Goal: Check status: Check status

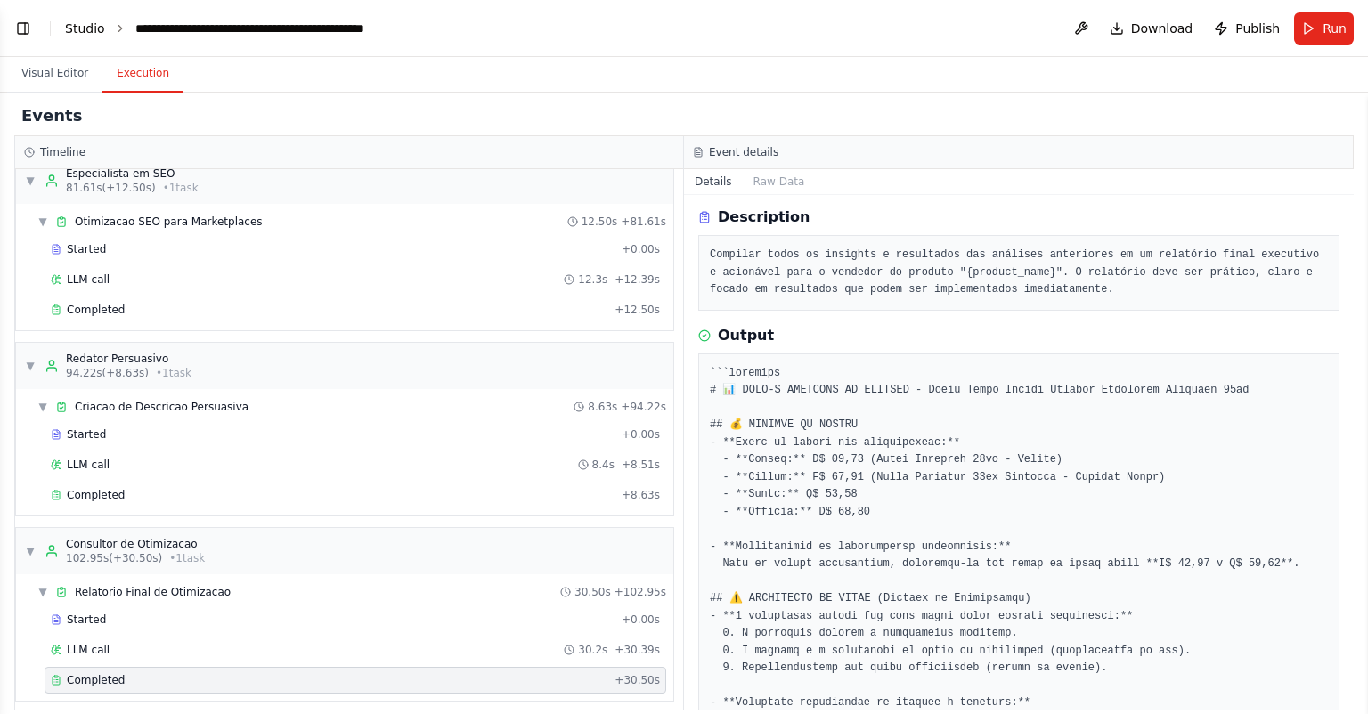
click at [85, 35] on link "Studio" at bounding box center [85, 28] width 40 height 14
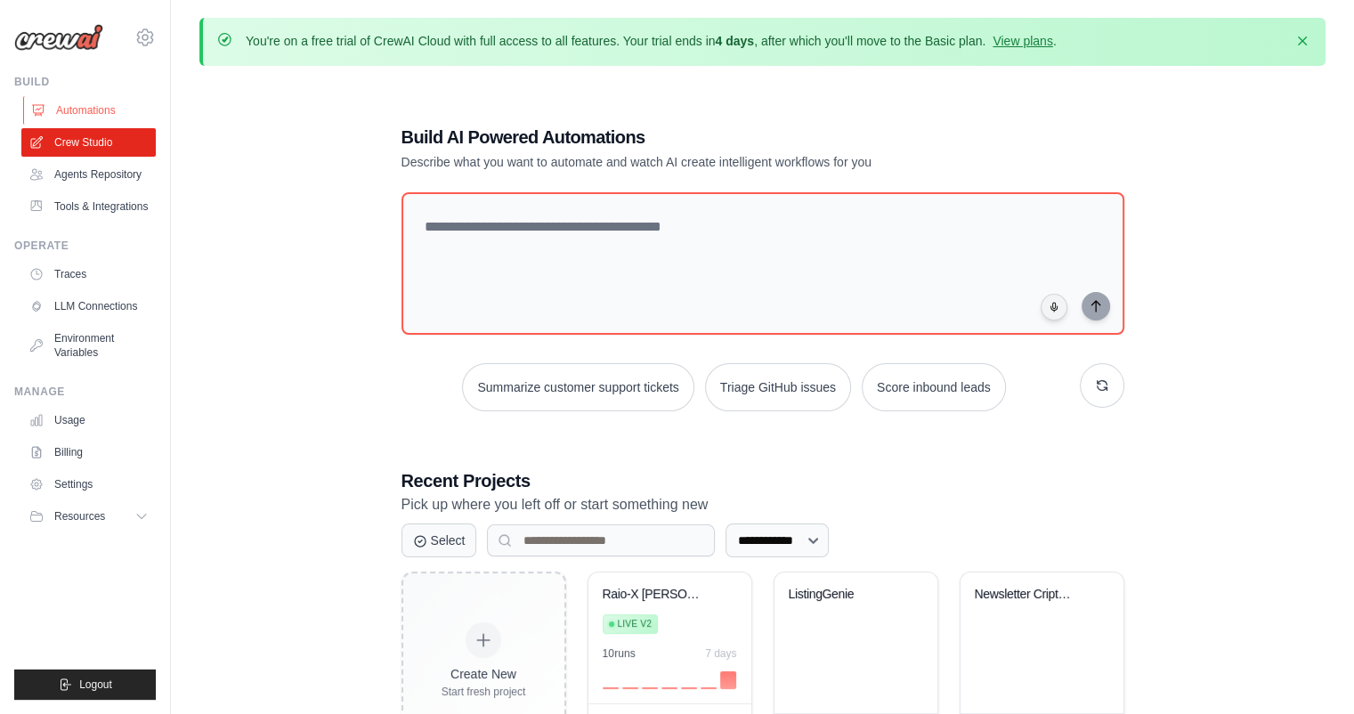
click at [93, 110] on link "Automations" at bounding box center [90, 110] width 134 height 28
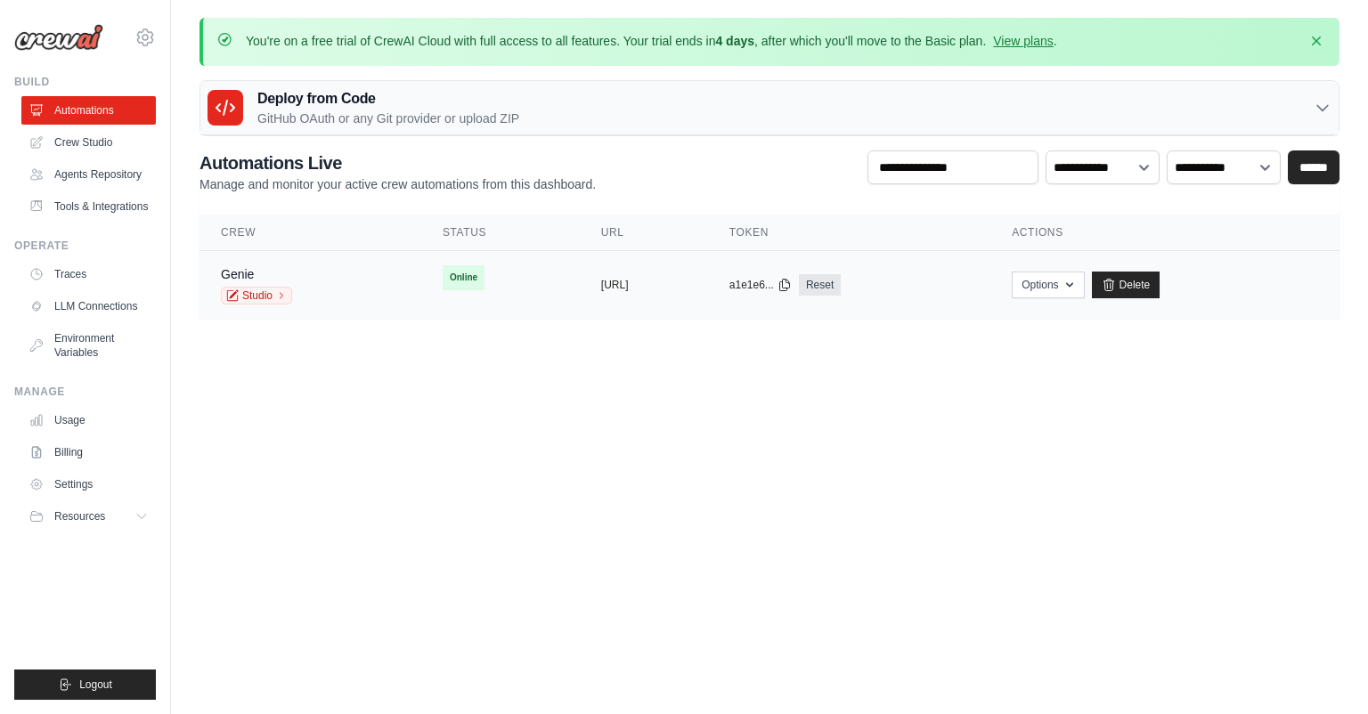
click at [708, 294] on td "copied https://genie-3f0ac21d-d4df-4004-a6" at bounding box center [644, 285] width 128 height 69
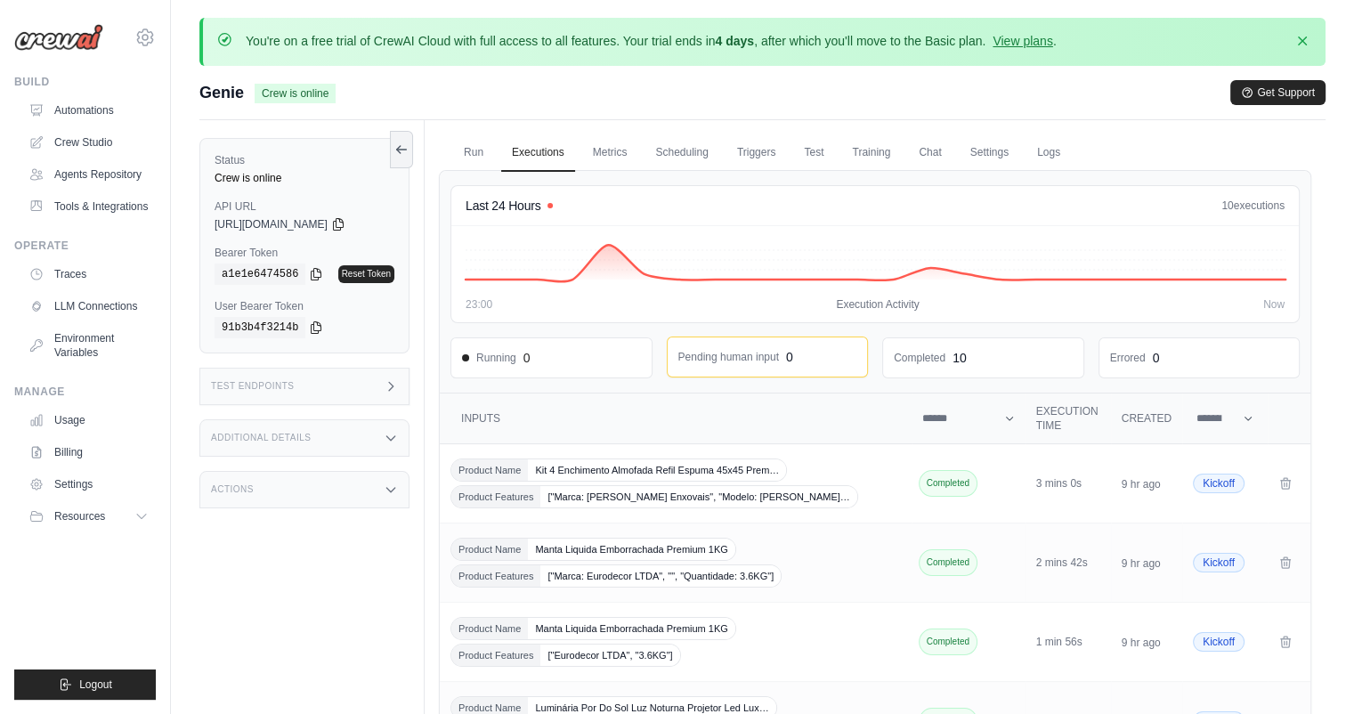
drag, startPoint x: 564, startPoint y: 361, endPoint x: 709, endPoint y: 341, distance: 146.4
click at [566, 359] on div "Running 0" at bounding box center [551, 358] width 179 height 18
click at [86, 139] on link "Crew Studio" at bounding box center [90, 142] width 134 height 28
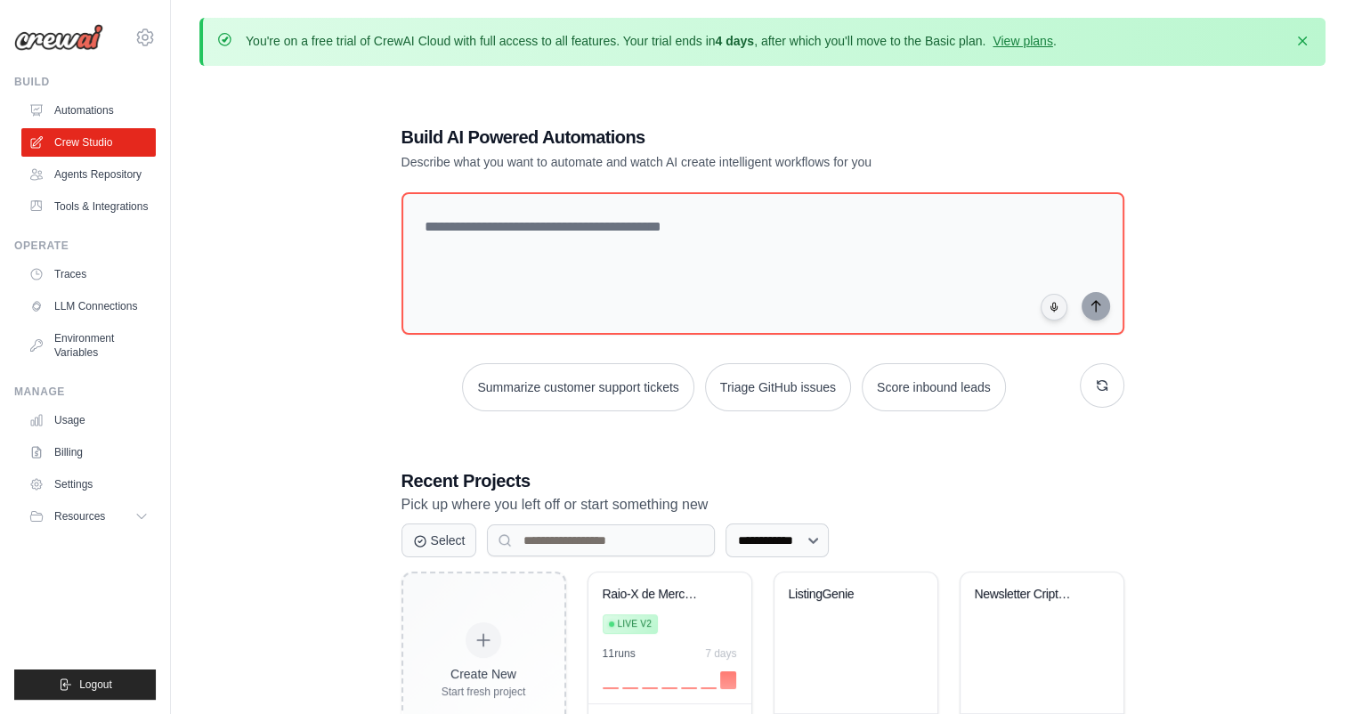
scroll to position [97, 0]
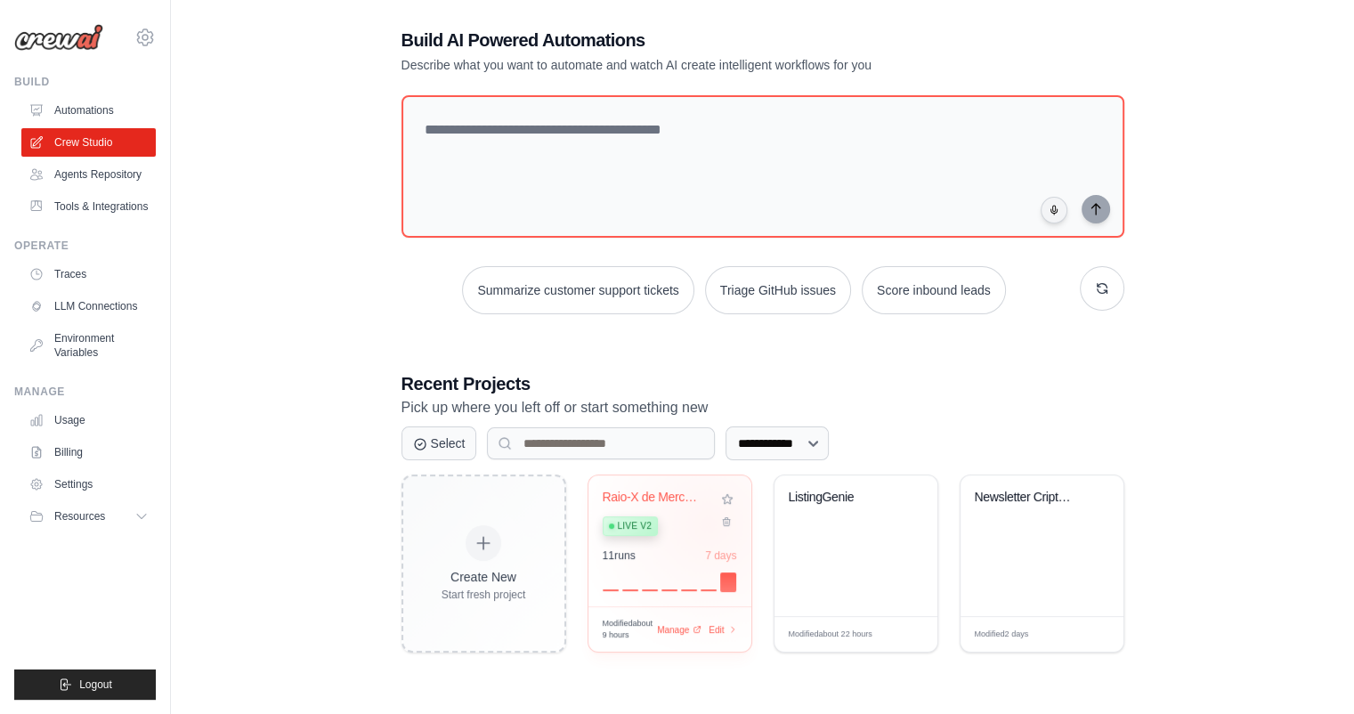
click at [702, 524] on div "Live v2" at bounding box center [657, 525] width 108 height 24
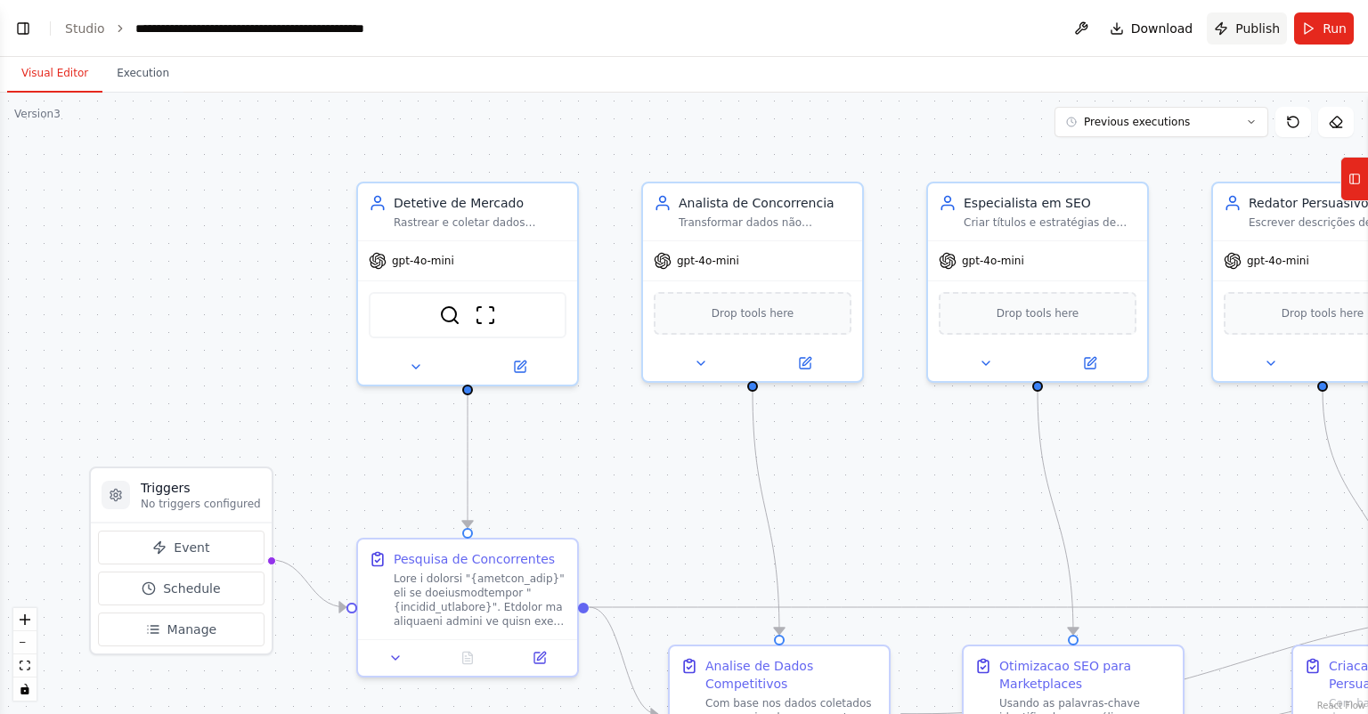
click at [1251, 28] on span "Publish" at bounding box center [1257, 29] width 45 height 18
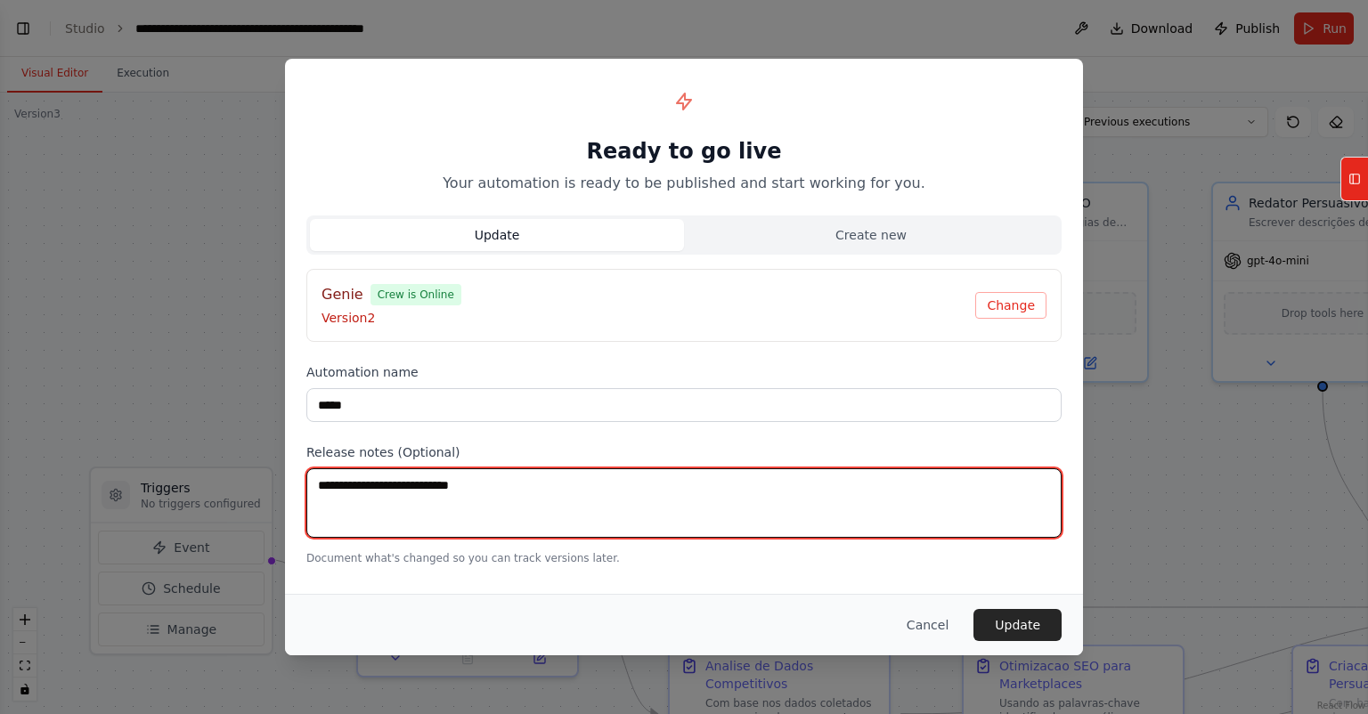
click at [494, 481] on textarea at bounding box center [683, 502] width 755 height 69
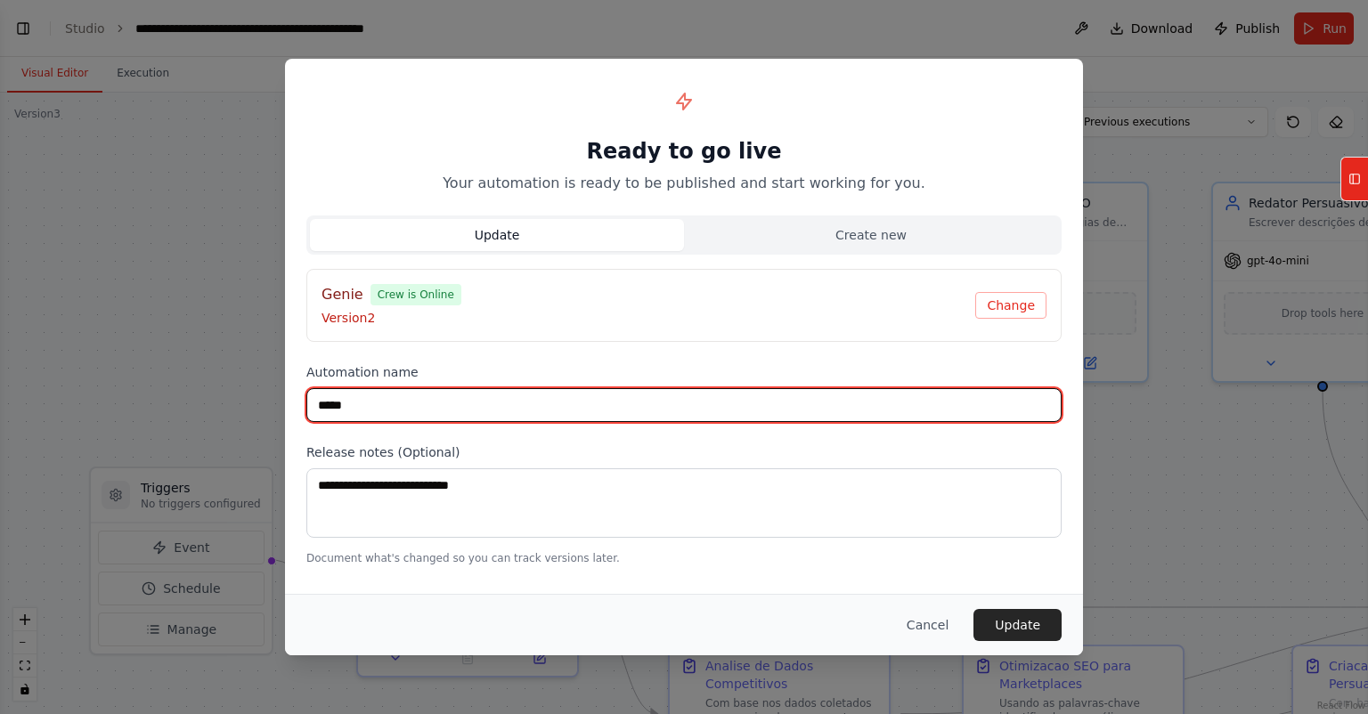
click at [451, 398] on input "*****" at bounding box center [683, 405] width 755 height 34
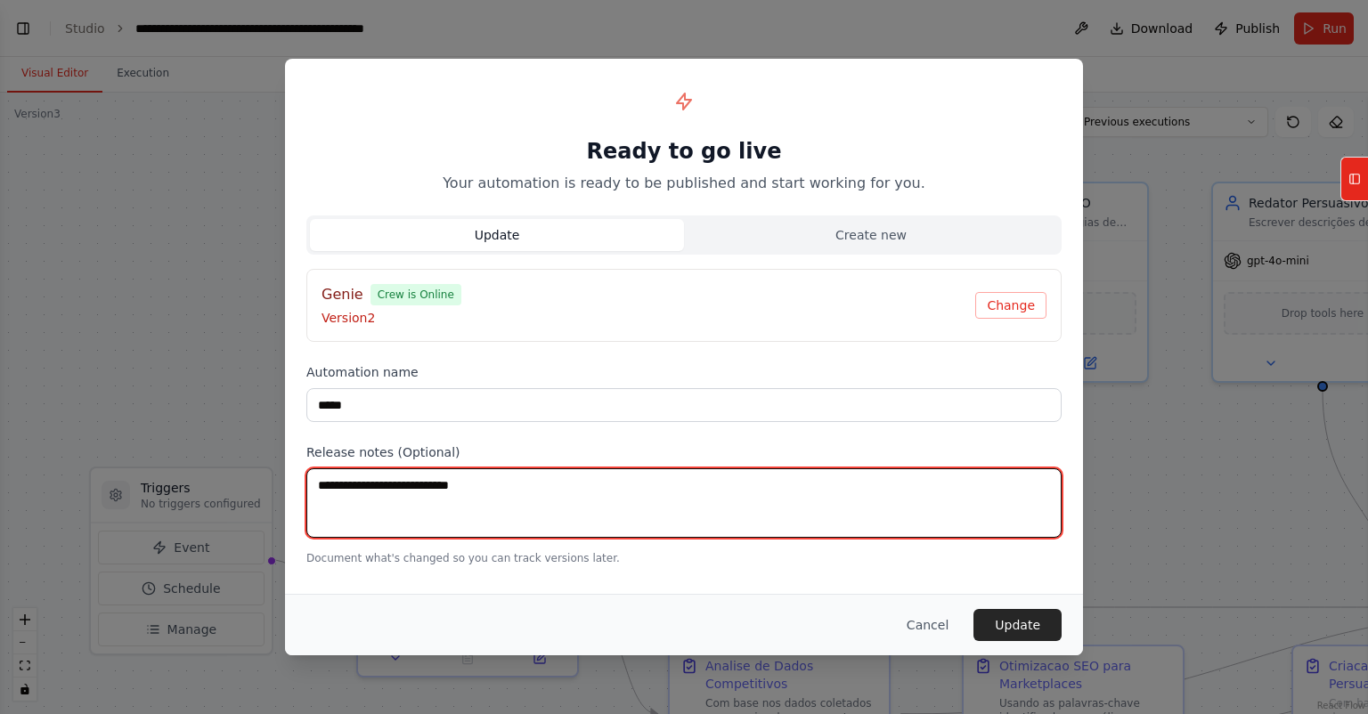
click at [476, 479] on textarea at bounding box center [683, 502] width 755 height 69
drag, startPoint x: 499, startPoint y: 486, endPoint x: 312, endPoint y: 486, distance: 187.9
click at [312, 486] on textarea at bounding box center [683, 502] width 755 height 69
drag, startPoint x: 502, startPoint y: 480, endPoint x: 524, endPoint y: 519, distance: 44.6
click at [502, 480] on textarea "**********" at bounding box center [683, 502] width 755 height 69
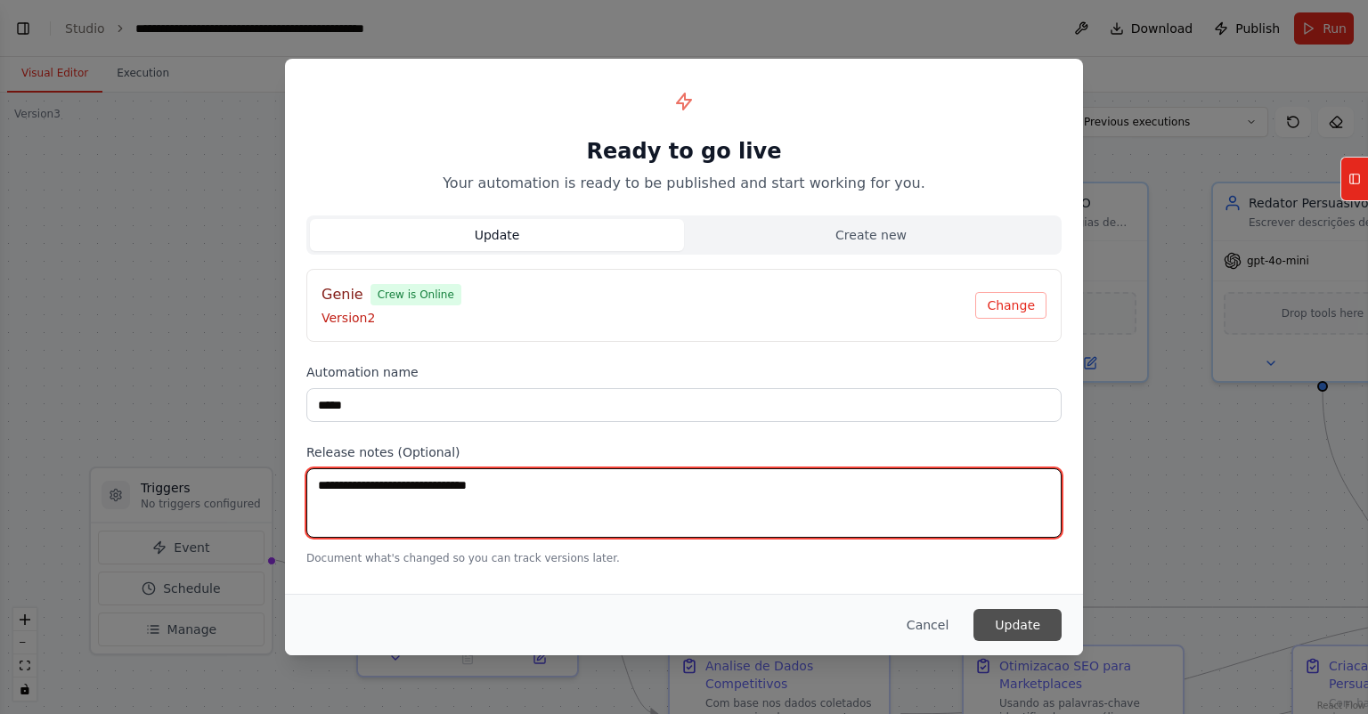
type textarea "**********"
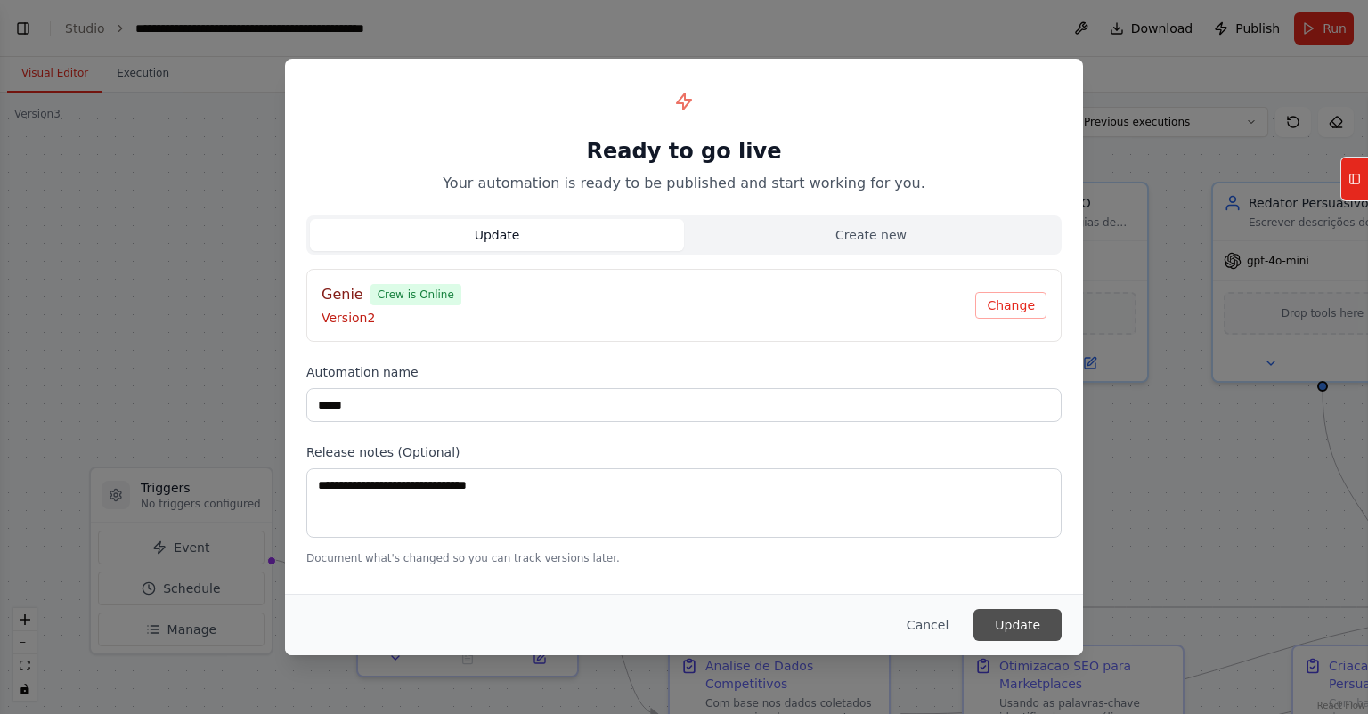
click at [1005, 617] on button "Update" at bounding box center [1017, 625] width 88 height 32
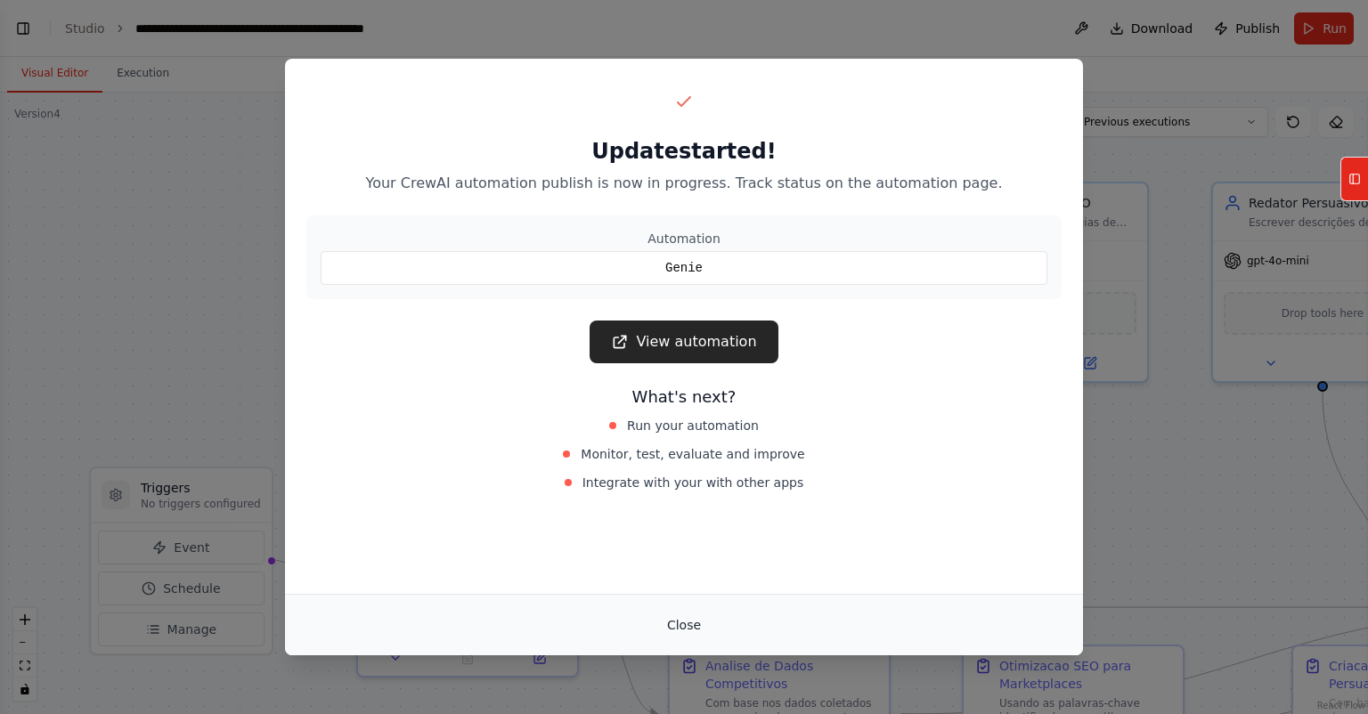
click at [707, 631] on button "Close" at bounding box center [684, 625] width 62 height 32
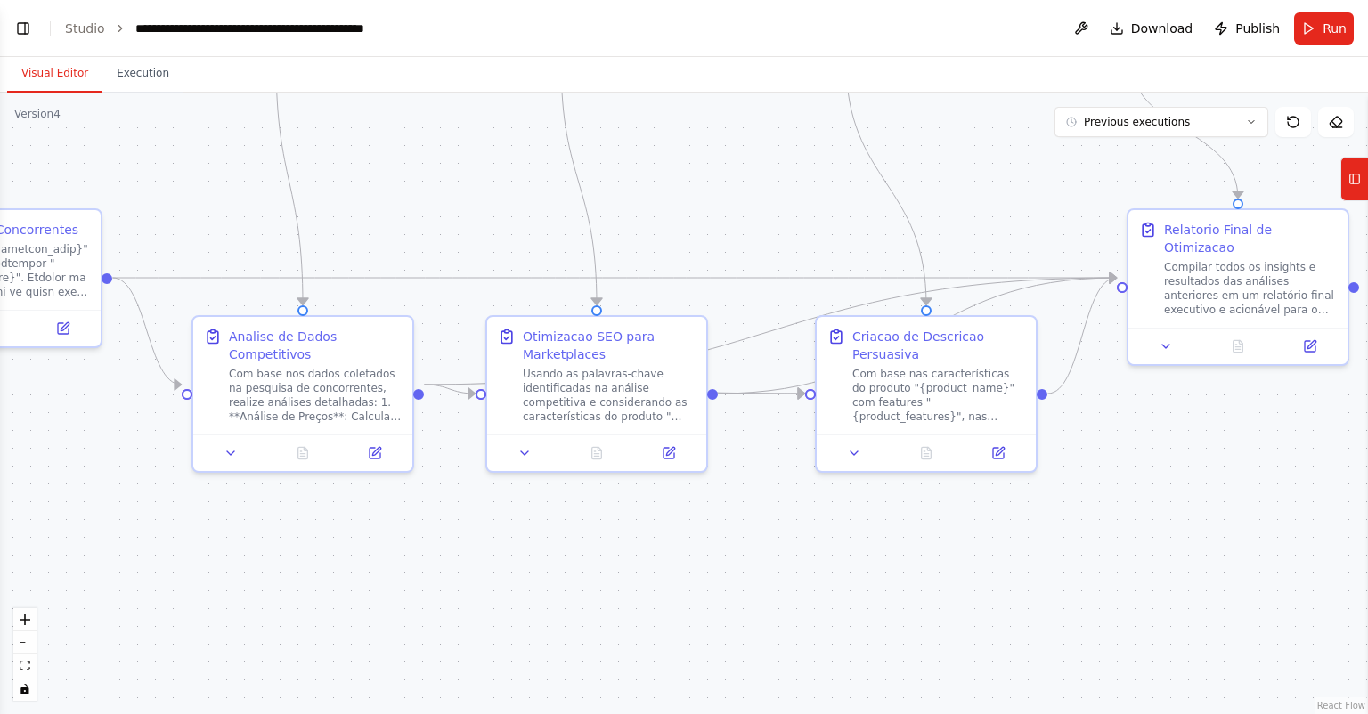
drag, startPoint x: 952, startPoint y: 305, endPoint x: 664, endPoint y: 145, distance: 329.2
click at [663, 145] on div ".deletable-edge-delete-btn { width: 20px; height: 20px; border: 0px solid #ffff…" at bounding box center [684, 403] width 1368 height 621
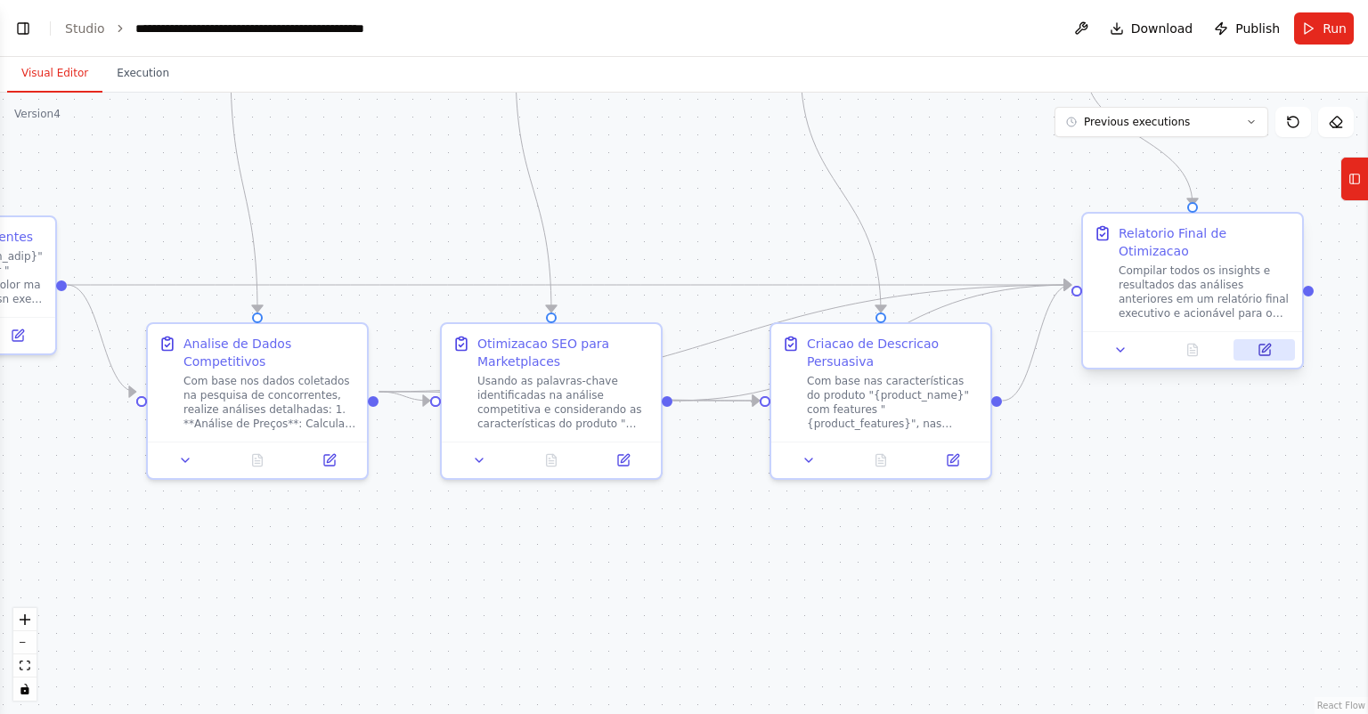
click at [1280, 339] on button at bounding box center [1263, 349] width 61 height 21
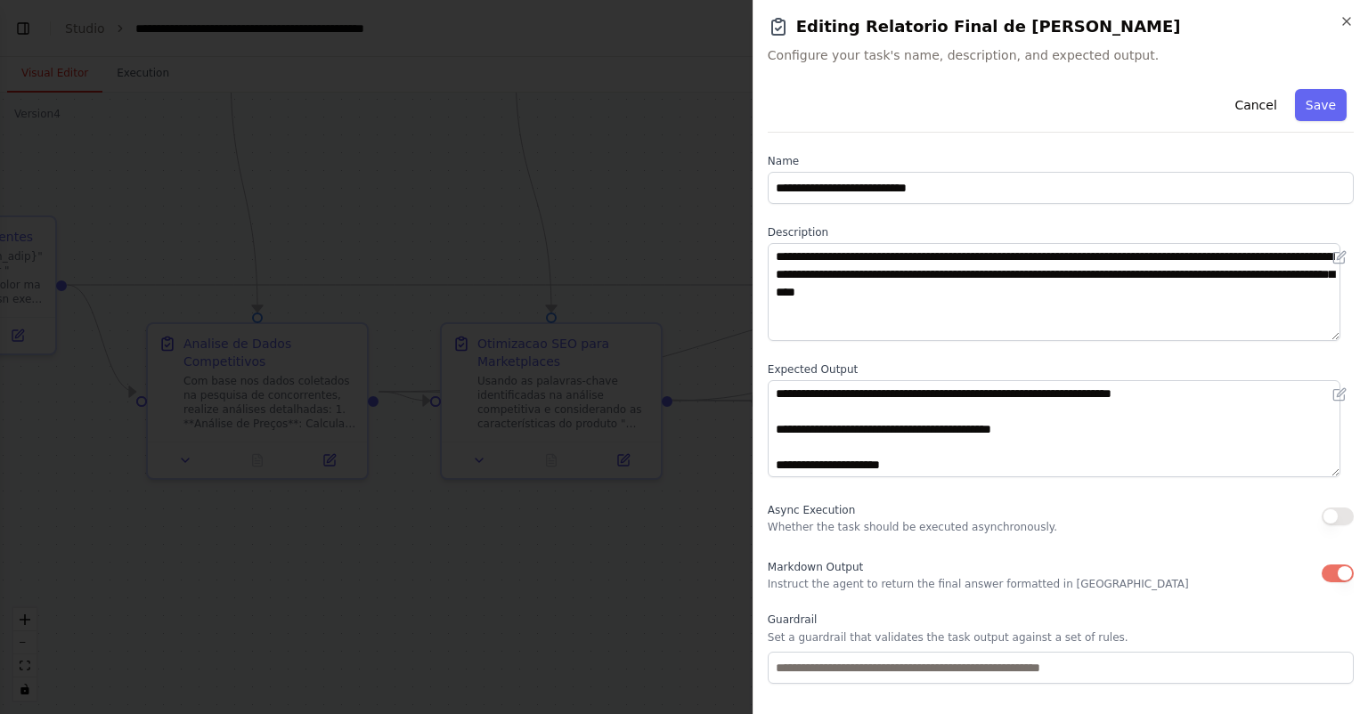
click at [854, 584] on p "Instruct the agent to return the final answer formatted in Markdown" at bounding box center [977, 584] width 421 height 14
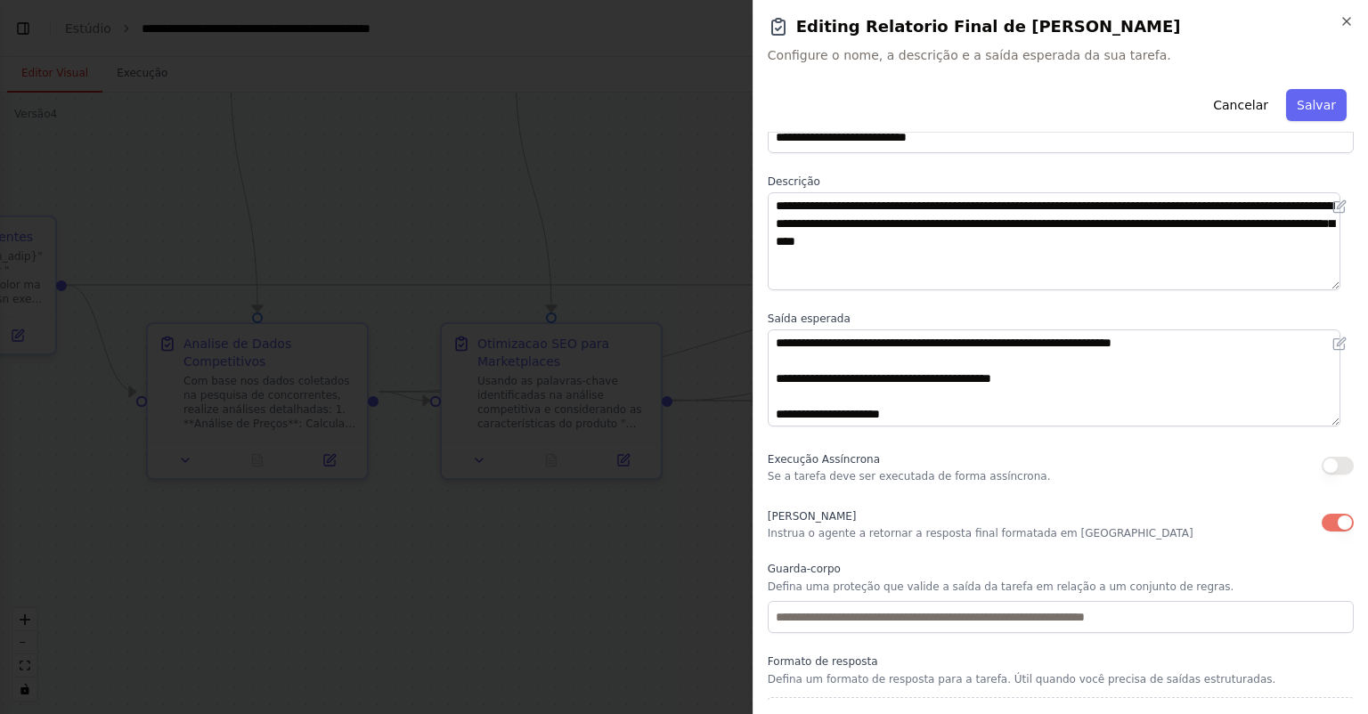
scroll to position [89, 0]
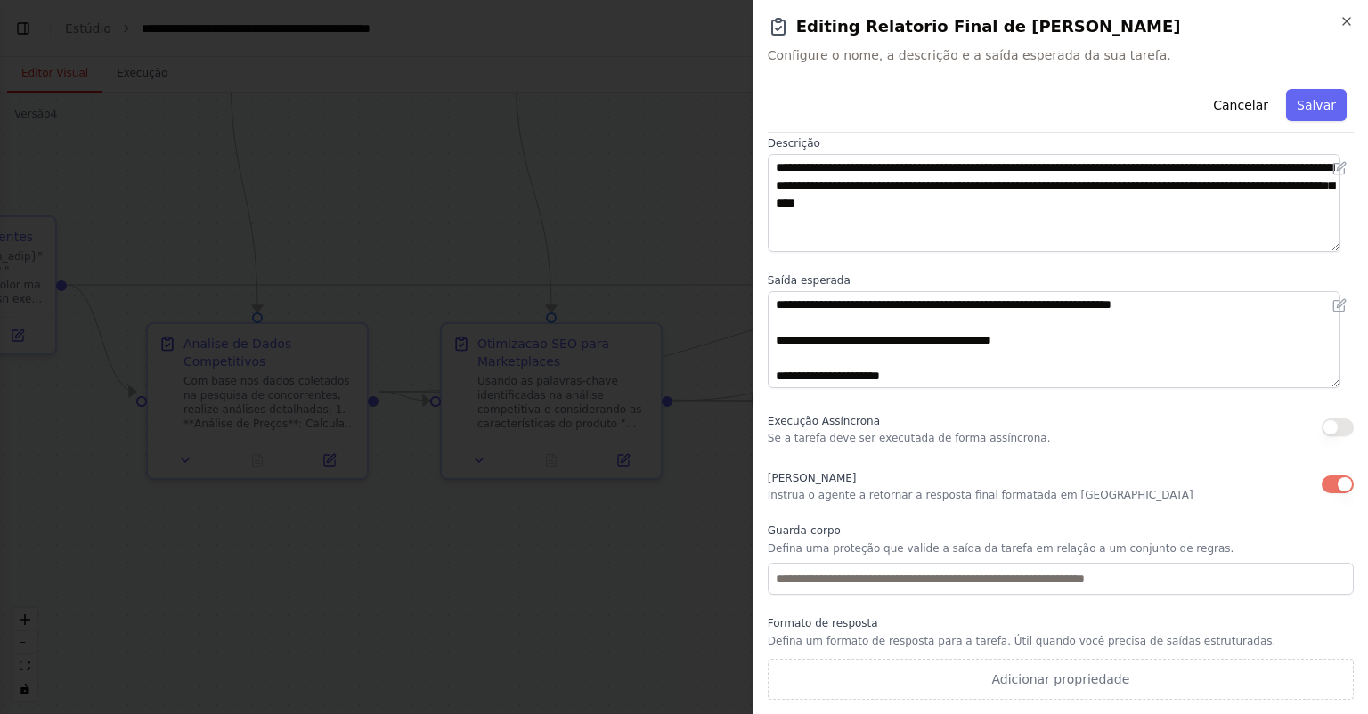
click at [1207, 465] on div "**********" at bounding box center [1060, 346] width 586 height 707
click at [1186, 615] on div "**********" at bounding box center [1060, 346] width 586 height 707
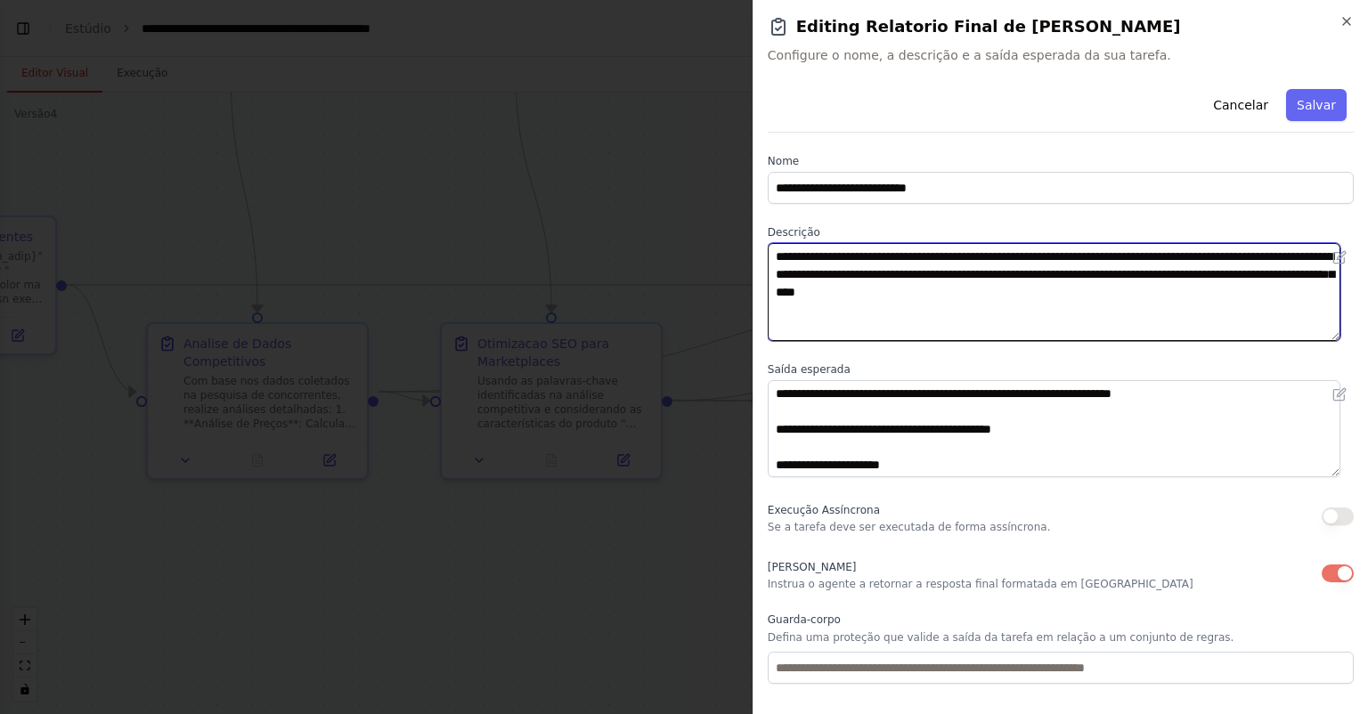
click at [1246, 276] on textarea "**********" at bounding box center [1053, 292] width 572 height 98
click at [1280, 273] on textarea "**********" at bounding box center [1053, 292] width 572 height 98
click at [1287, 273] on textarea "**********" at bounding box center [1053, 292] width 572 height 98
click at [852, 291] on textarea "**********" at bounding box center [1053, 292] width 572 height 98
click at [1129, 293] on textarea "**********" at bounding box center [1053, 292] width 572 height 98
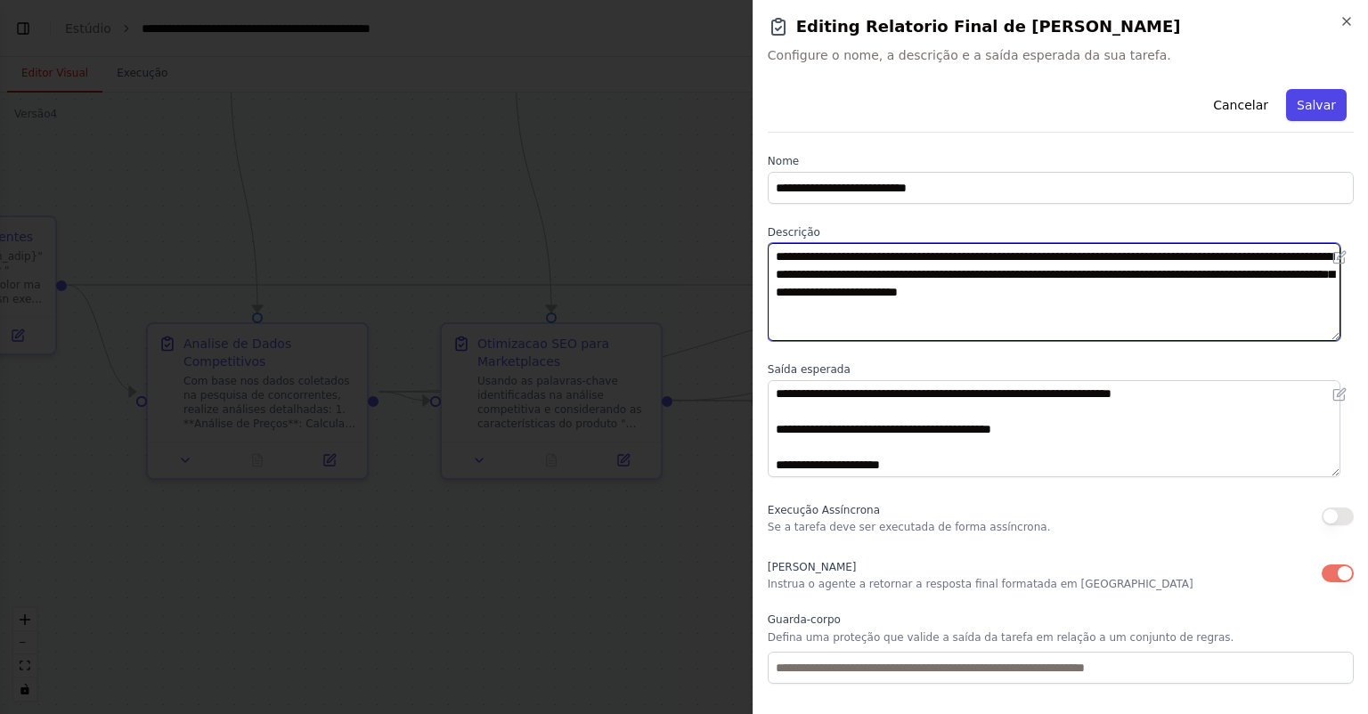
type textarea "**********"
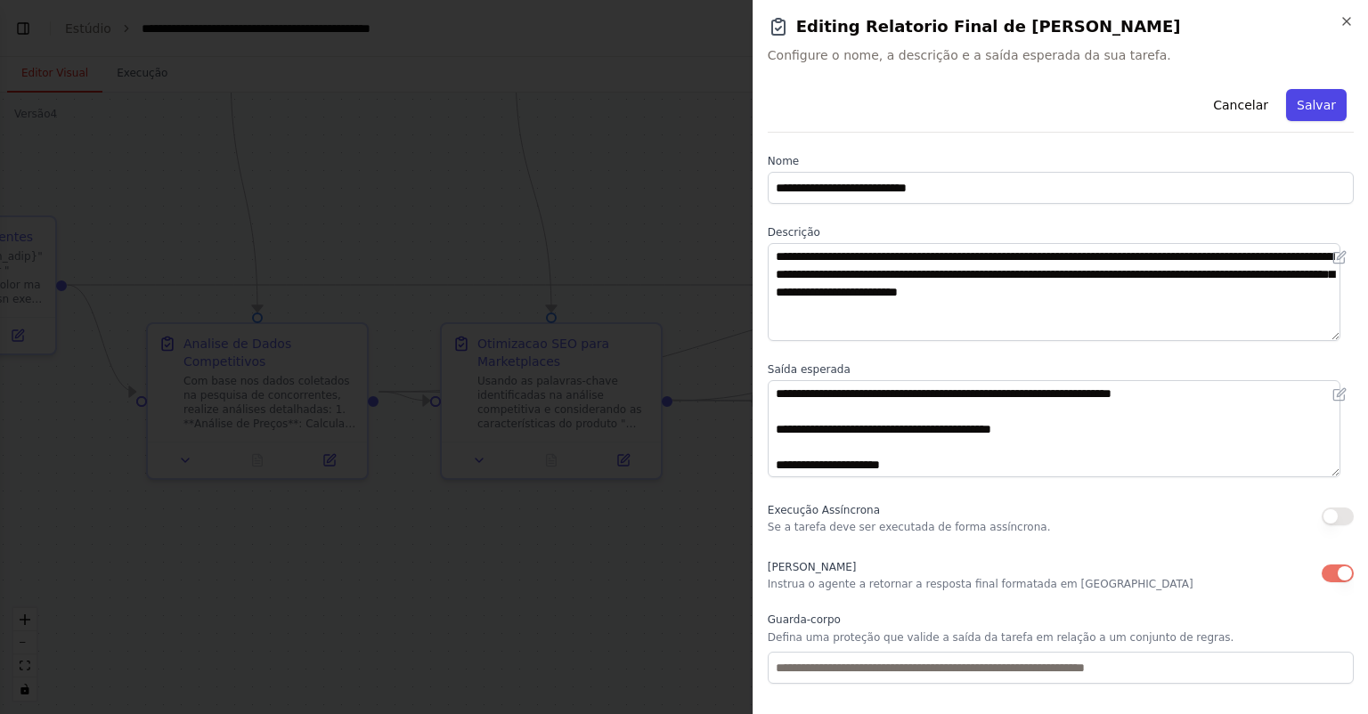
click at [1296, 102] on font "Salvar" at bounding box center [1315, 105] width 39 height 14
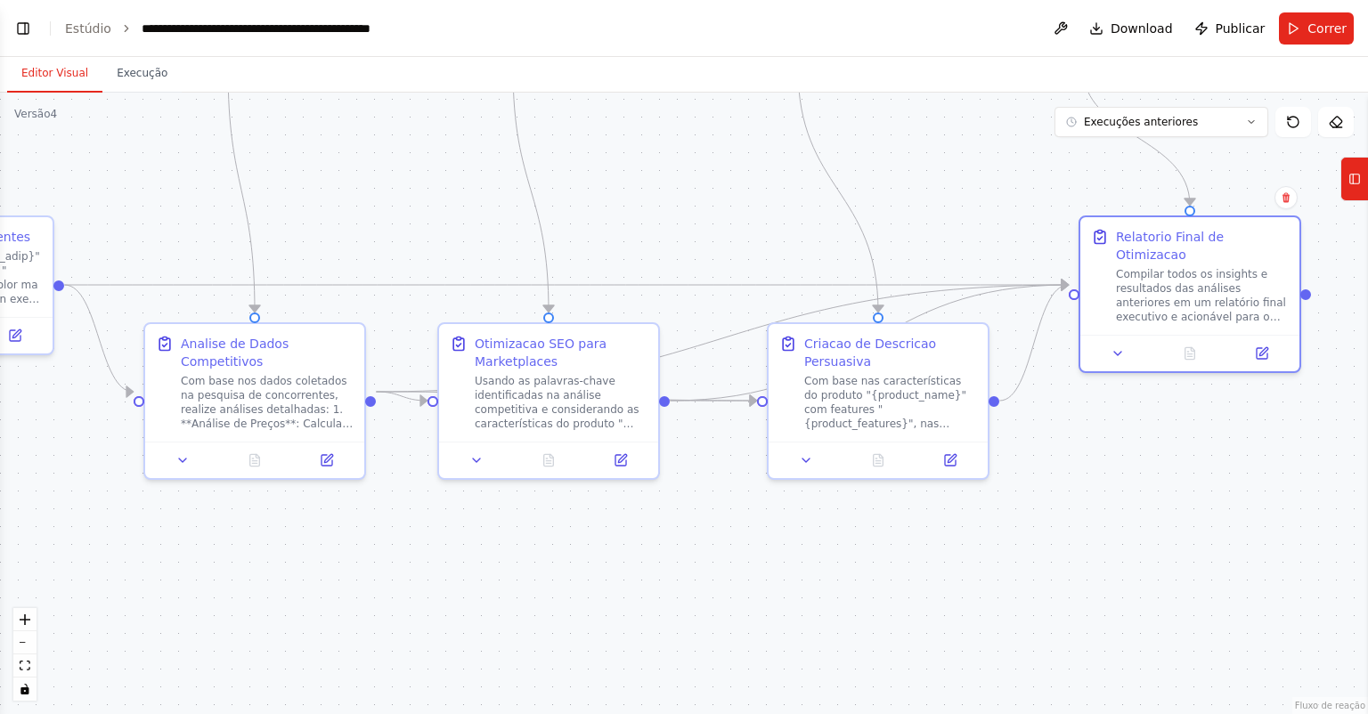
drag, startPoint x: 1150, startPoint y: 445, endPoint x: 1002, endPoint y: 466, distance: 149.2
click at [1002, 466] on div ".deletable-edge-delete-btn { width: 20px; height: 20px; border: 0px solid #ffff…" at bounding box center [684, 403] width 1368 height 621
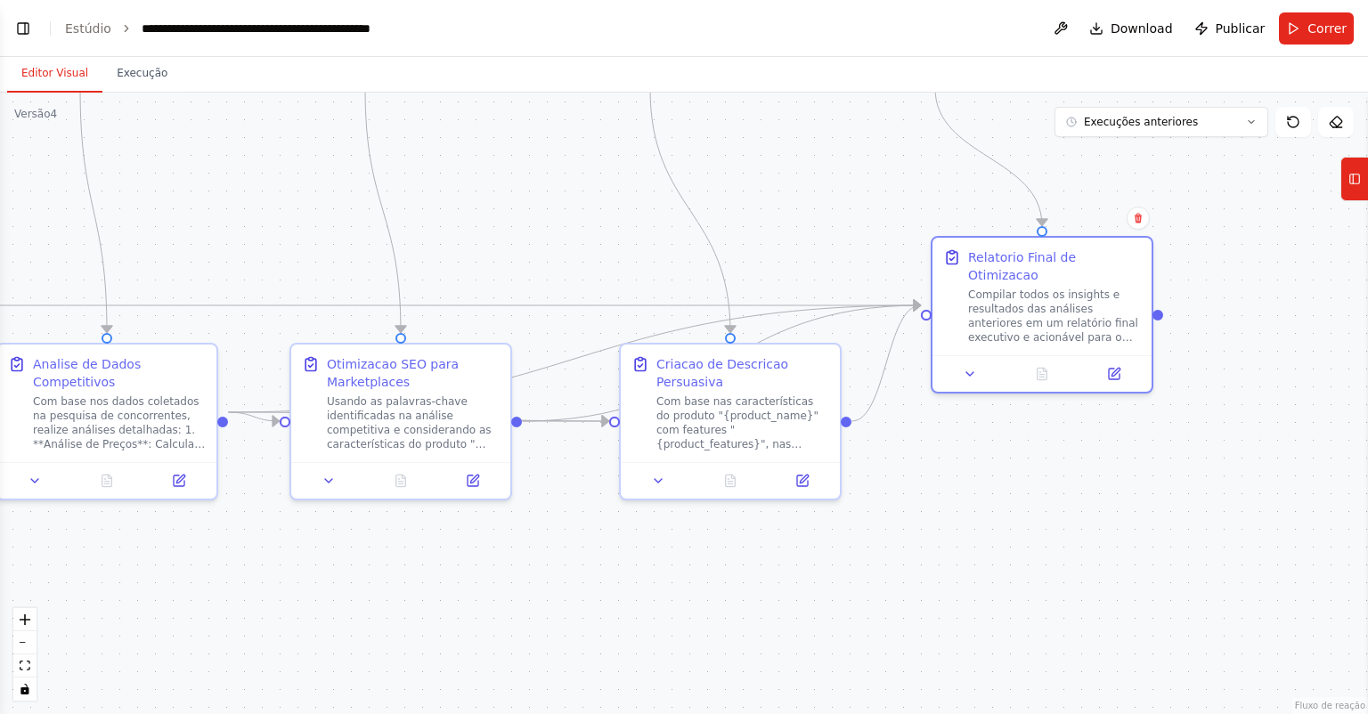
drag, startPoint x: 1054, startPoint y: 494, endPoint x: 1058, endPoint y: 515, distance: 21.7
click at [1053, 515] on div ".deletable-edge-delete-btn { width: 20px; height: 20px; border: 0px solid #ffff…" at bounding box center [684, 403] width 1368 height 621
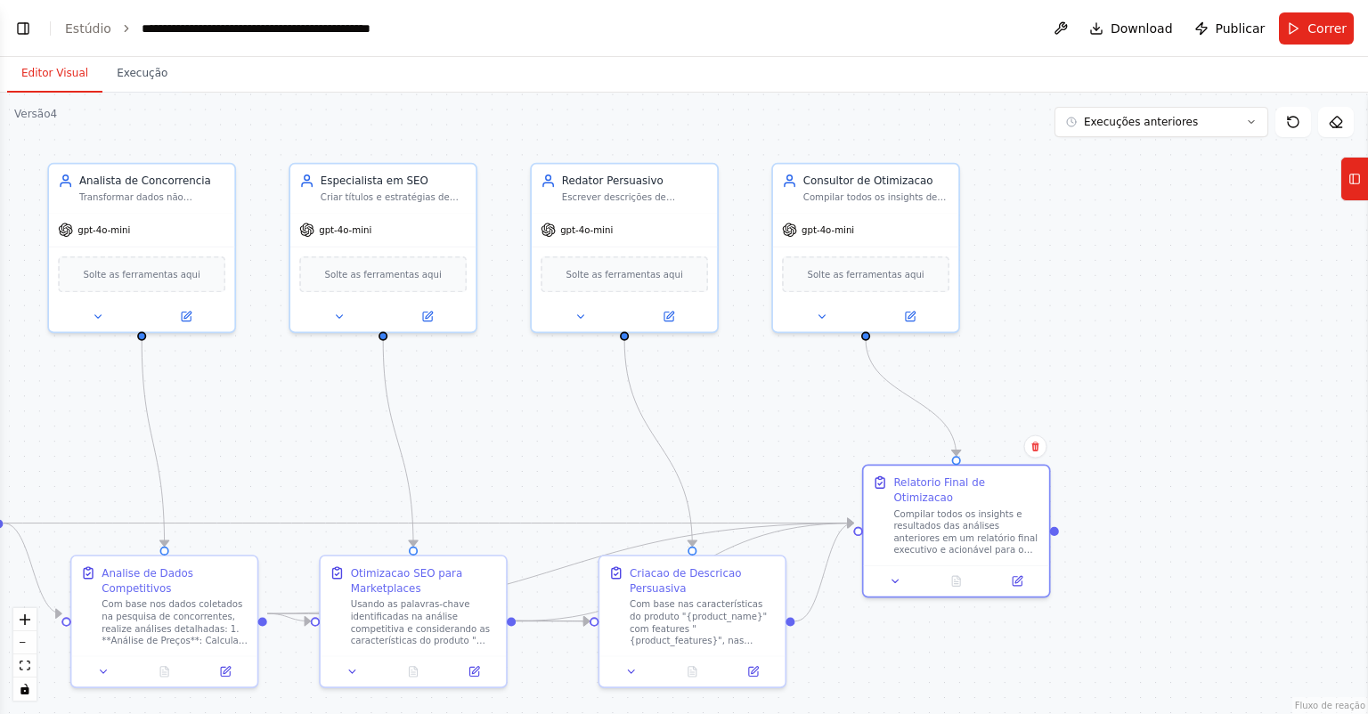
drag, startPoint x: 1154, startPoint y: 426, endPoint x: 1139, endPoint y: 459, distance: 35.4
click at [1132, 465] on div ".deletable-edge-delete-btn { width: 20px; height: 20px; border: 0px solid #ffff…" at bounding box center [684, 403] width 1368 height 621
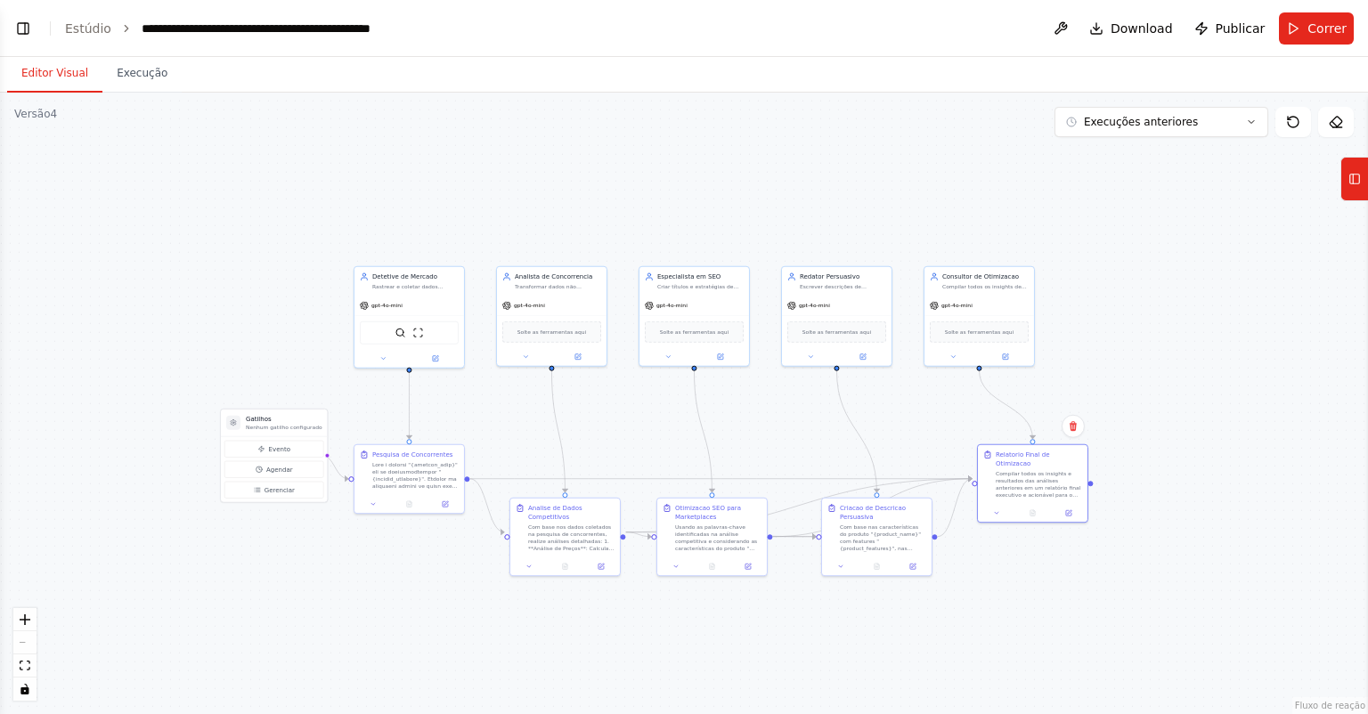
drag, startPoint x: 1081, startPoint y: 562, endPoint x: 1179, endPoint y: 491, distance: 120.6
click at [1179, 491] on div ".deletable-edge-delete-btn { width: 20px; height: 20px; border: 0px solid #ffff…" at bounding box center [684, 403] width 1368 height 621
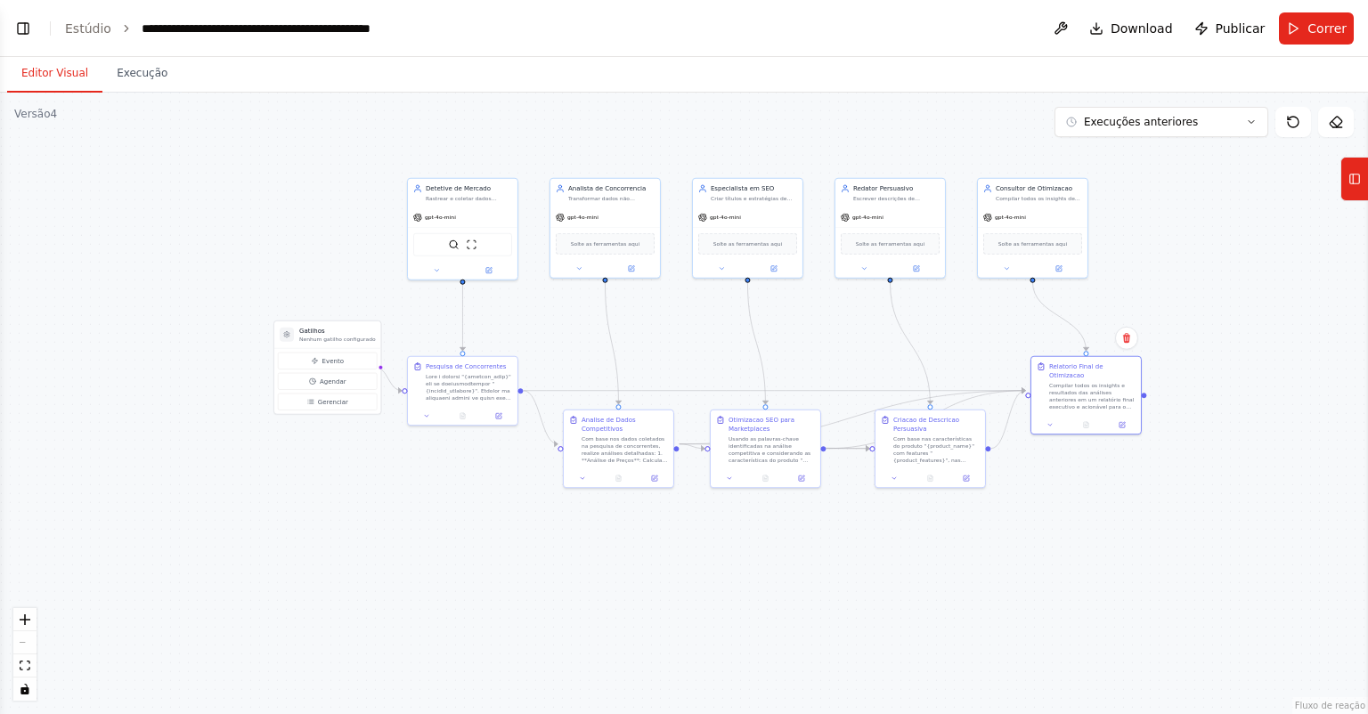
drag, startPoint x: 1162, startPoint y: 562, endPoint x: 1093, endPoint y: 552, distance: 69.3
click at [1094, 553] on div ".deletable-edge-delete-btn { width: 20px; height: 20px; border: 0px solid #ffff…" at bounding box center [684, 403] width 1368 height 621
click at [36, 28] on header "**********" at bounding box center [684, 28] width 1368 height 57
click at [23, 33] on button "Alternar barra lateral esquerda" at bounding box center [23, 28] width 25 height 25
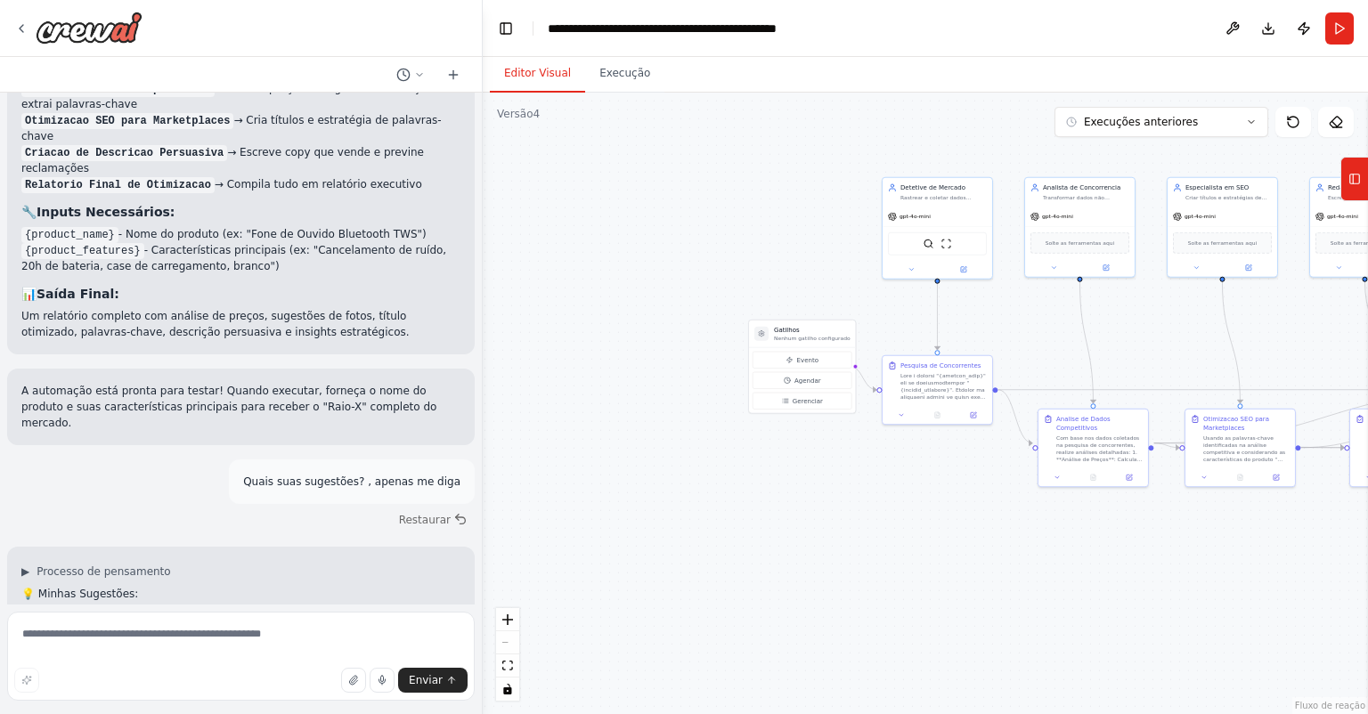
scroll to position [3259, 0]
click at [27, 28] on icon at bounding box center [21, 28] width 14 height 14
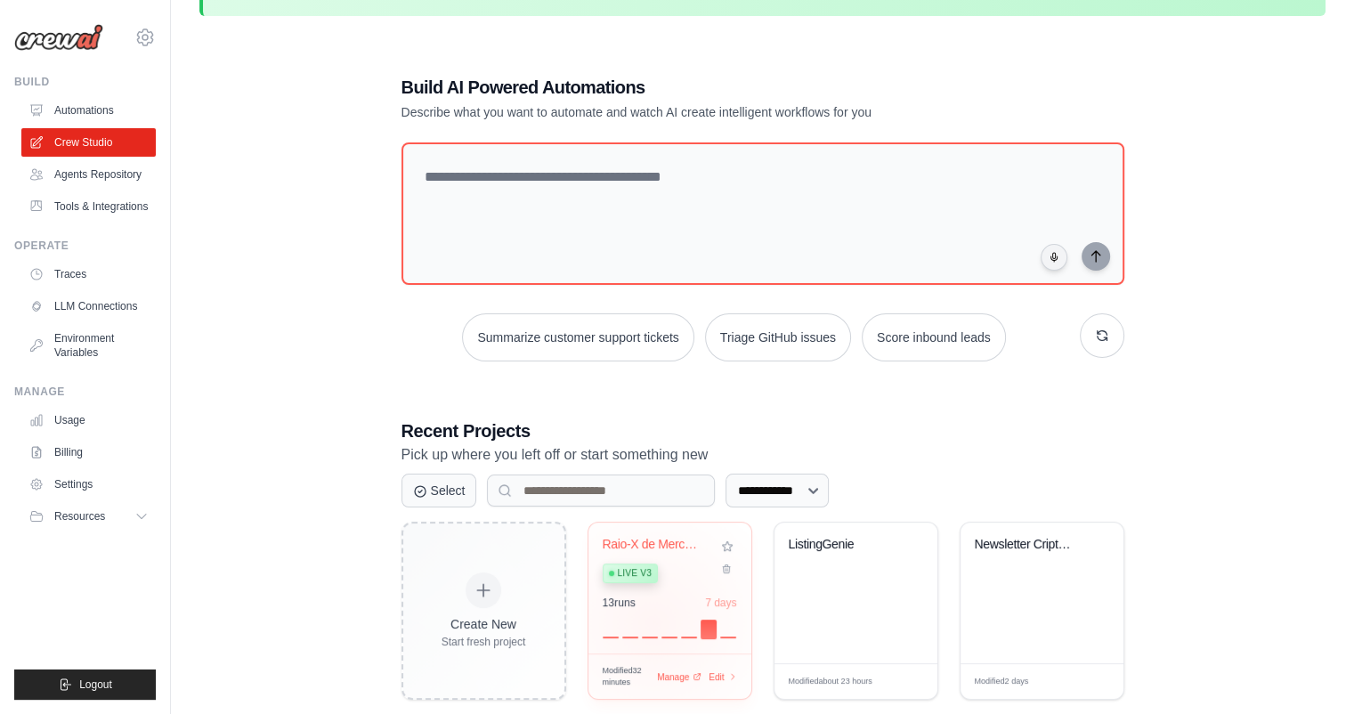
click at [653, 622] on div at bounding box center [670, 627] width 134 height 21
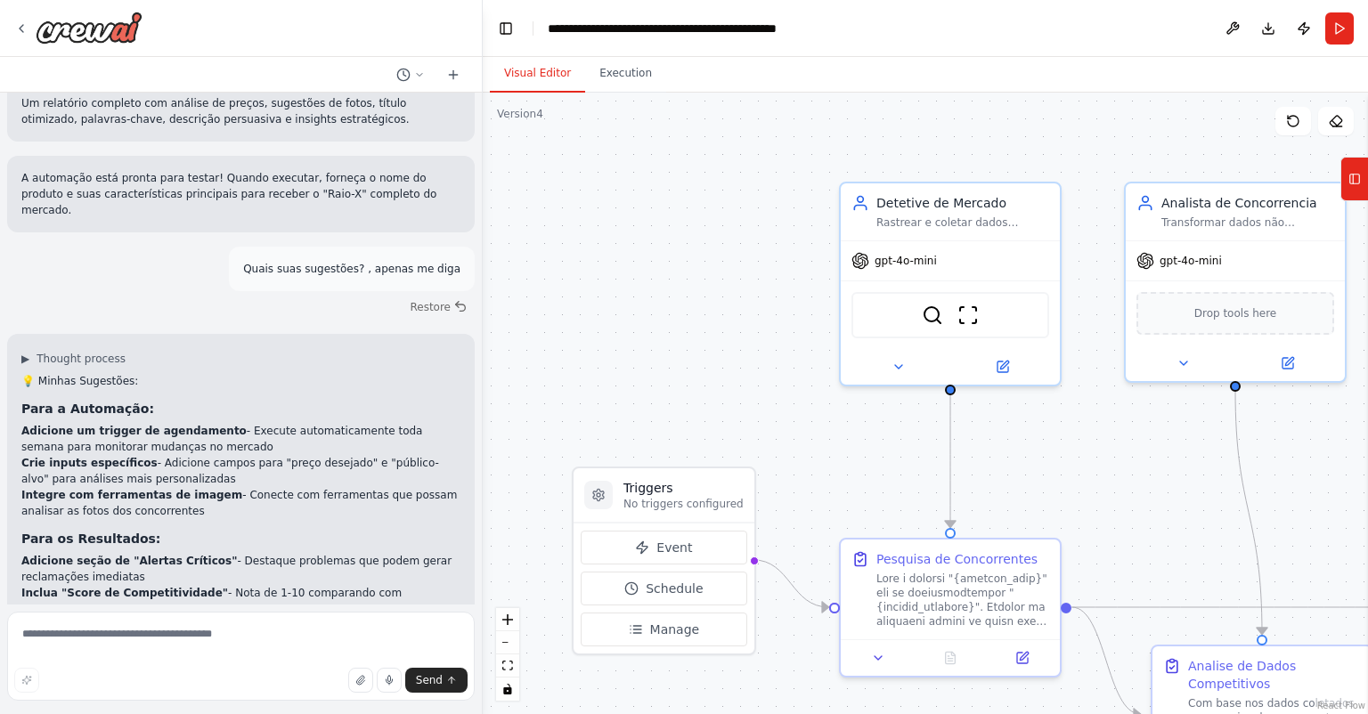
scroll to position [3472, 0]
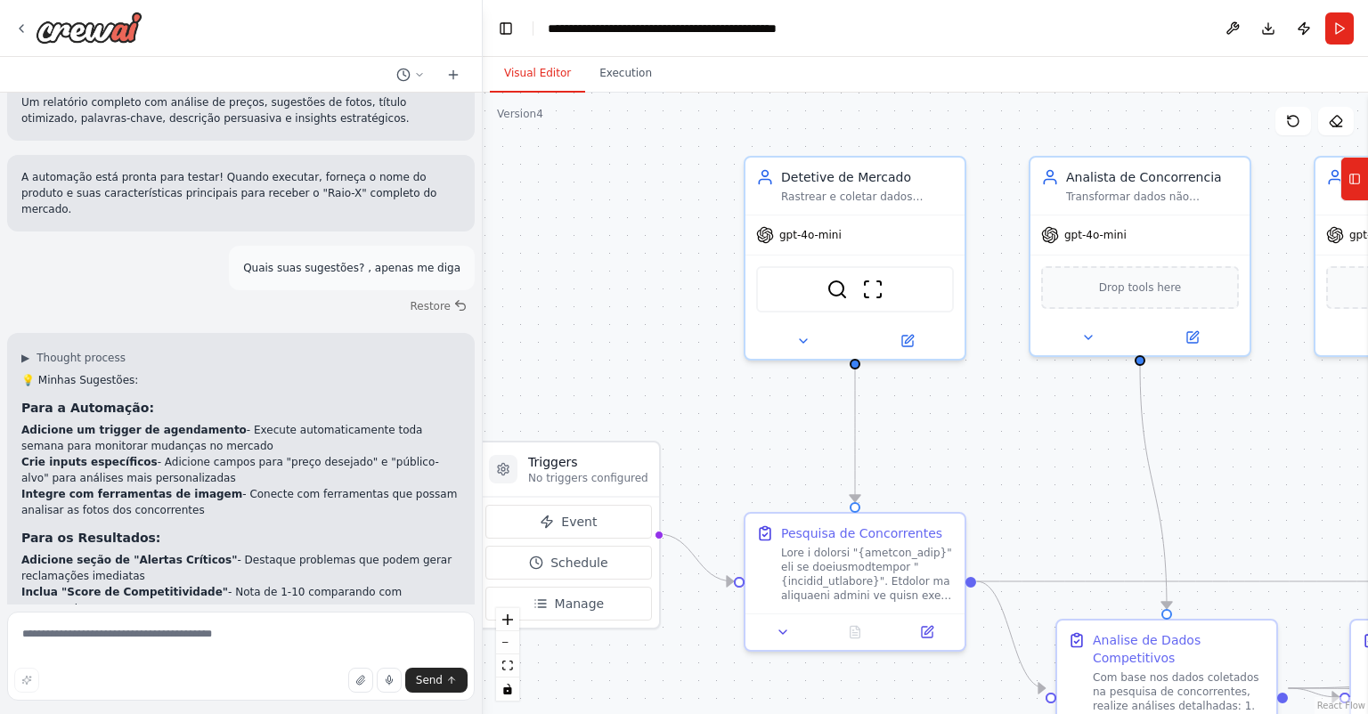
drag, startPoint x: 724, startPoint y: 246, endPoint x: 629, endPoint y: 220, distance: 98.7
click at [629, 220] on div ".deletable-edge-delete-btn { width: 20px; height: 20px; border: 0px solid #ffff…" at bounding box center [925, 403] width 885 height 621
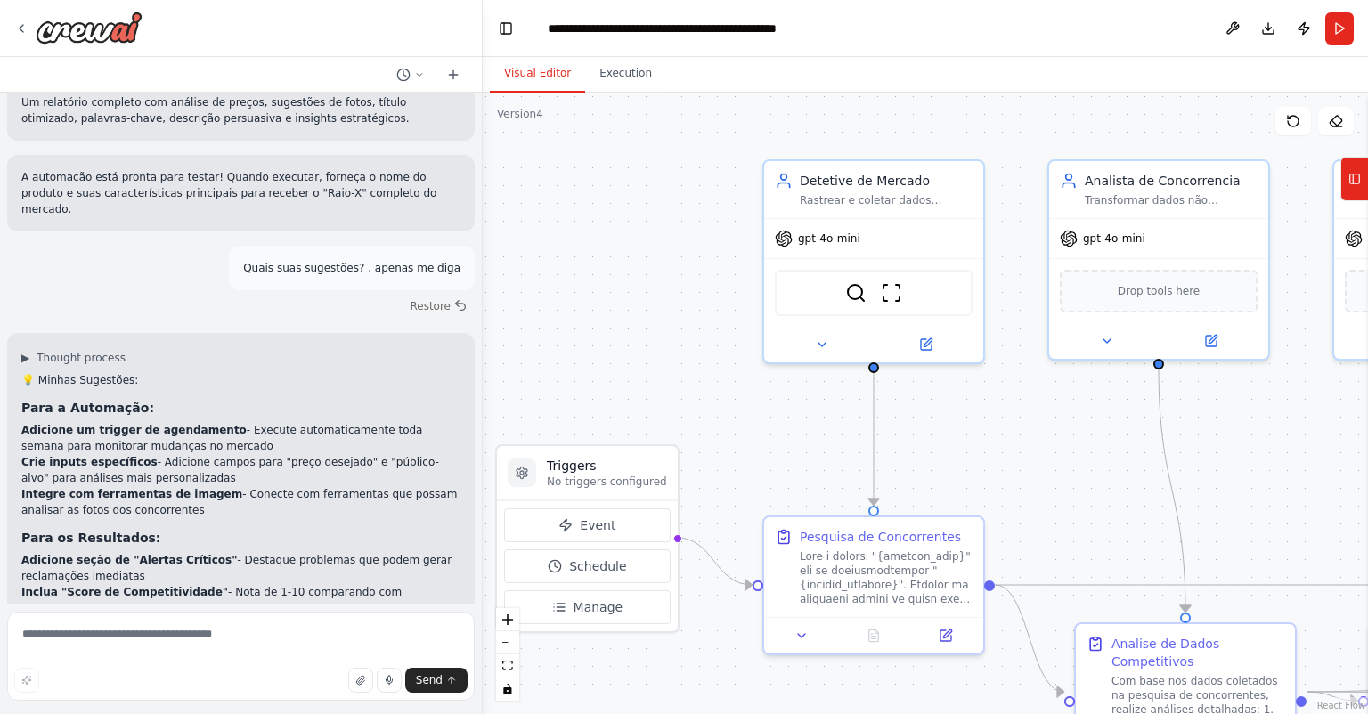
drag, startPoint x: 659, startPoint y: 234, endPoint x: 736, endPoint y: 228, distance: 77.7
click at [736, 228] on div ".deletable-edge-delete-btn { width: 20px; height: 20px; border: 0px solid #ffff…" at bounding box center [925, 403] width 885 height 621
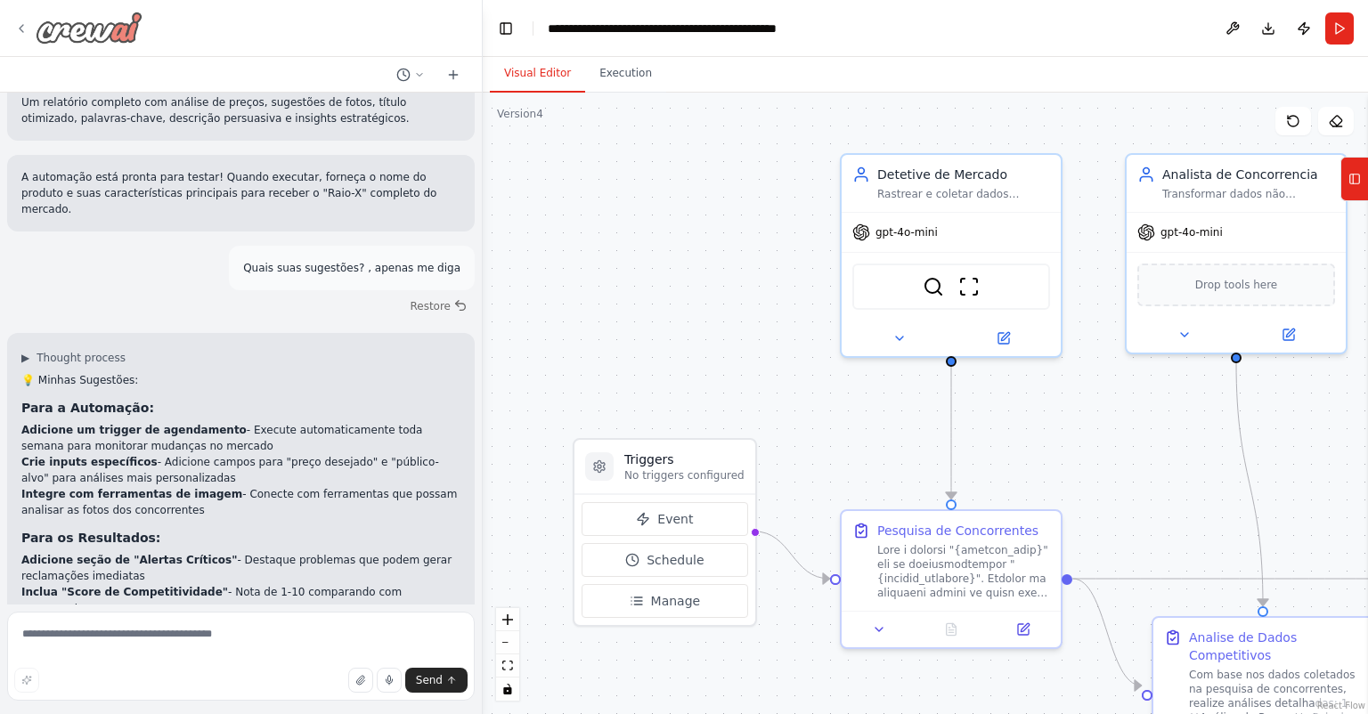
click at [28, 26] on div at bounding box center [78, 28] width 128 height 32
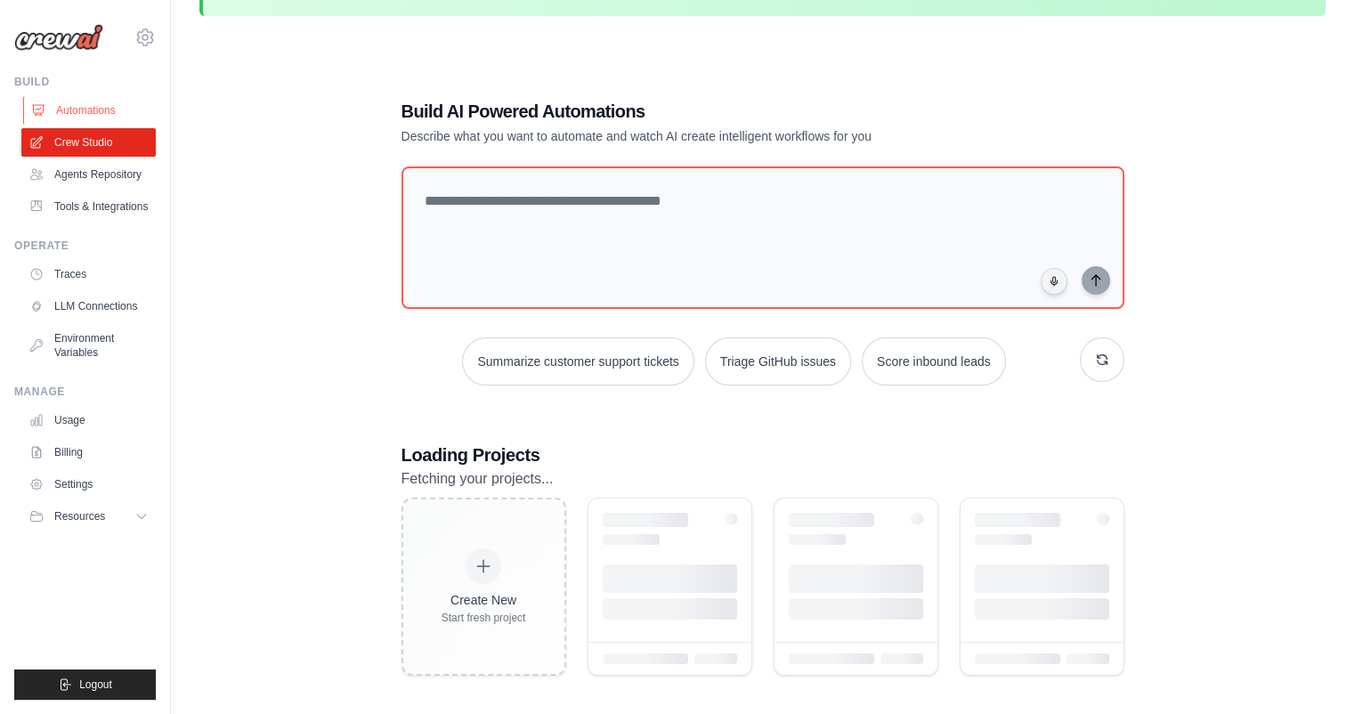
click at [96, 110] on link "Automations" at bounding box center [90, 110] width 134 height 28
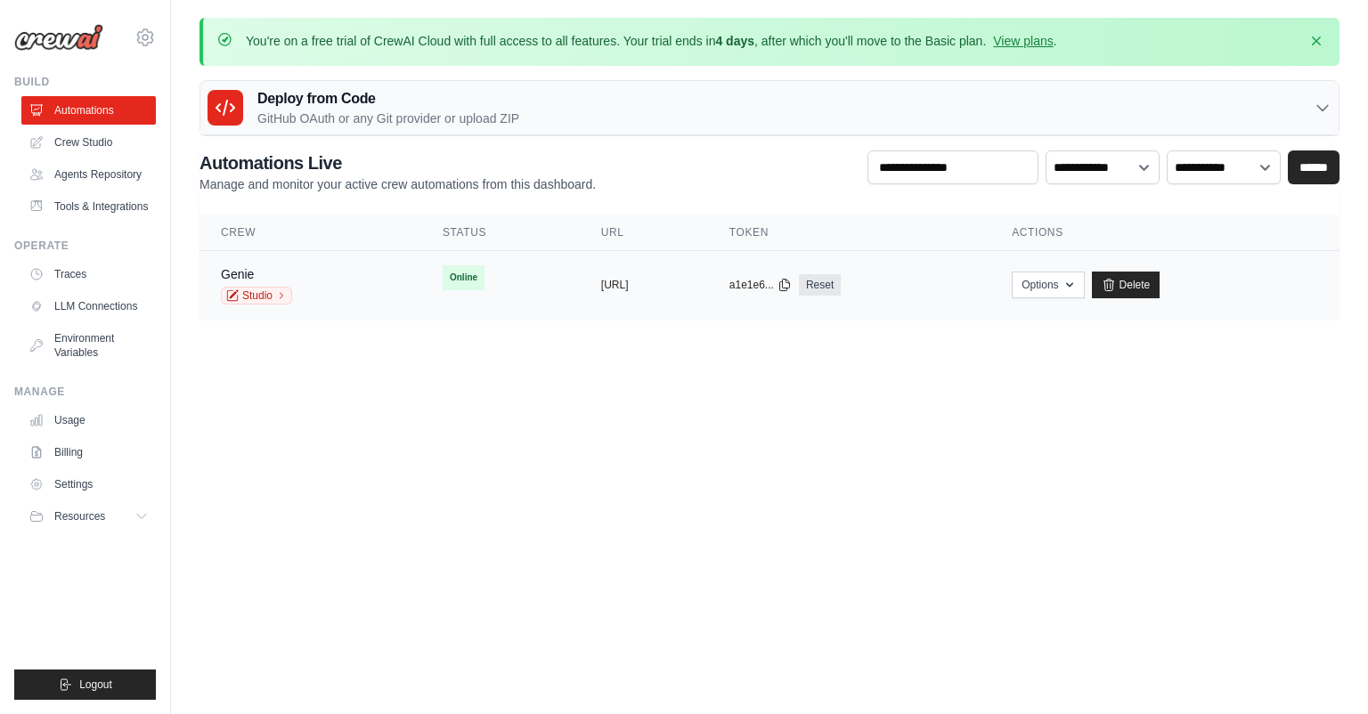
click at [708, 295] on td "copied https://genie-3f0ac21d-d4df-4004-a6" at bounding box center [644, 285] width 128 height 69
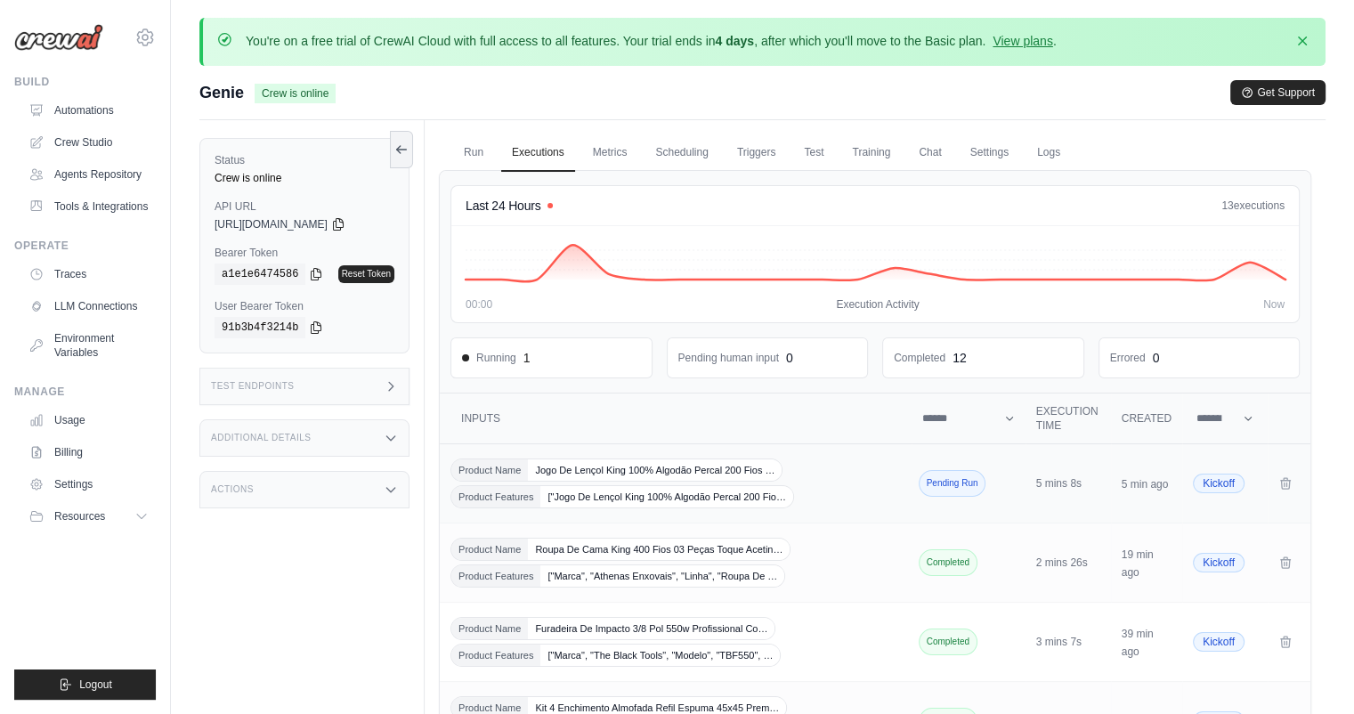
click at [835, 490] on div "Product Name [PERSON_NAME] King 100% Algodão Percal 200 Fios … Product Features…" at bounding box center [676, 484] width 451 height 50
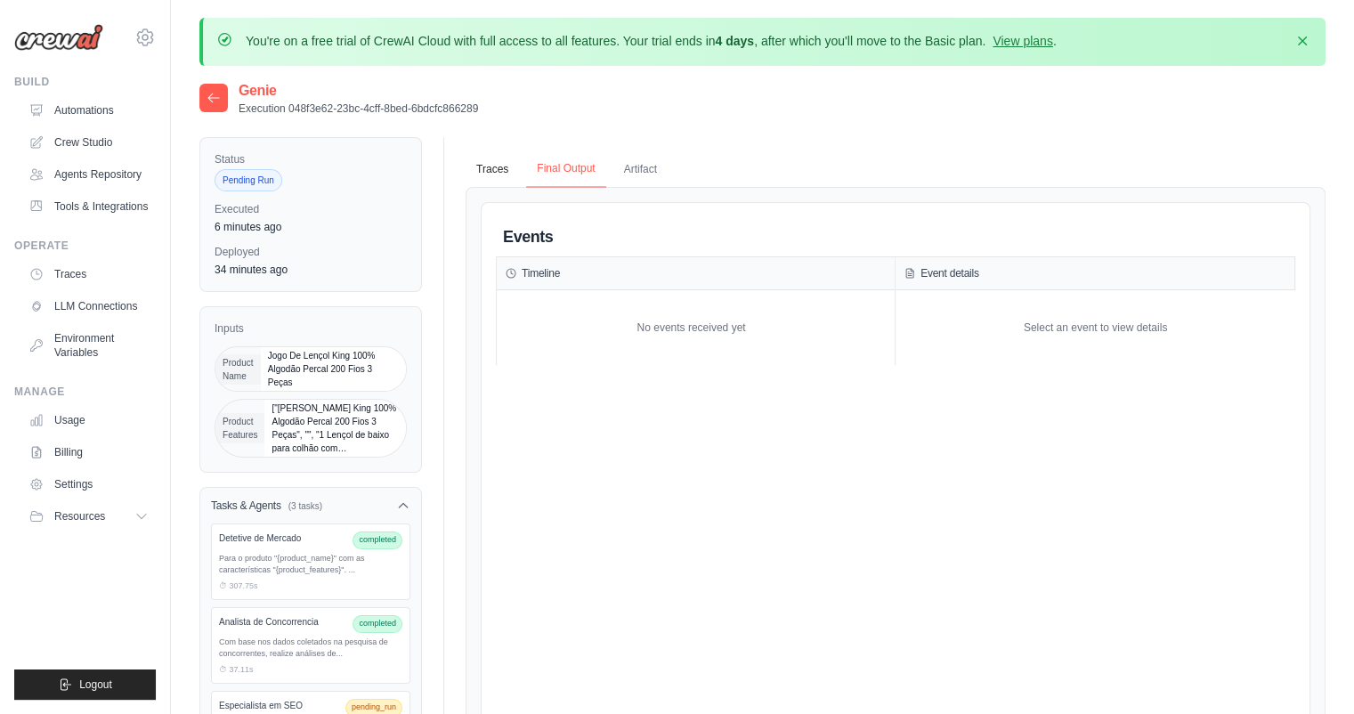
click at [573, 174] on button "Final Output" at bounding box center [565, 168] width 79 height 37
click at [495, 169] on button "Traces" at bounding box center [492, 168] width 53 height 37
click at [634, 172] on button "Artifact" at bounding box center [640, 168] width 54 height 37
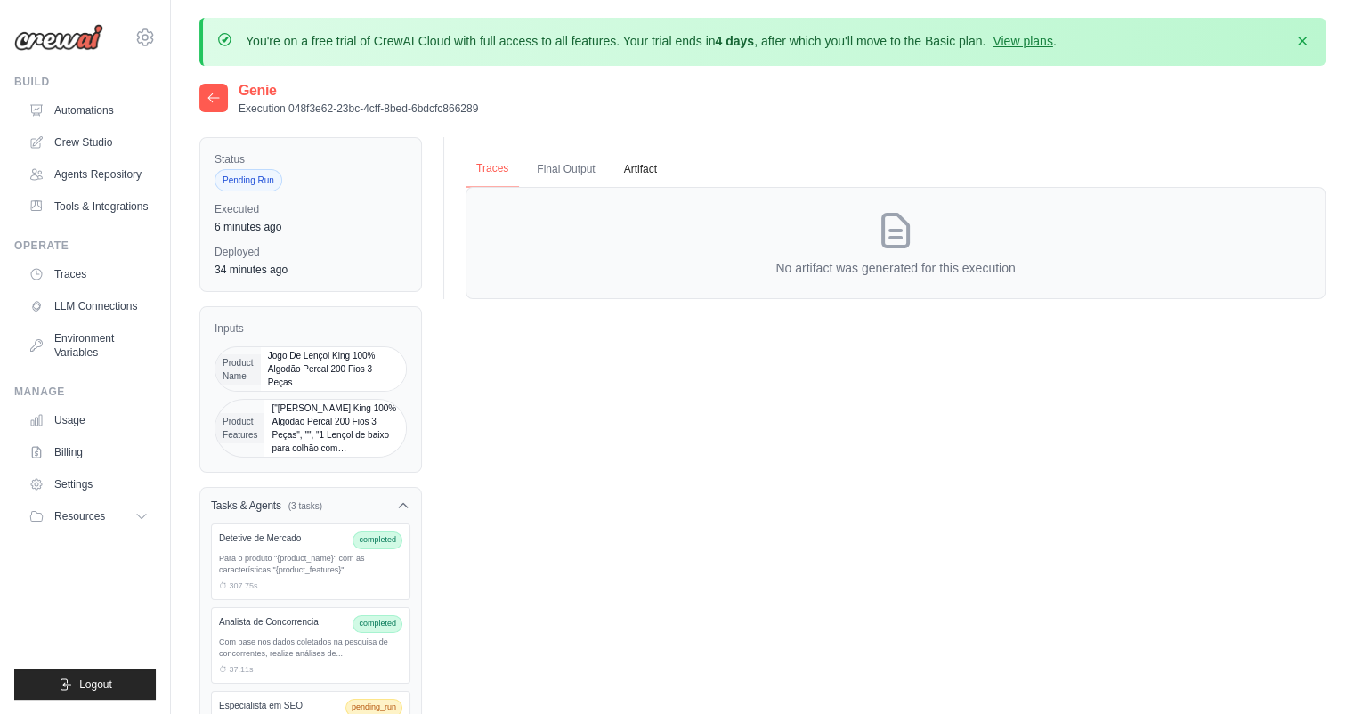
click at [495, 174] on button "Traces" at bounding box center [492, 168] width 53 height 37
click at [304, 206] on label "Executed" at bounding box center [311, 209] width 192 height 14
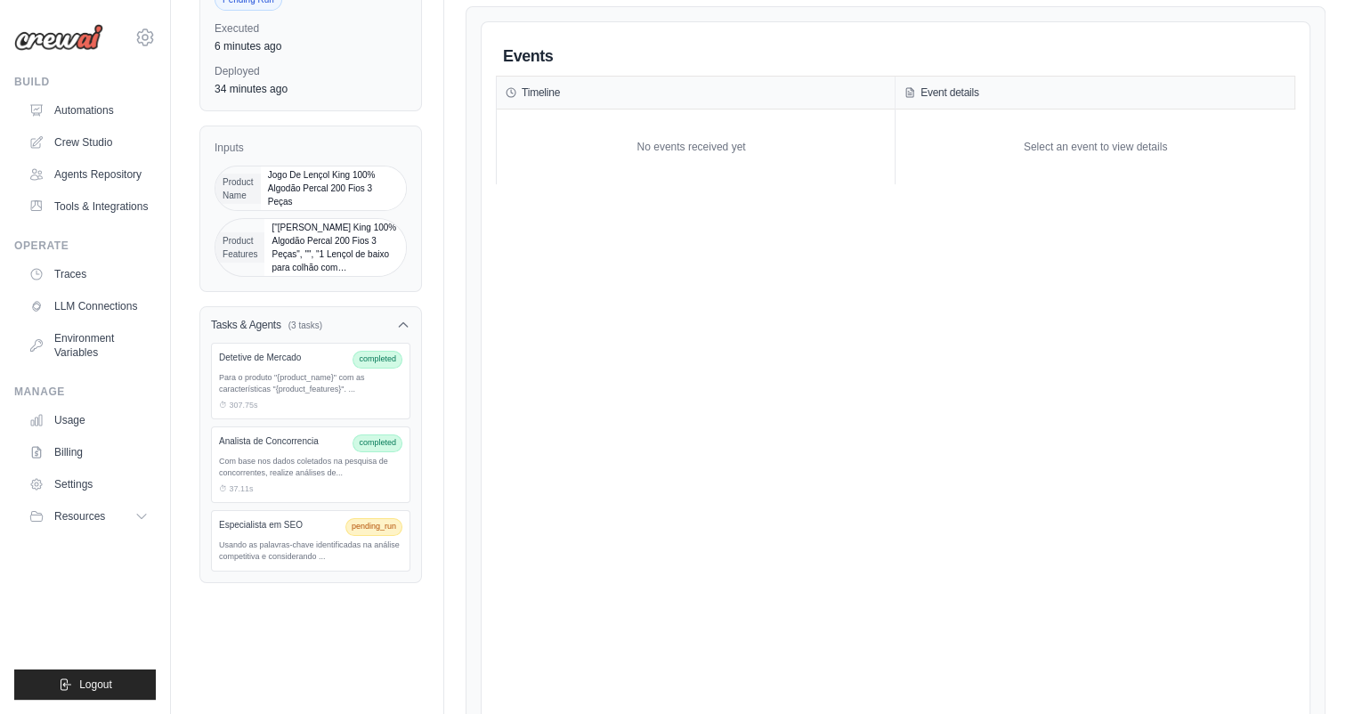
scroll to position [214, 0]
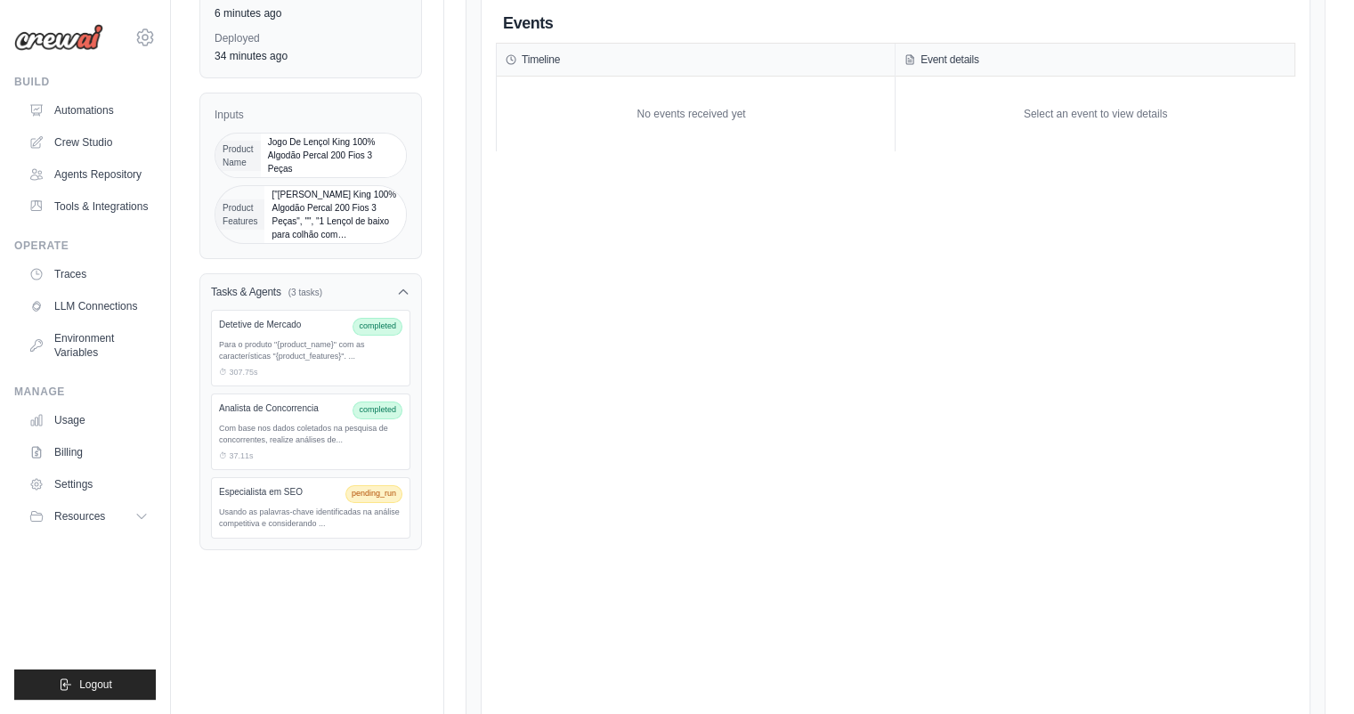
click at [305, 507] on div "Usando as palavras-chave identificadas na análise competitiva e considerando ..." at bounding box center [310, 519] width 183 height 24
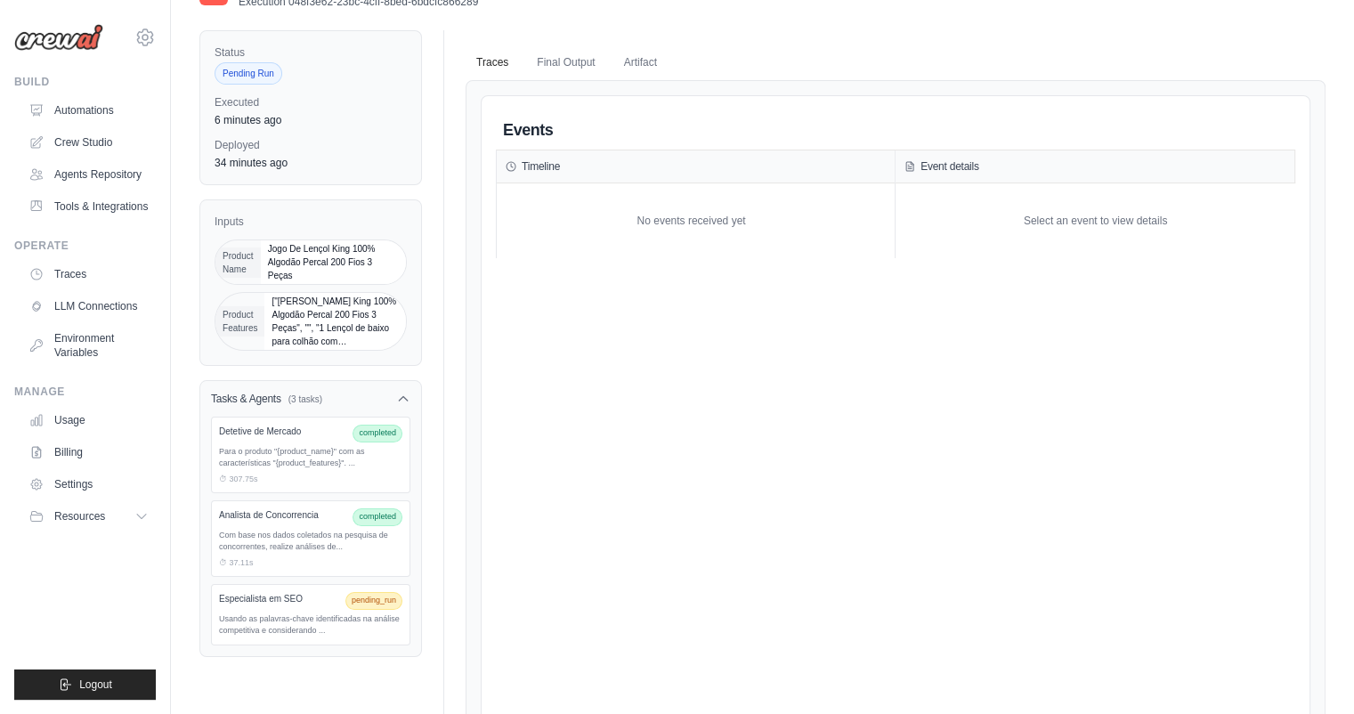
click at [324, 594] on div "Especialista em SEO pending_run Usando as palavras-chave identificadas na análi…" at bounding box center [310, 614] width 199 height 61
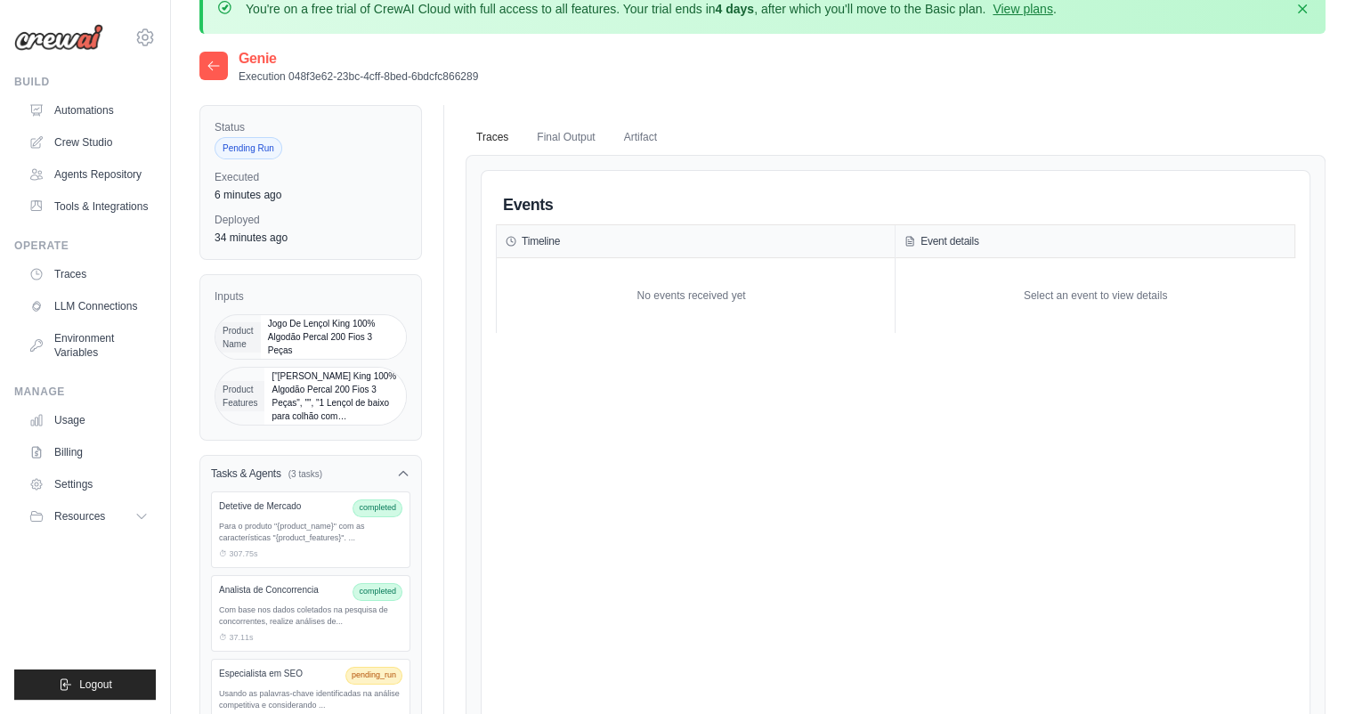
scroll to position [0, 0]
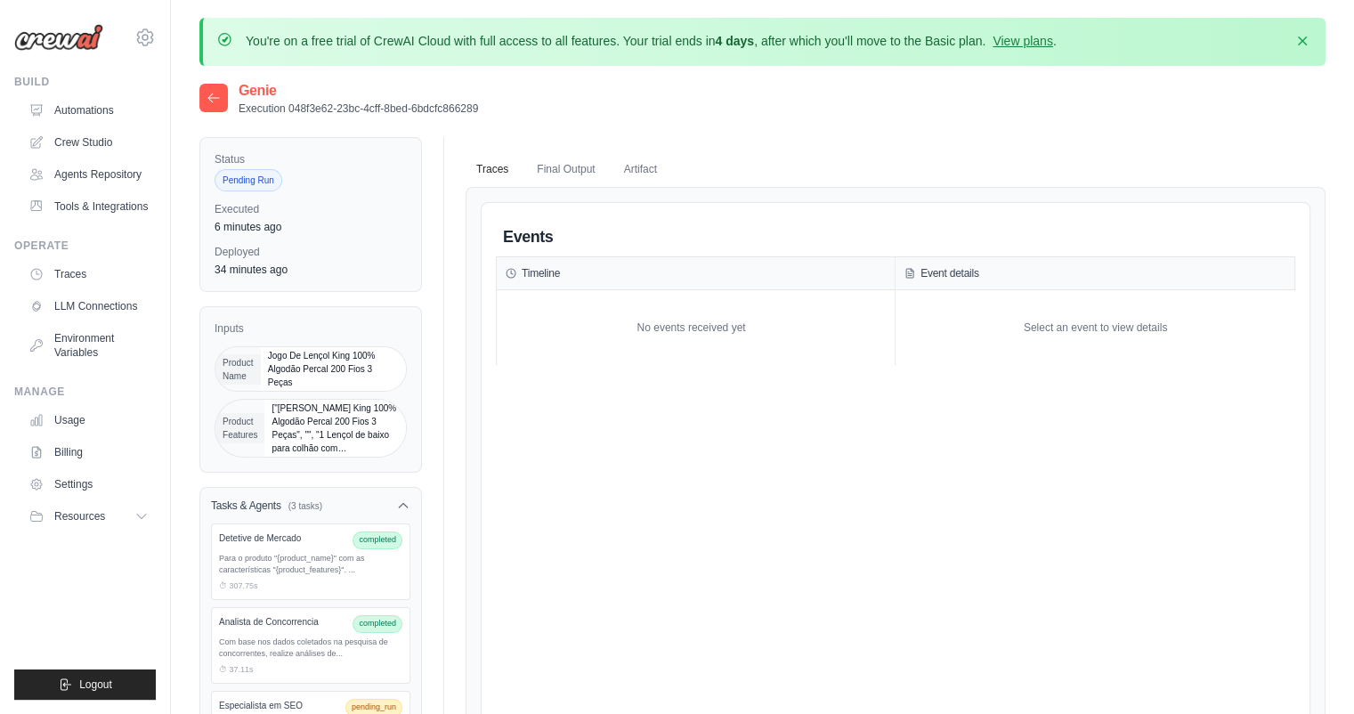
click at [217, 107] on div at bounding box center [213, 98] width 28 height 28
click at [217, 94] on icon at bounding box center [214, 98] width 14 height 14
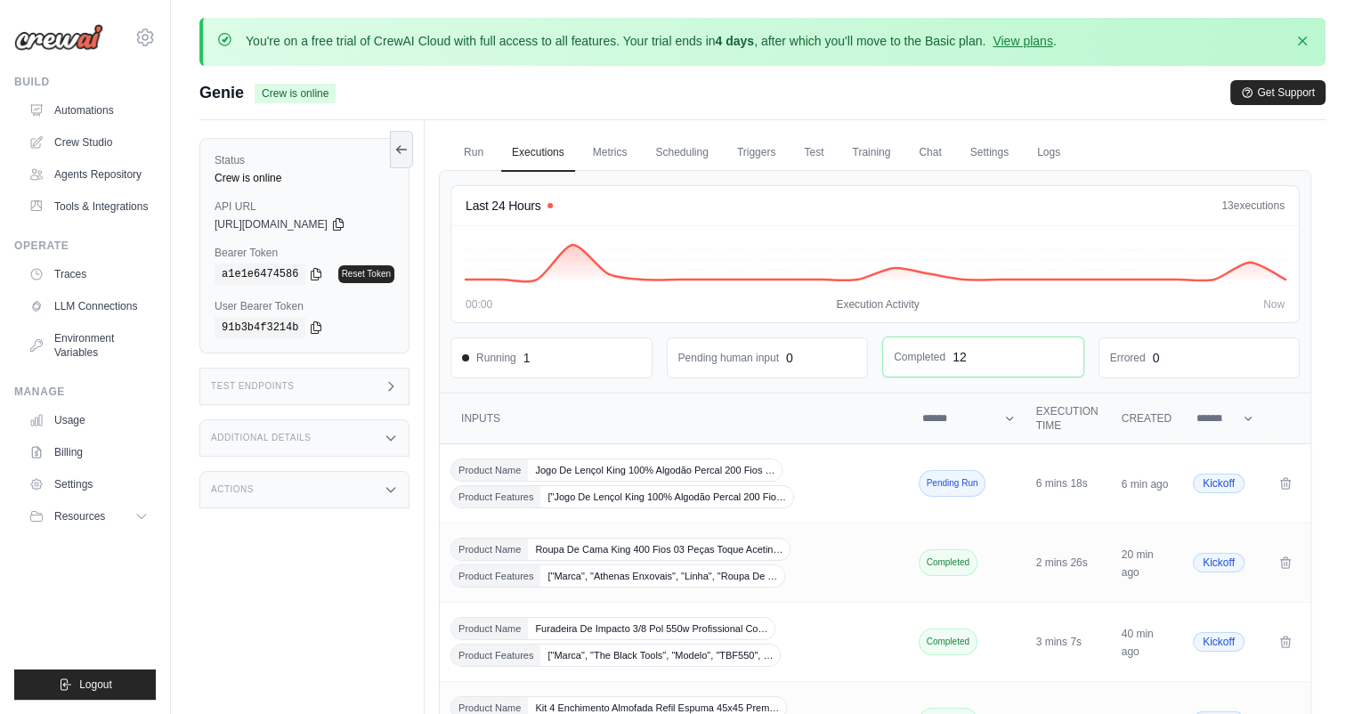
click at [930, 357] on dd "Completed" at bounding box center [920, 357] width 52 height 14
click at [609, 153] on link "Metrics" at bounding box center [610, 152] width 56 height 37
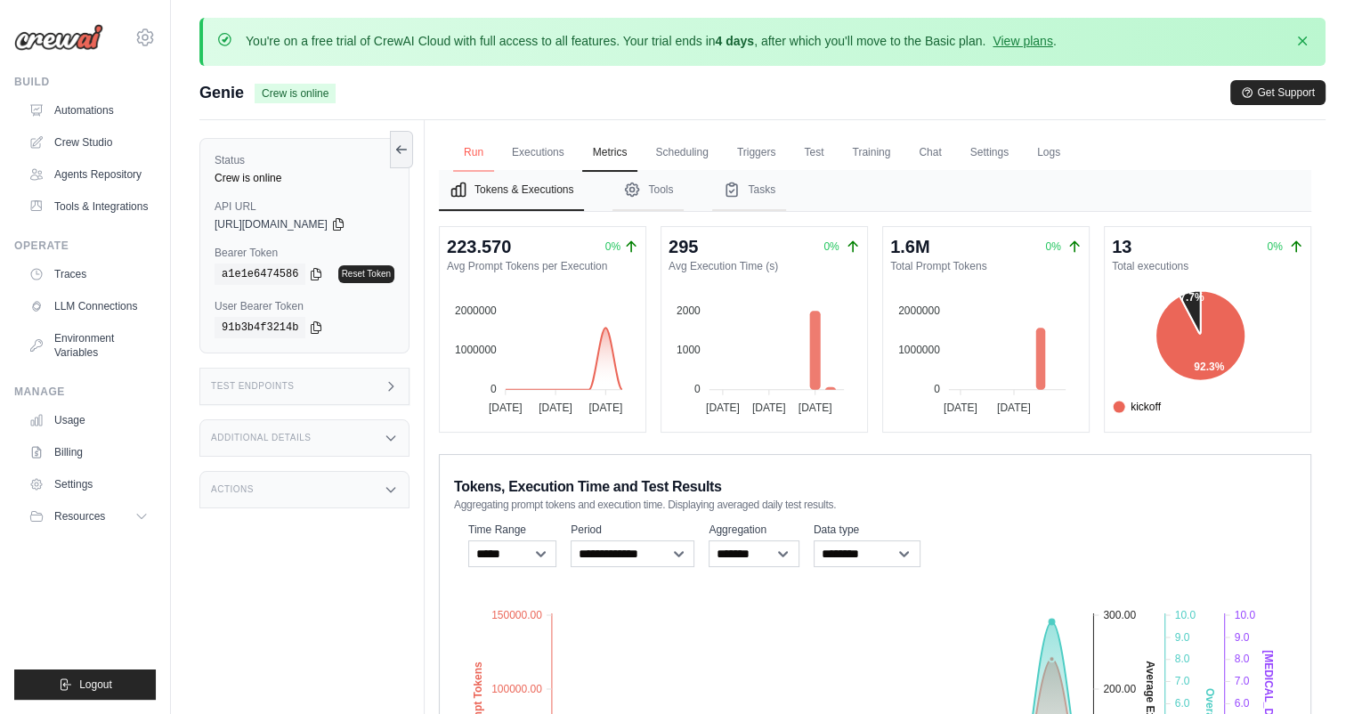
click at [473, 155] on link "Run" at bounding box center [473, 152] width 41 height 37
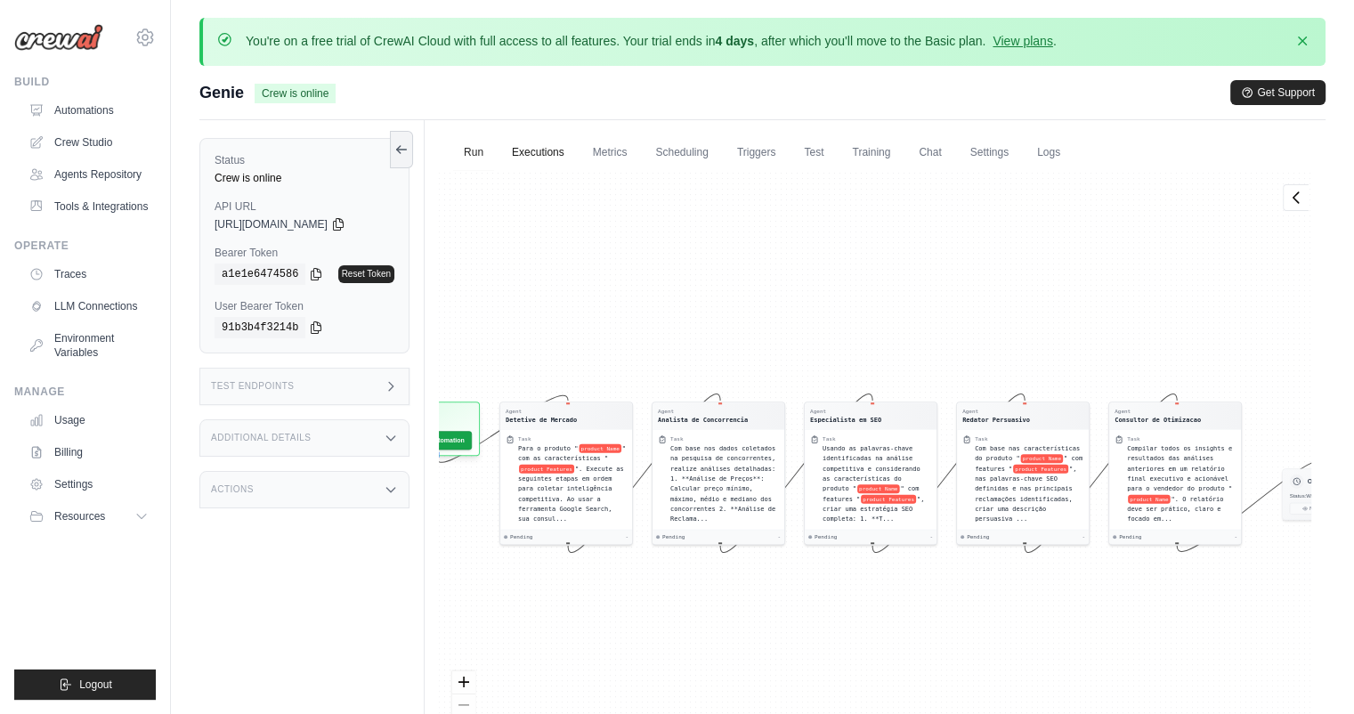
click at [550, 150] on link "Executions" at bounding box center [538, 152] width 74 height 37
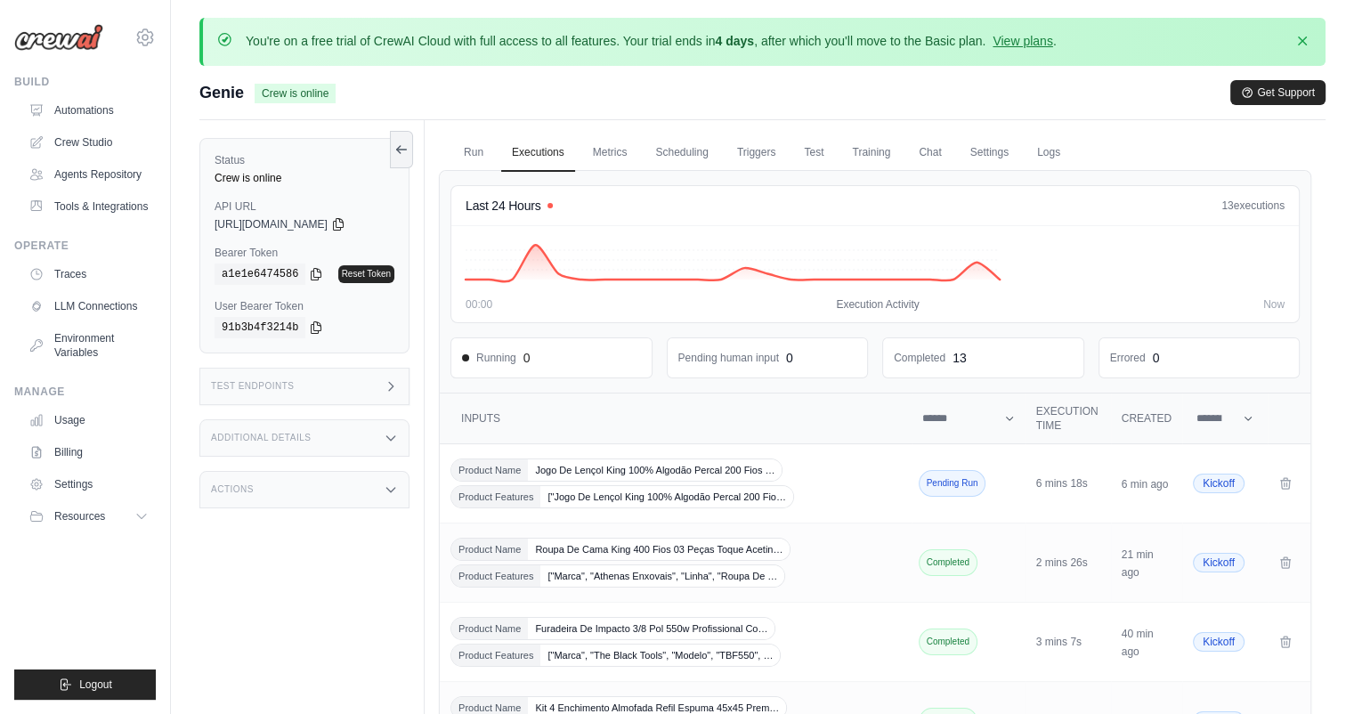
click at [843, 414] on th "Inputs" at bounding box center [676, 419] width 472 height 51
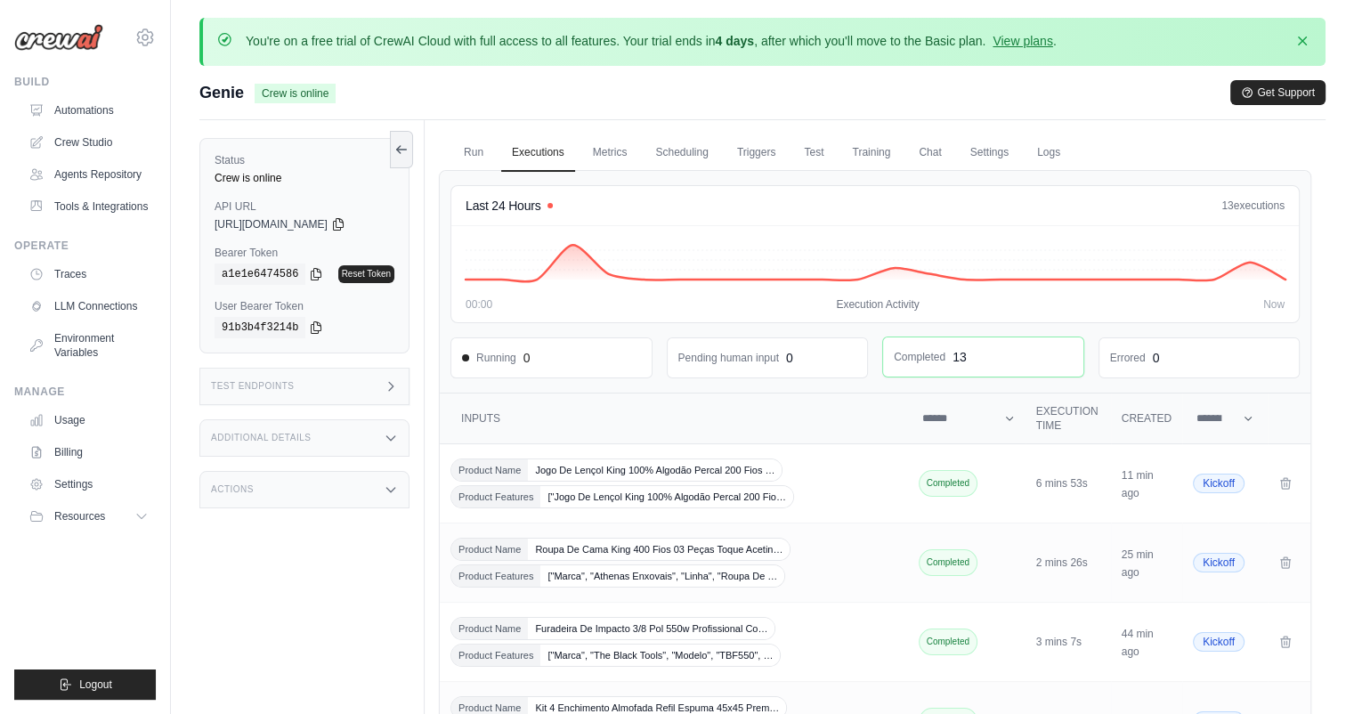
click at [954, 348] on div "13" at bounding box center [960, 357] width 14 height 18
click at [602, 137] on link "Metrics" at bounding box center [610, 152] width 56 height 37
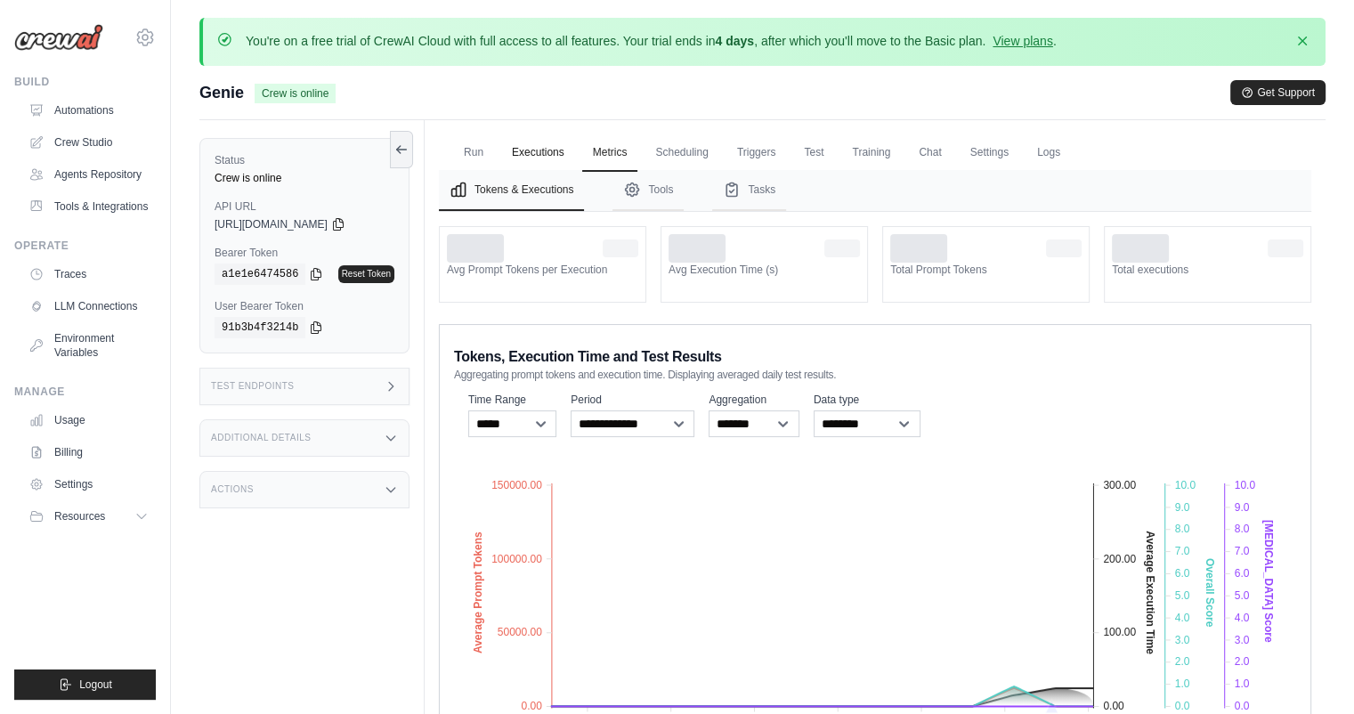
click at [553, 152] on link "Executions" at bounding box center [538, 152] width 74 height 37
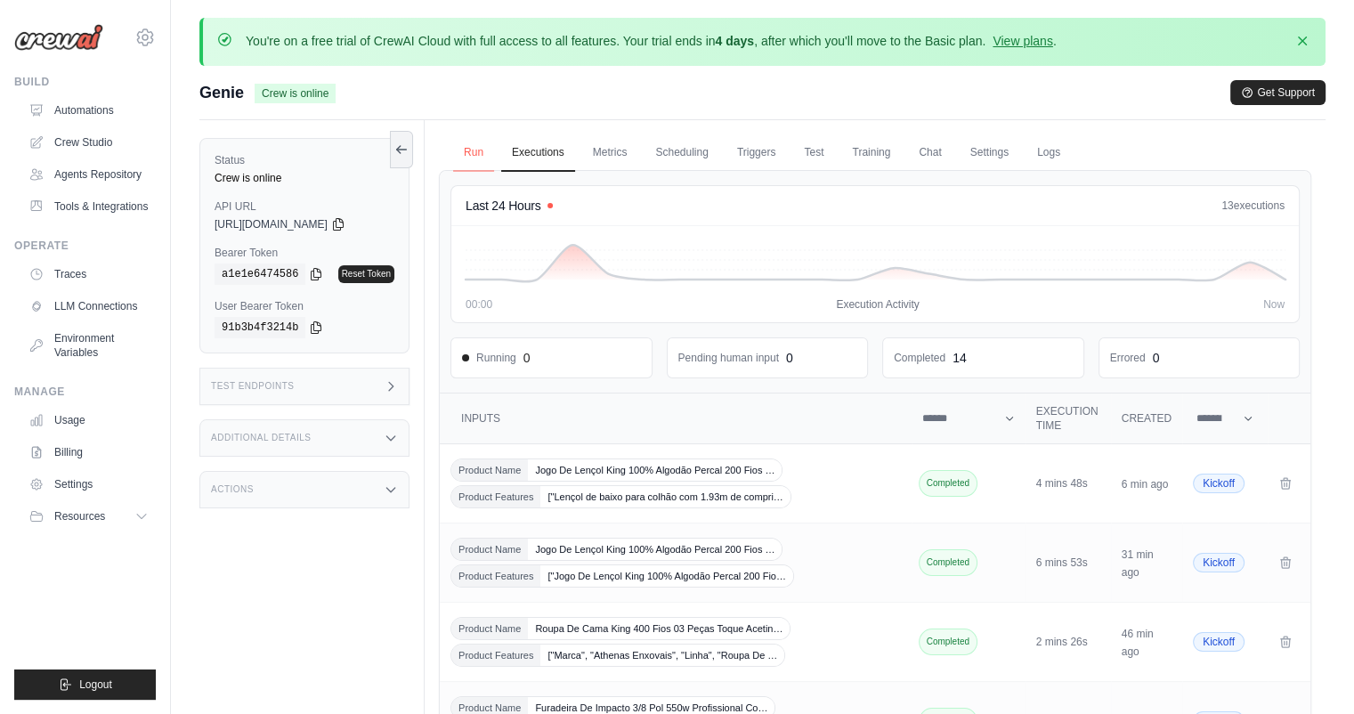
click at [481, 158] on link "Run" at bounding box center [473, 152] width 41 height 37
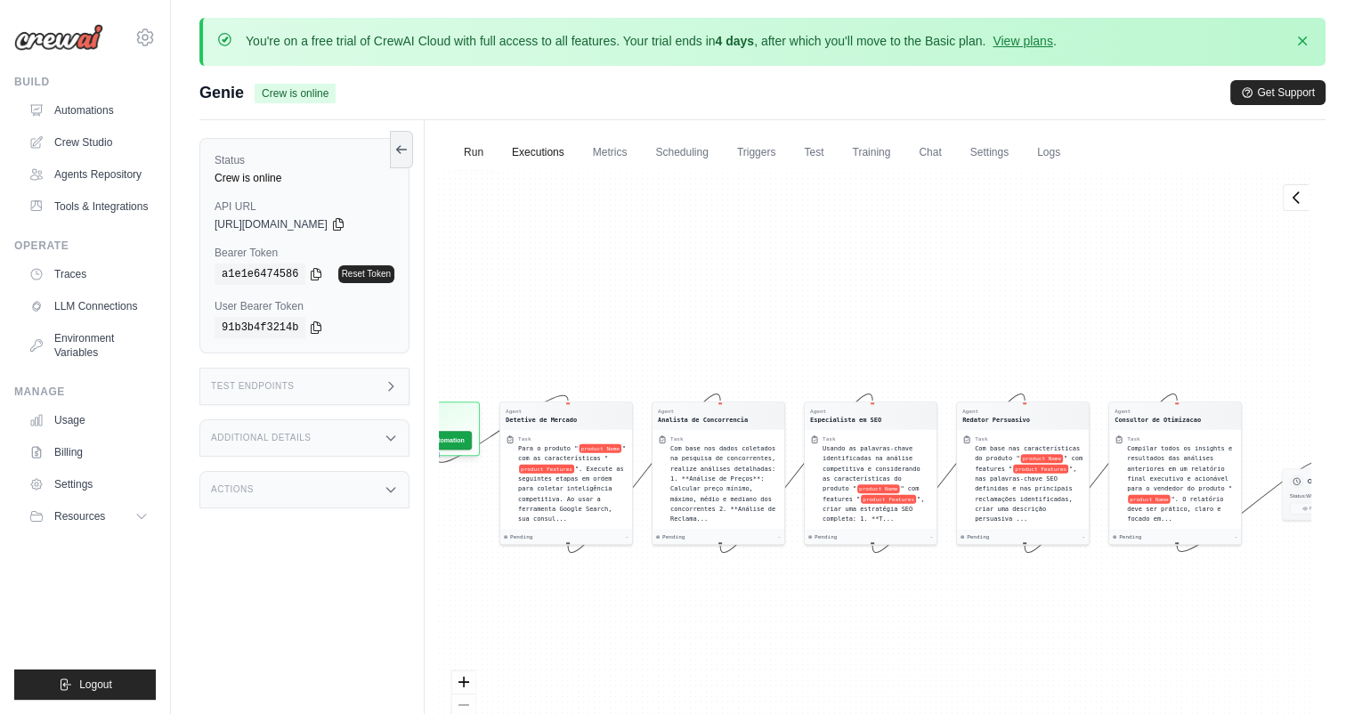
click at [534, 155] on link "Executions" at bounding box center [538, 152] width 74 height 37
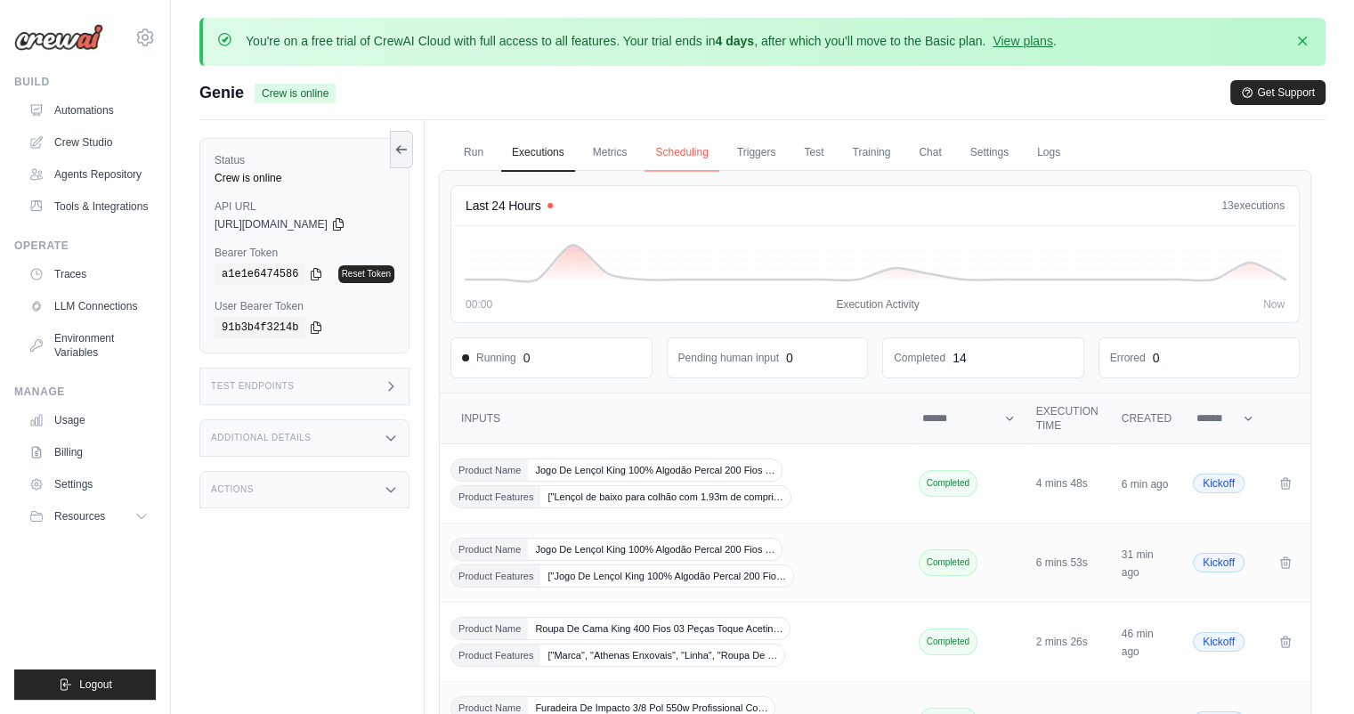
click at [668, 159] on link "Scheduling" at bounding box center [682, 152] width 74 height 37
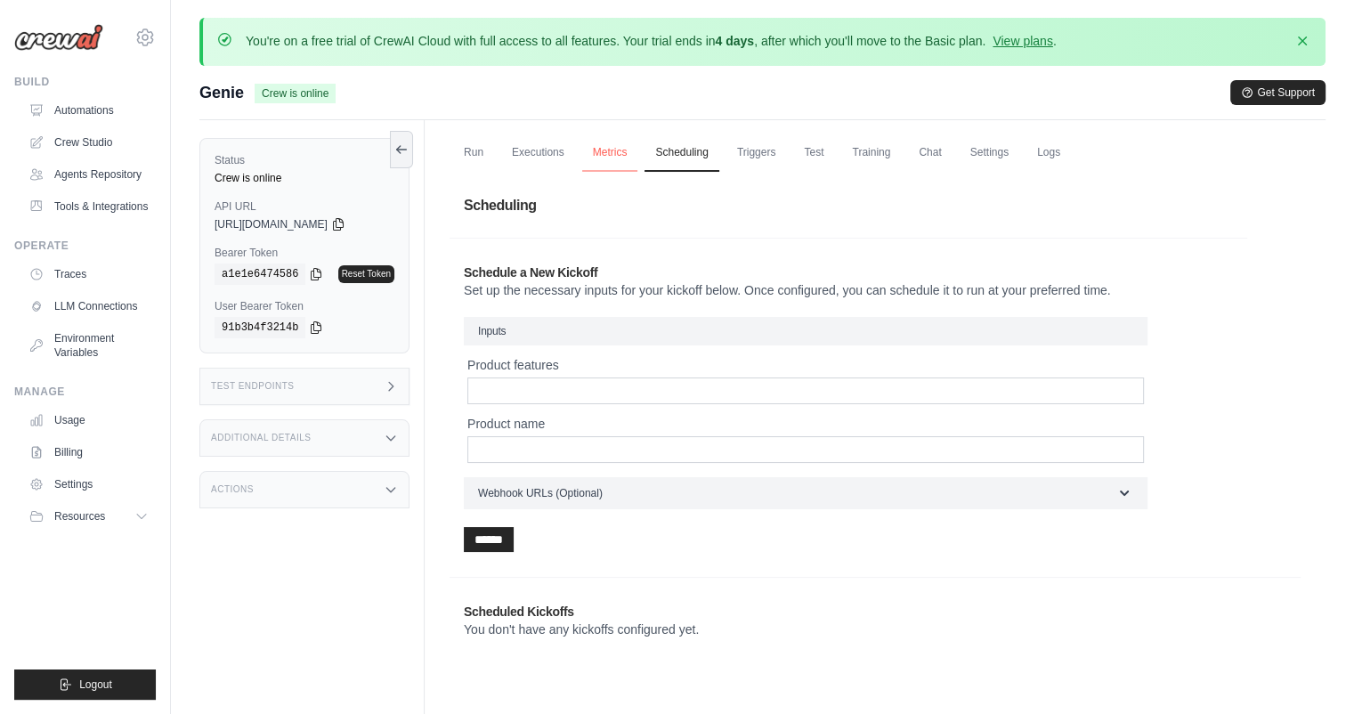
click at [616, 157] on link "Metrics" at bounding box center [610, 152] width 56 height 37
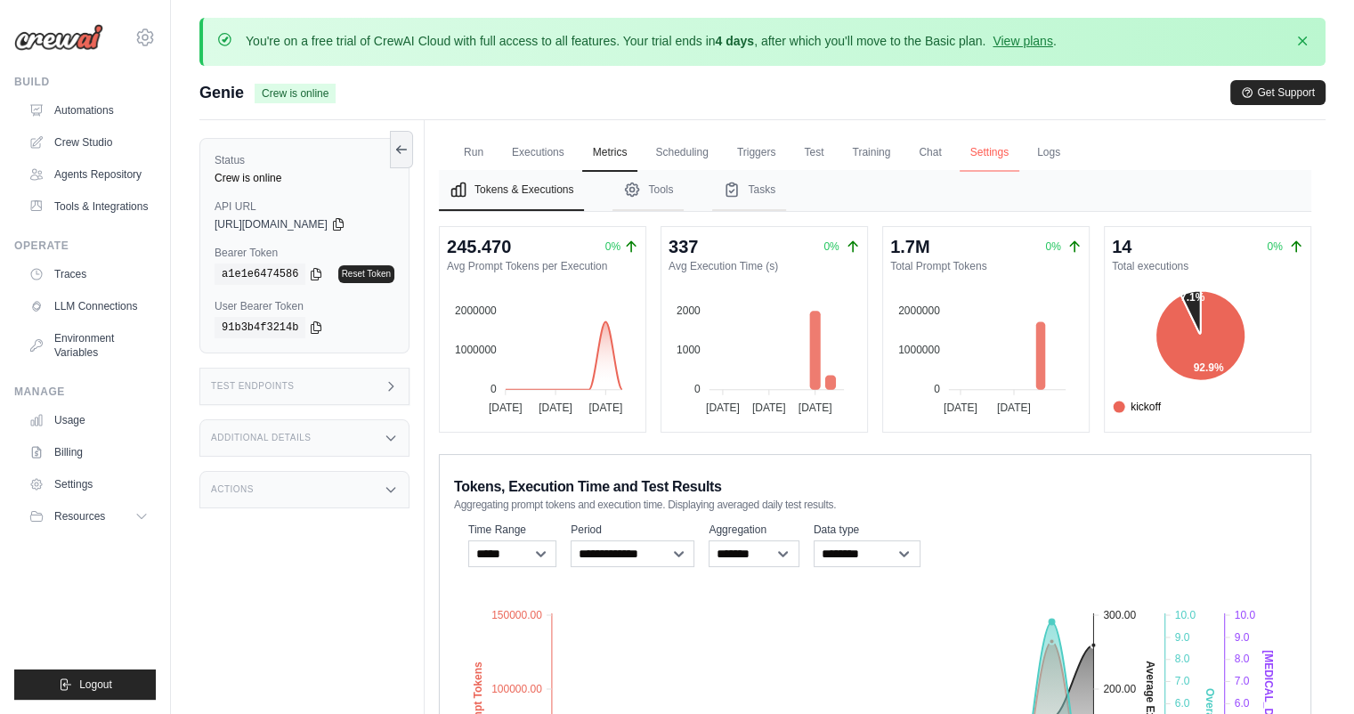
click at [992, 158] on link "Settings" at bounding box center [990, 152] width 60 height 37
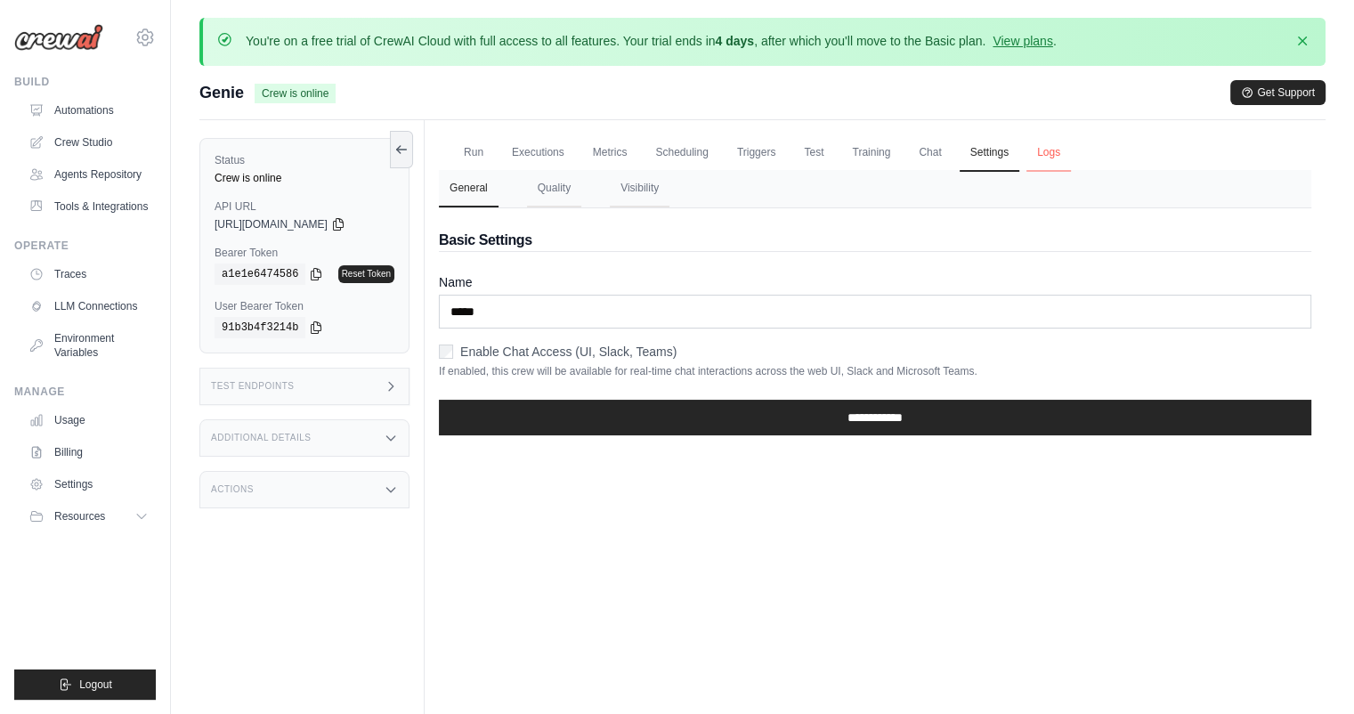
click at [1051, 160] on link "Logs" at bounding box center [1049, 152] width 45 height 37
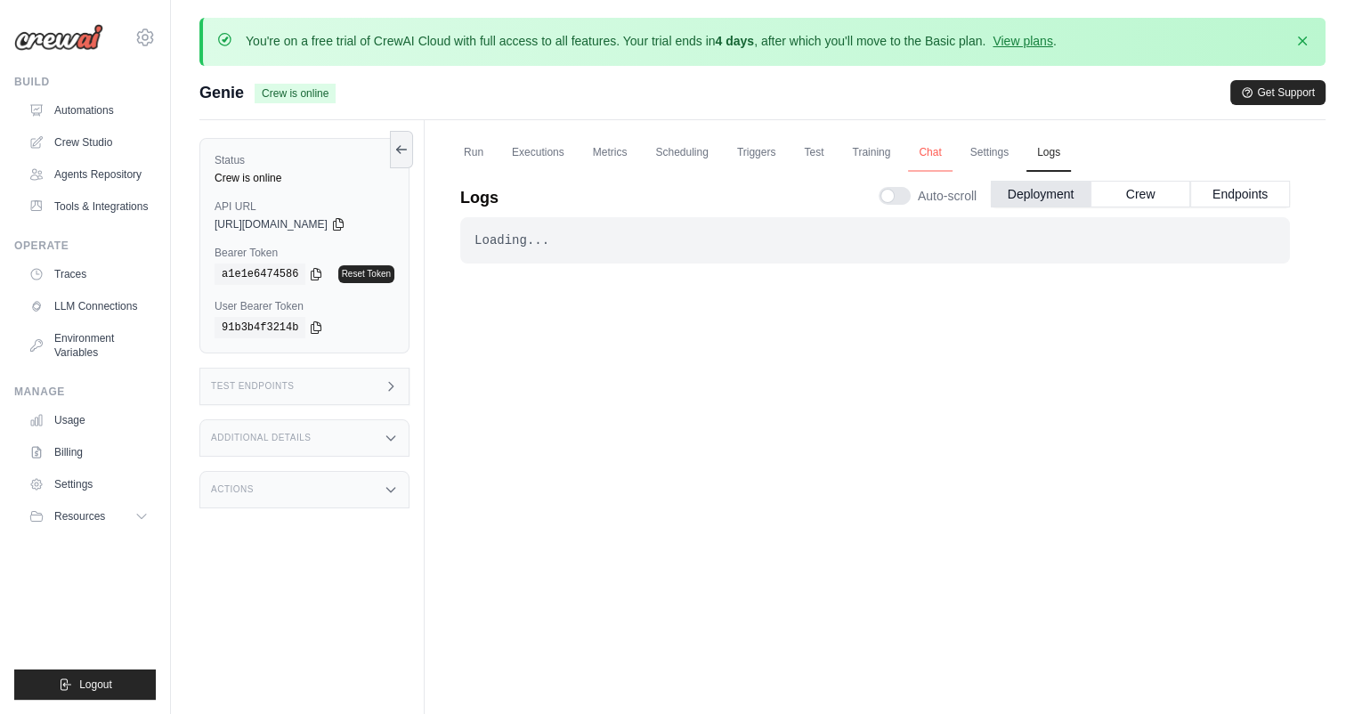
click at [929, 153] on link "Chat" at bounding box center [930, 152] width 44 height 37
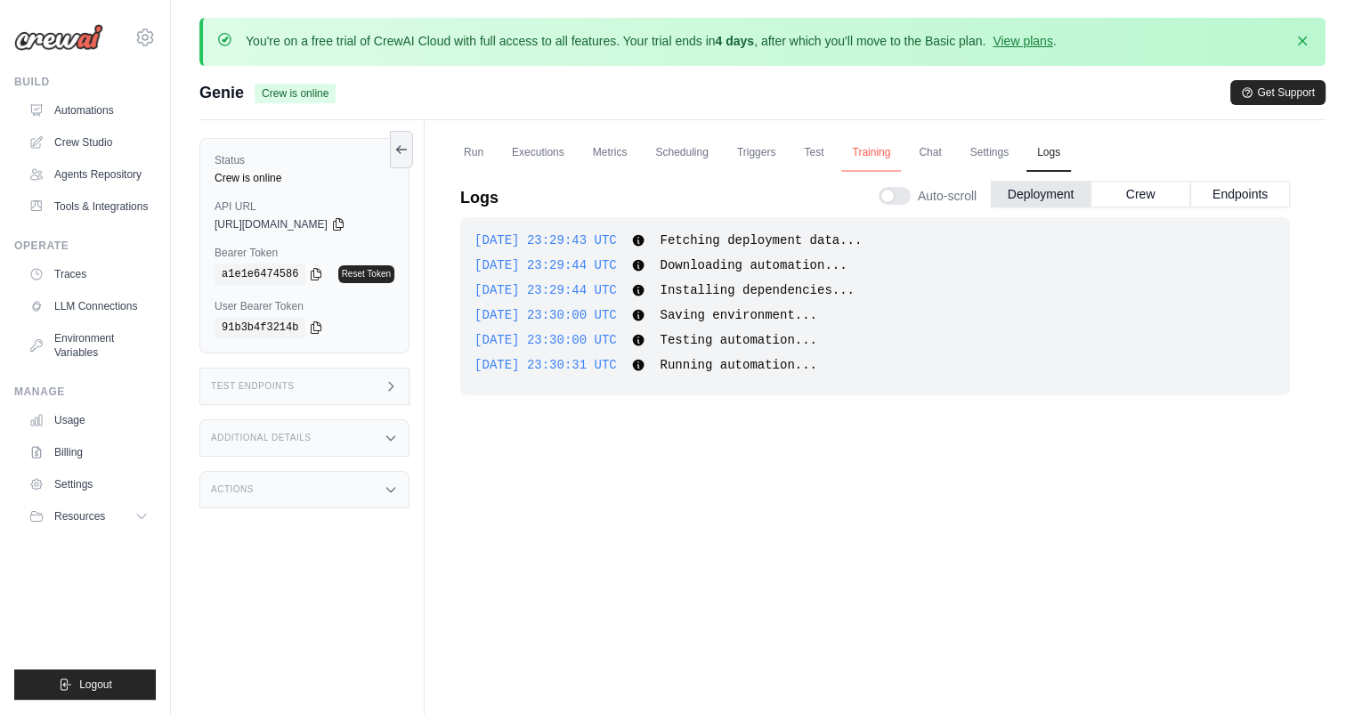
click at [871, 151] on link "Training" at bounding box center [871, 152] width 60 height 37
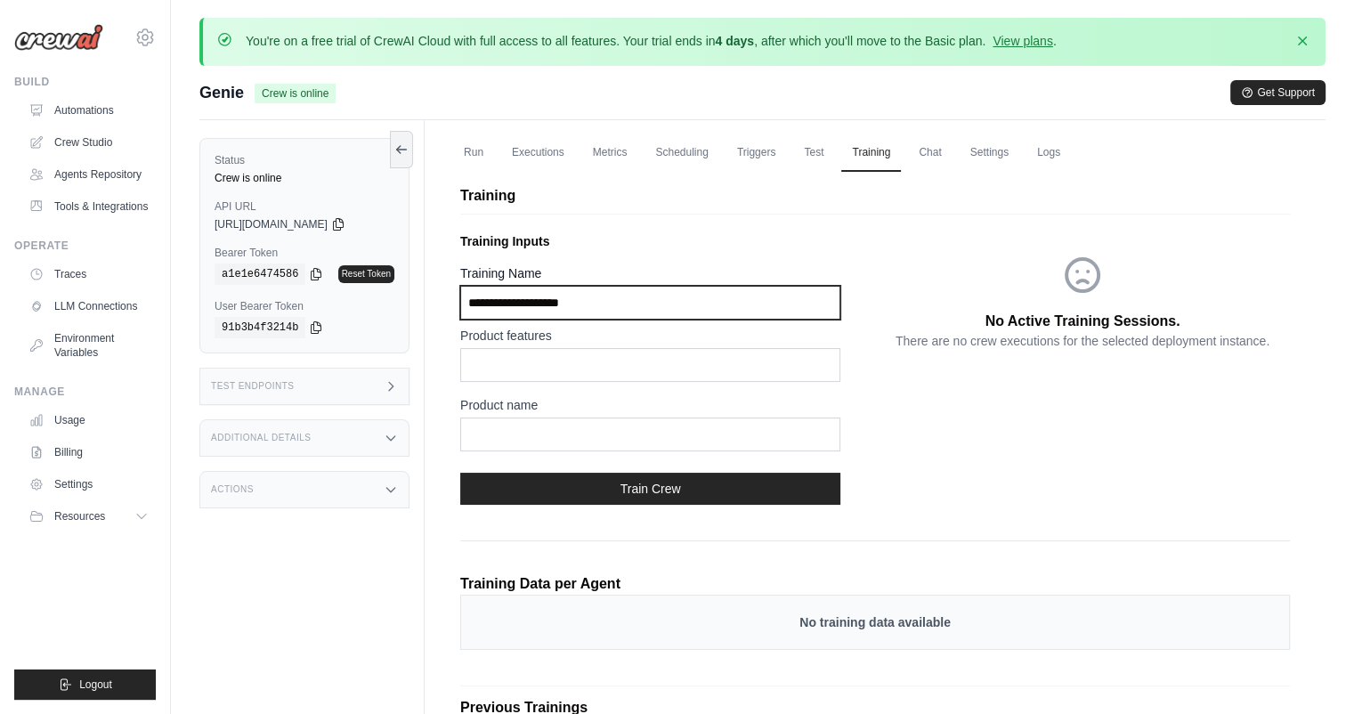
click at [656, 308] on input "Training Name" at bounding box center [650, 303] width 380 height 34
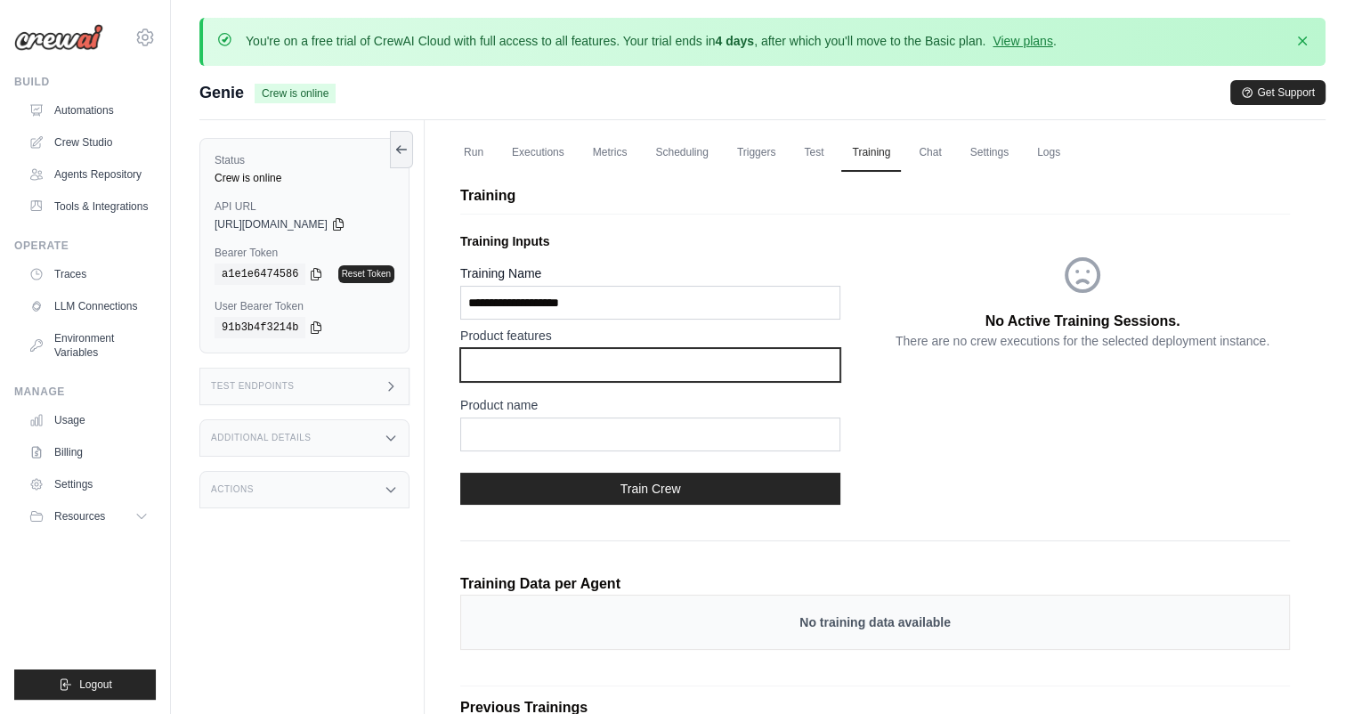
click at [595, 368] on input "text" at bounding box center [650, 365] width 380 height 34
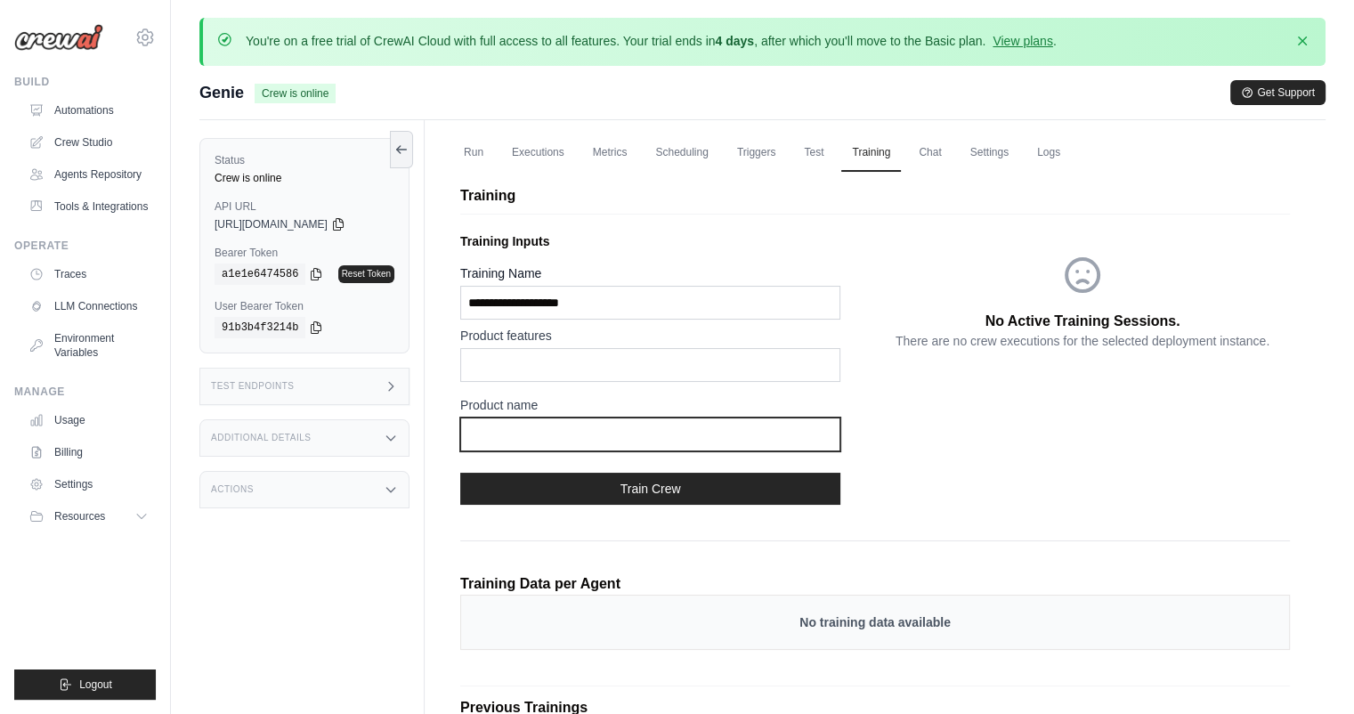
click at [714, 430] on input "text" at bounding box center [650, 435] width 380 height 34
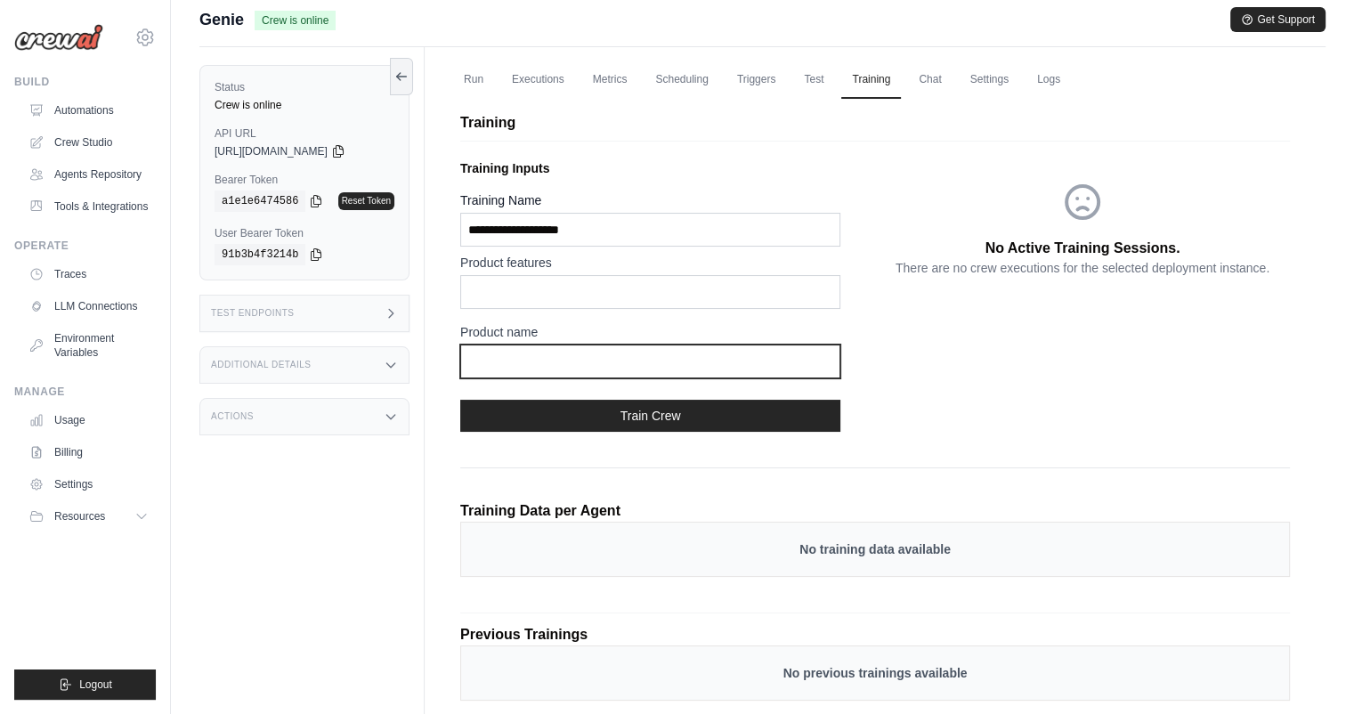
scroll to position [30, 0]
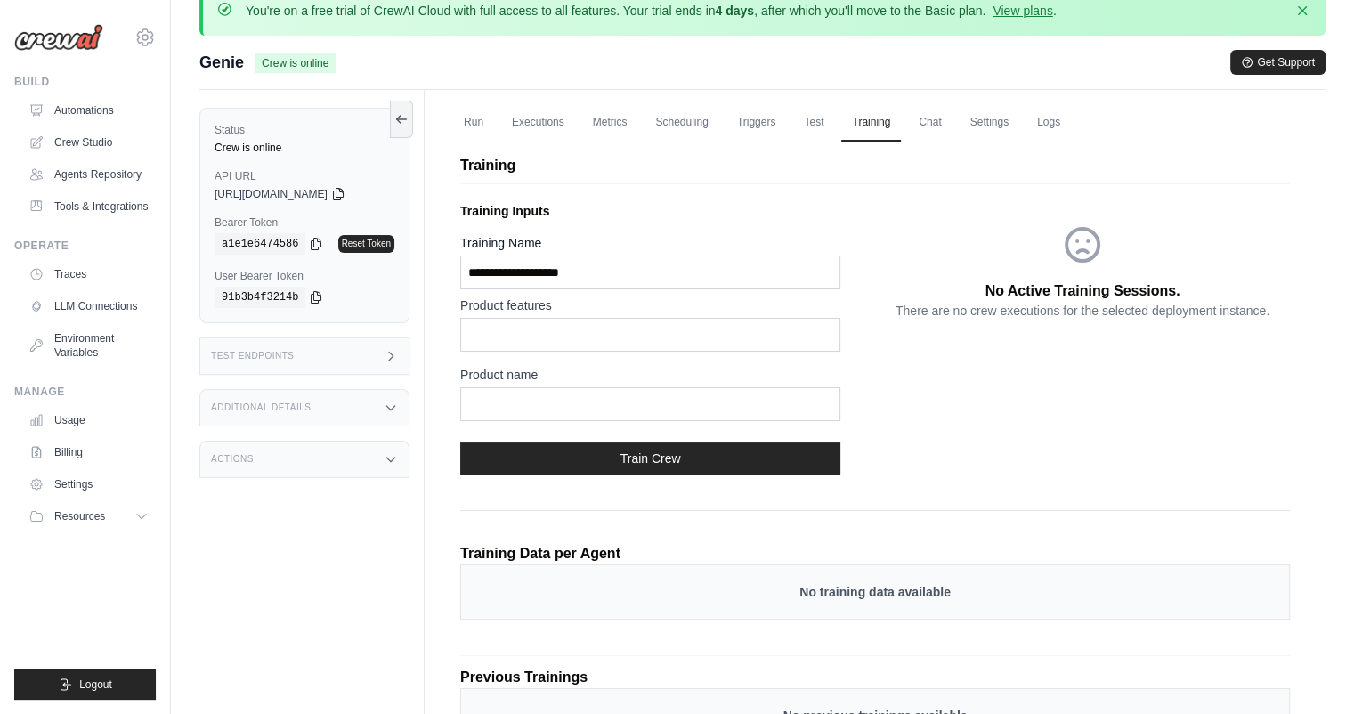
click at [1061, 302] on p "There are no crew executions for the selected deployment instance." at bounding box center [1083, 311] width 374 height 18
click at [824, 126] on link "Test" at bounding box center [813, 122] width 41 height 37
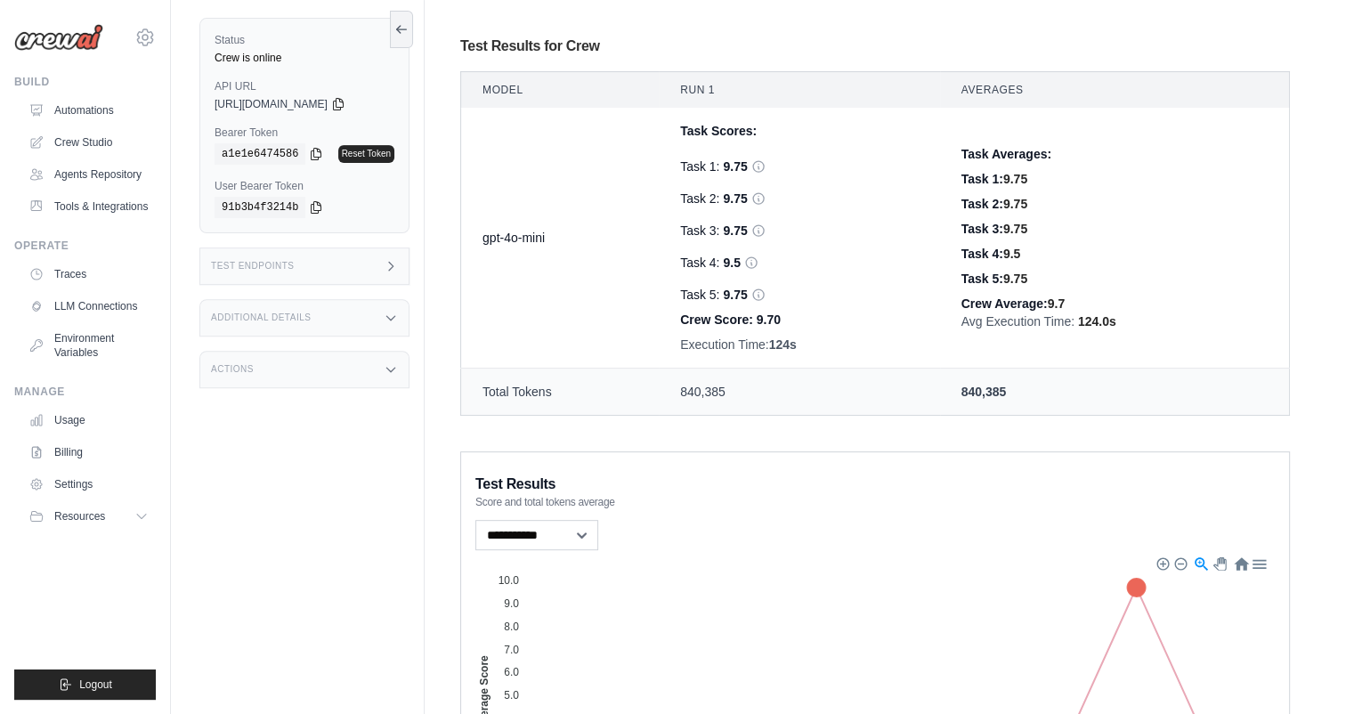
scroll to position [778, 0]
click at [511, 234] on td "gpt-4o-mini" at bounding box center [560, 238] width 199 height 261
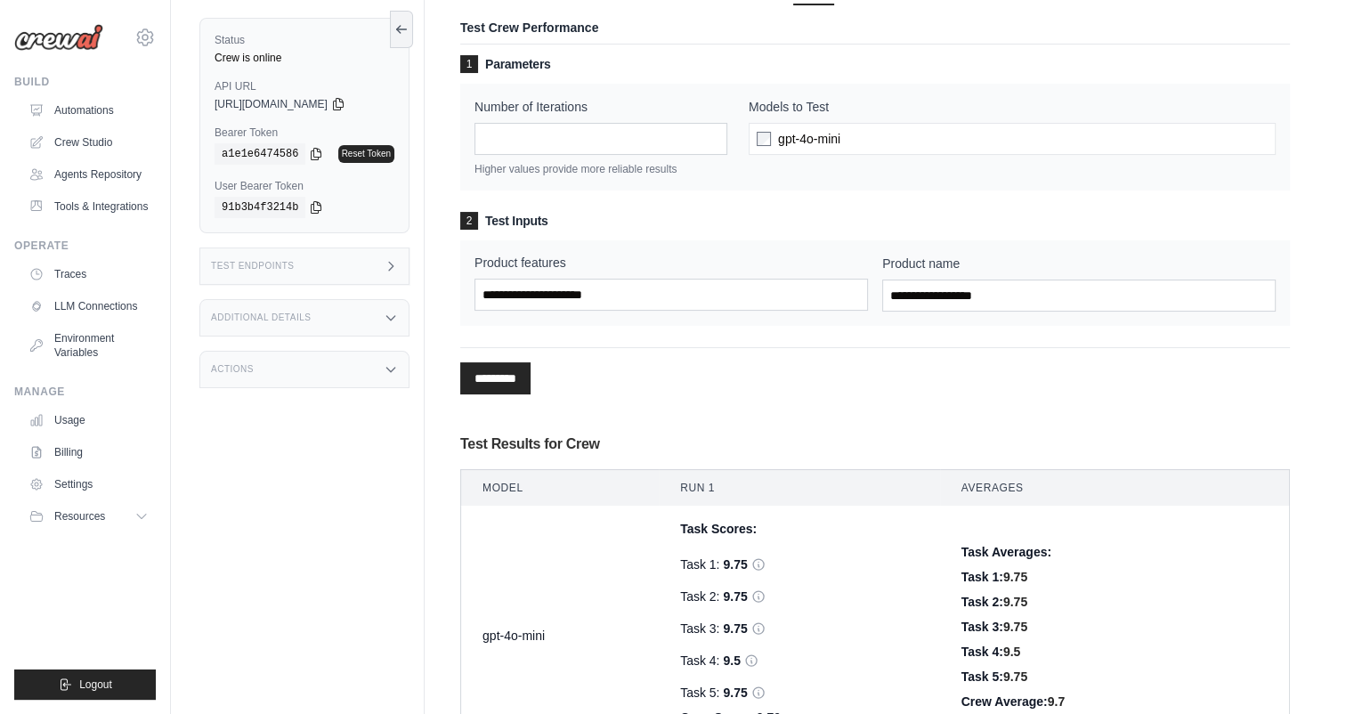
scroll to position [0, 0]
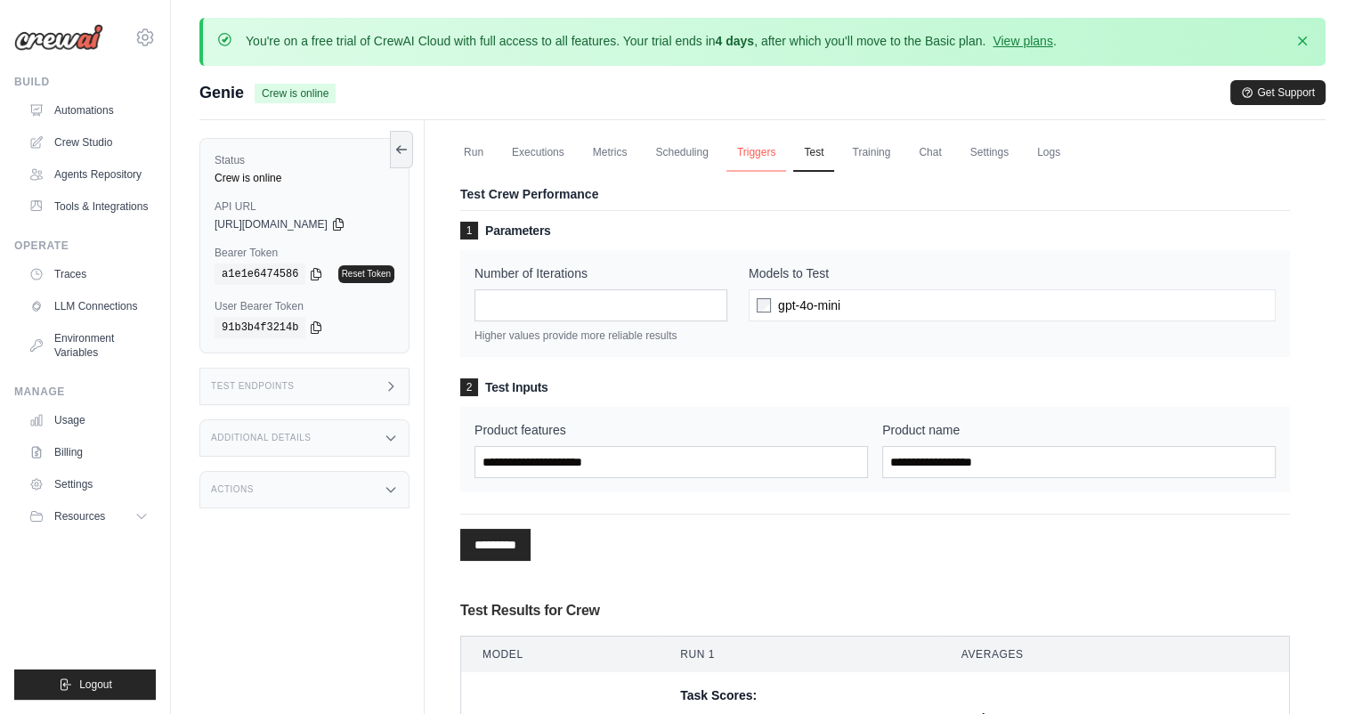
click at [745, 152] on link "Triggers" at bounding box center [756, 152] width 61 height 37
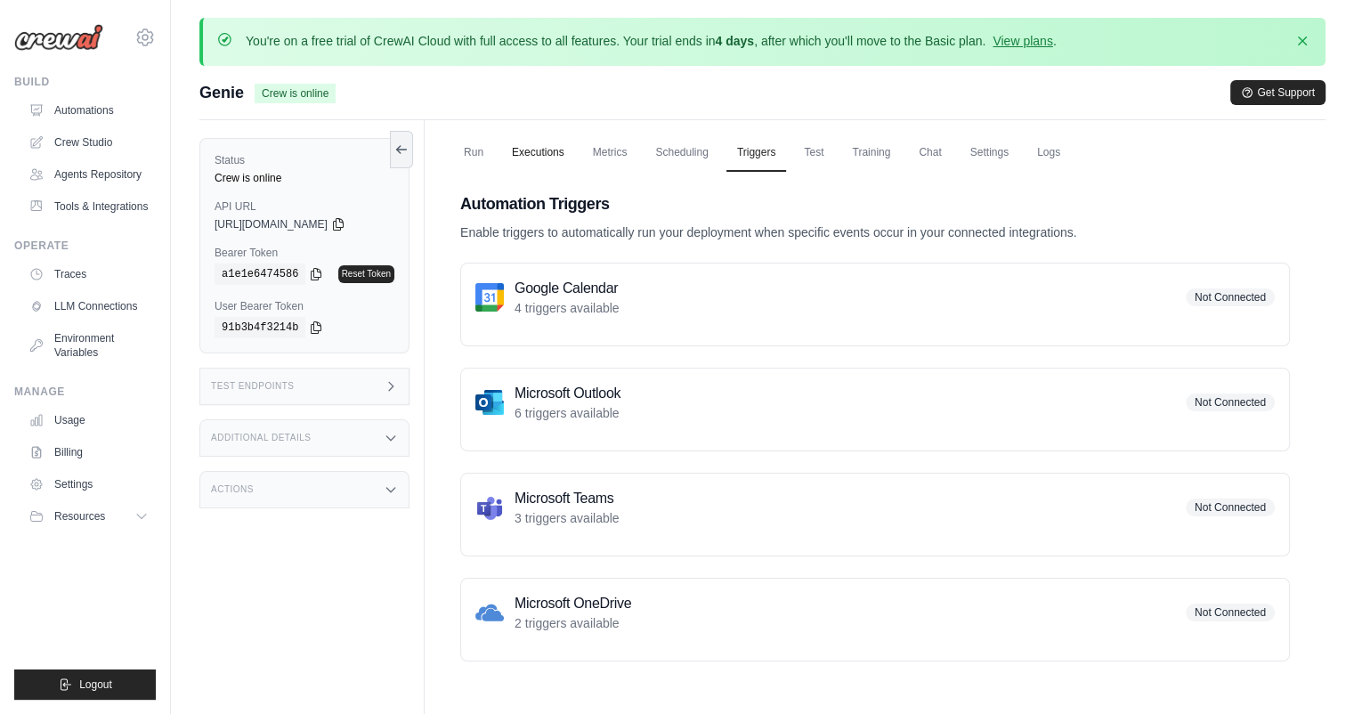
click at [534, 149] on link "Executions" at bounding box center [538, 152] width 74 height 37
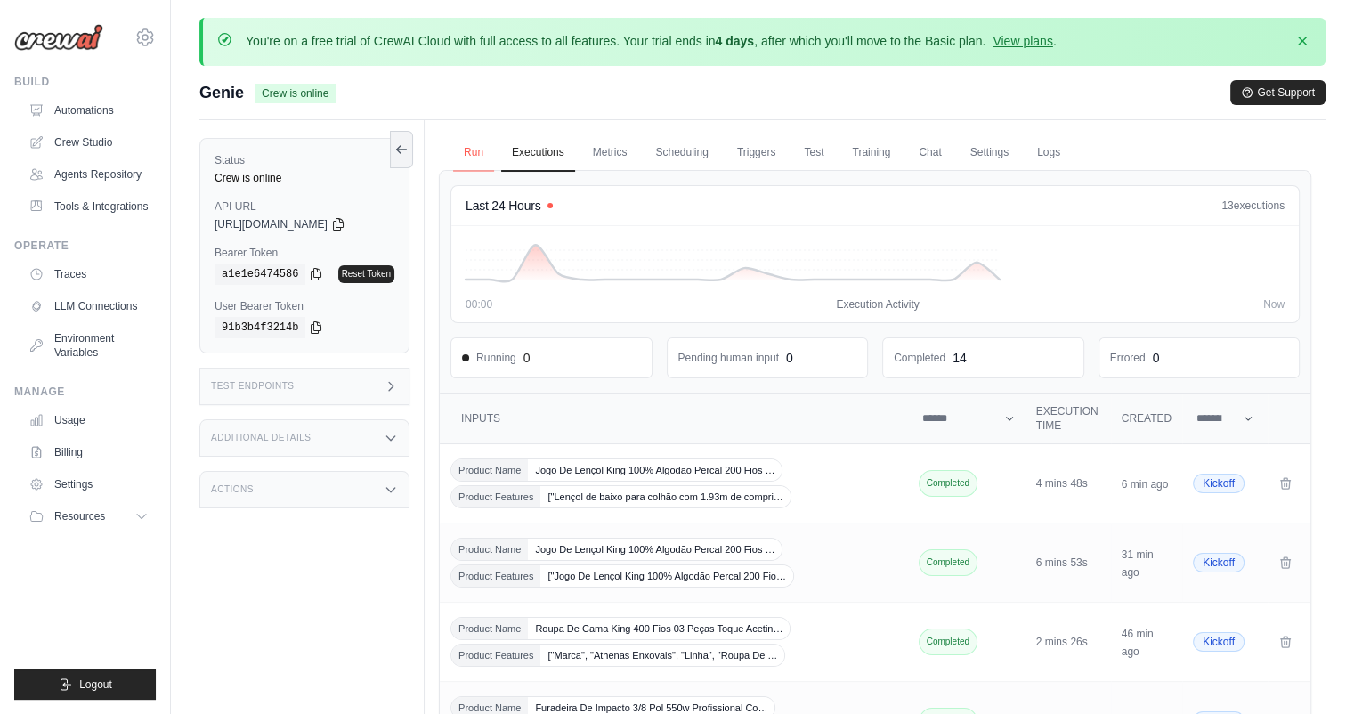
click at [481, 152] on link "Run" at bounding box center [473, 152] width 41 height 37
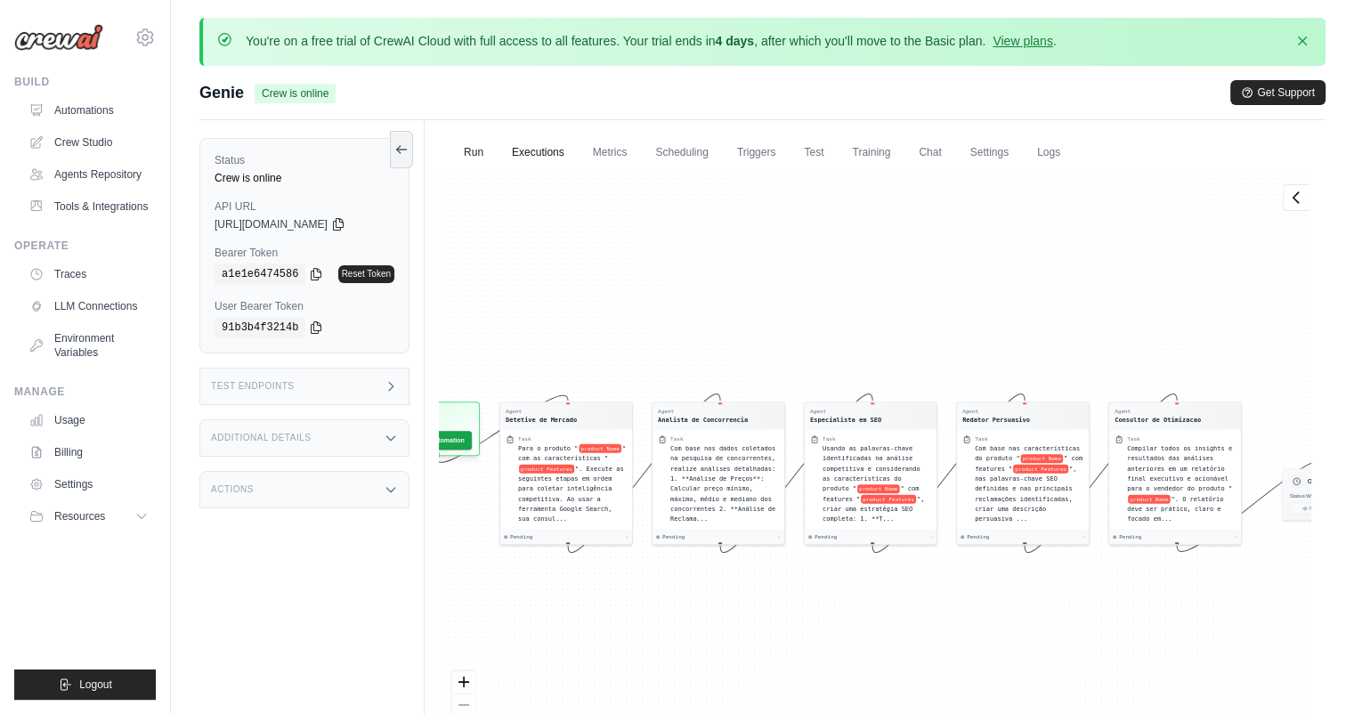
click at [542, 156] on link "Executions" at bounding box center [538, 152] width 74 height 37
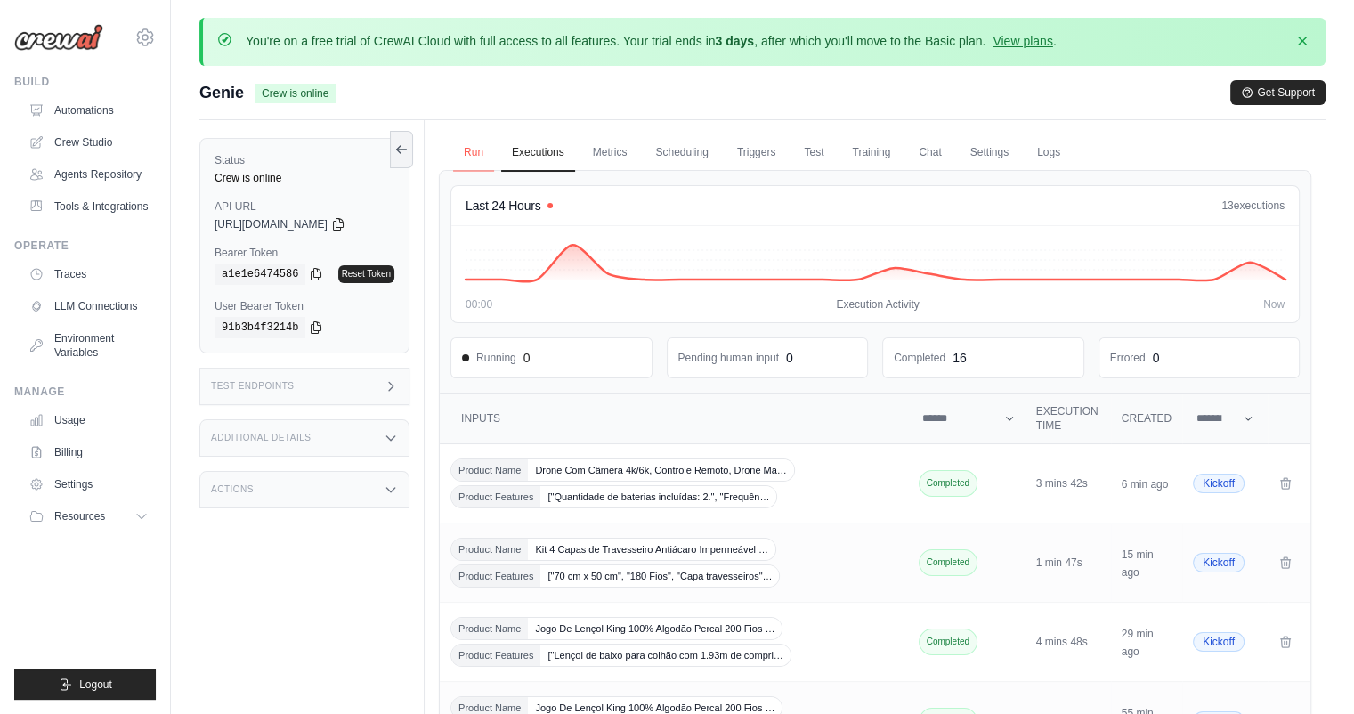
click at [479, 148] on link "Run" at bounding box center [473, 152] width 41 height 37
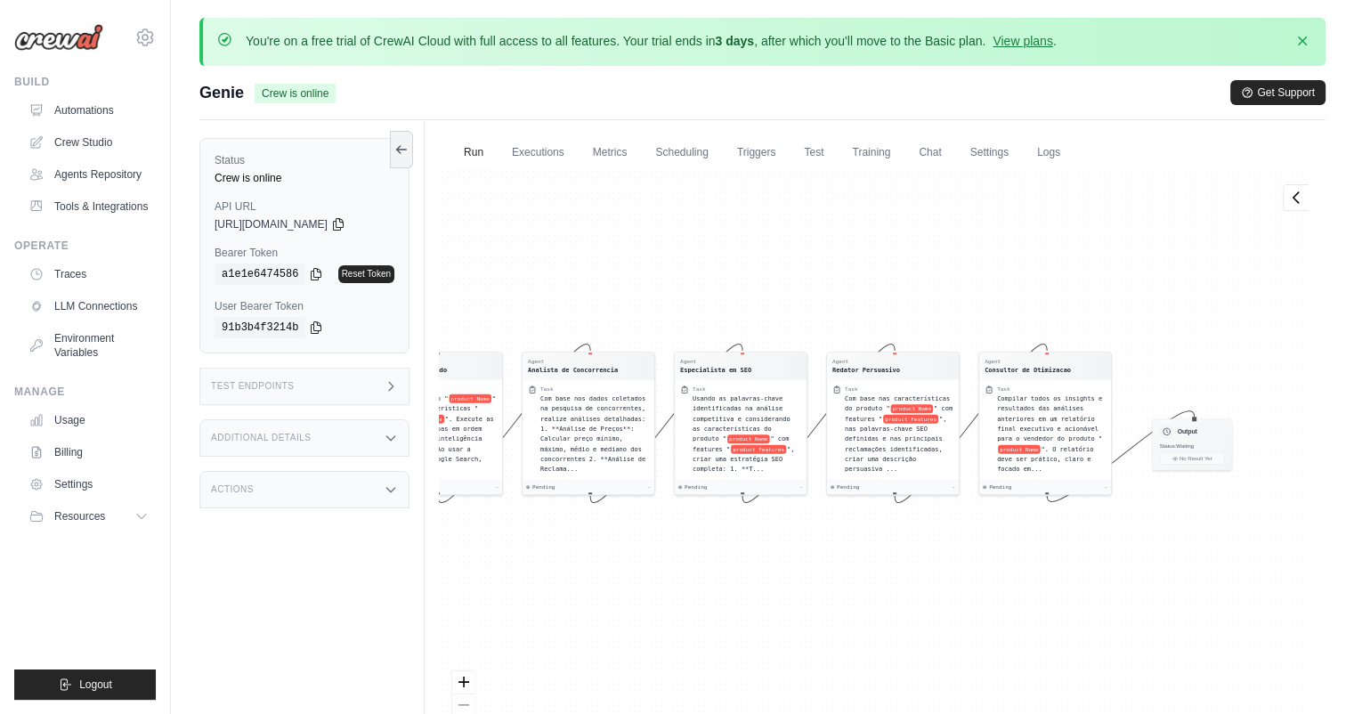
click at [958, 540] on div "Agent Detetive de Mercado Task Para o produto " product Name " com as caracterí…" at bounding box center [875, 473] width 873 height 607
click at [112, 142] on link "Crew Studio" at bounding box center [90, 142] width 134 height 28
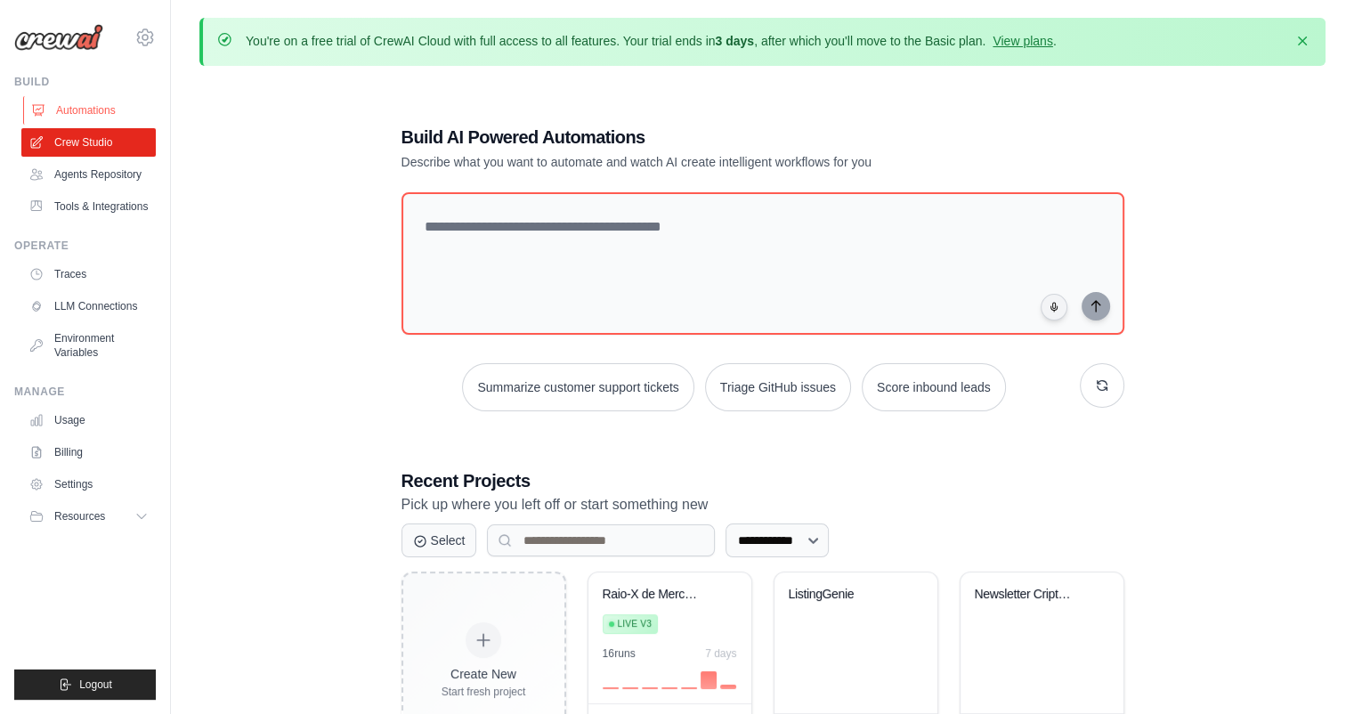
click at [101, 103] on link "Automations" at bounding box center [90, 110] width 134 height 28
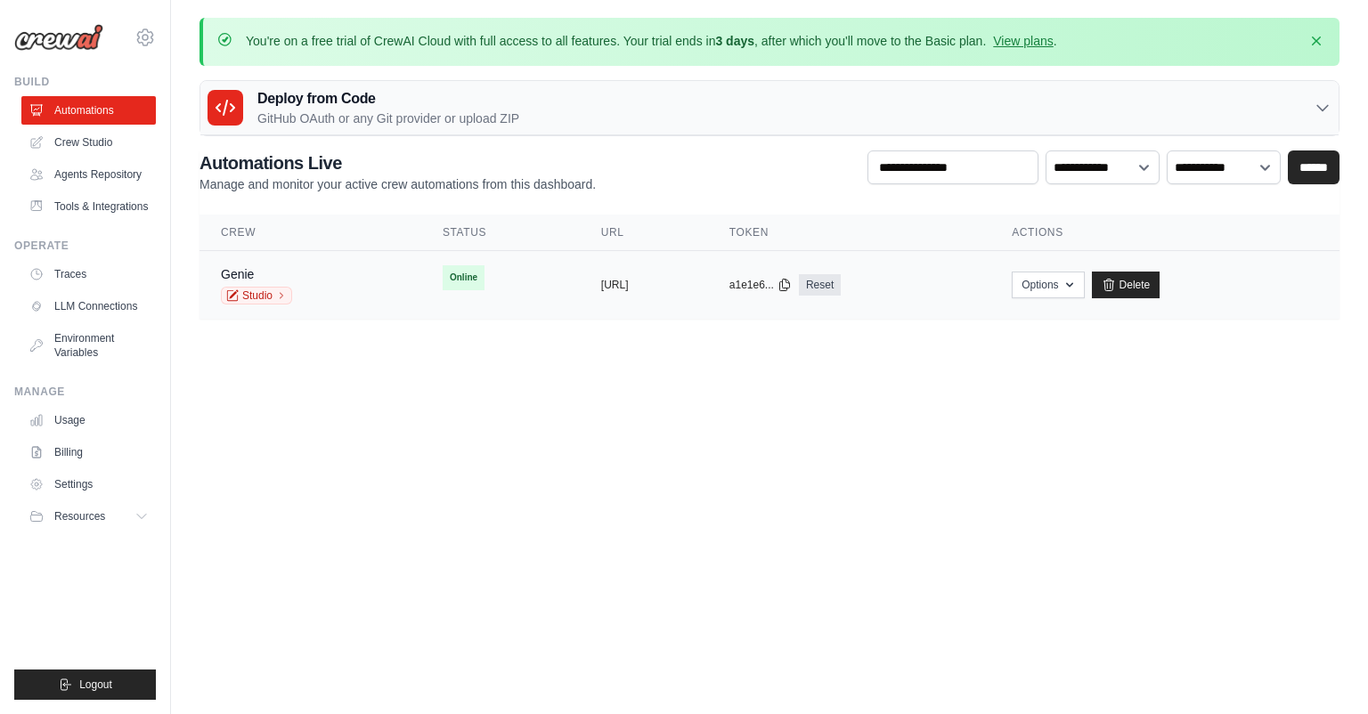
click at [580, 298] on td "copied https://genie-3f0ac21d-d4df-4004-a6" at bounding box center [644, 285] width 128 height 69
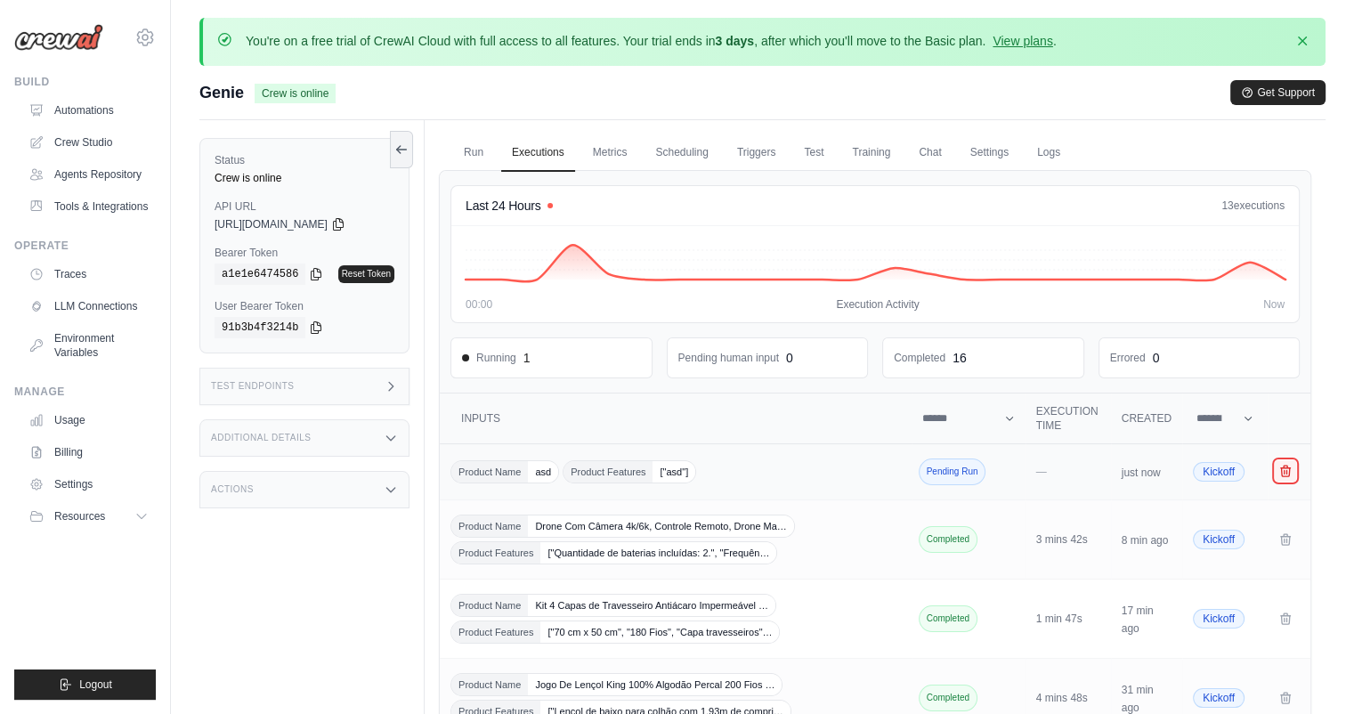
click at [1283, 469] on icon "Crew executions table" at bounding box center [1285, 471] width 14 height 14
